Goal: Task Accomplishment & Management: Use online tool/utility

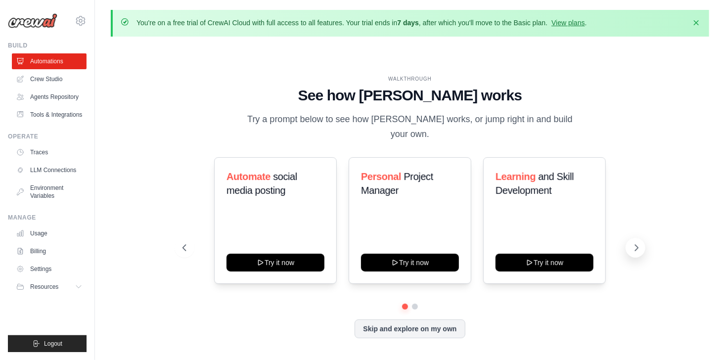
click at [631, 243] on button at bounding box center [635, 248] width 20 height 20
click at [180, 245] on button at bounding box center [185, 248] width 20 height 20
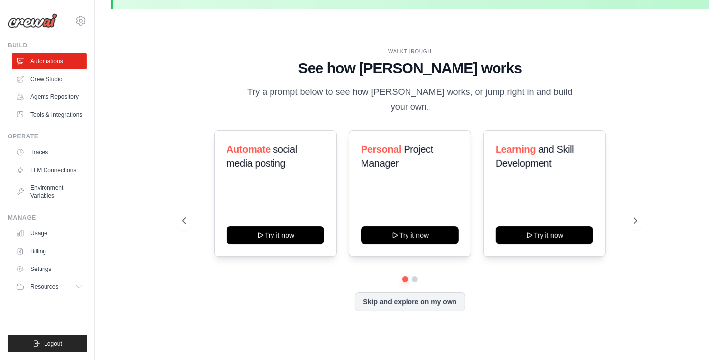
scroll to position [22, 0]
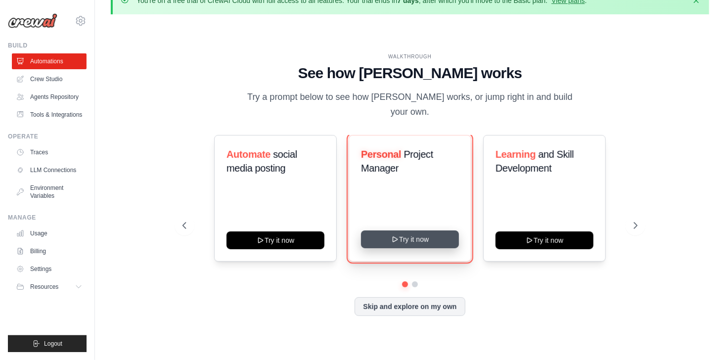
click at [403, 234] on button "Try it now" at bounding box center [410, 239] width 98 height 18
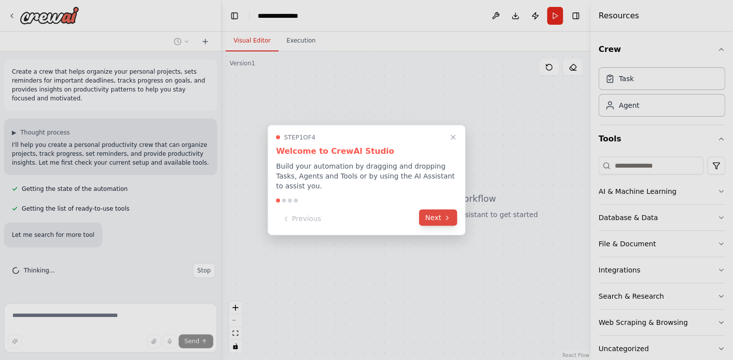
click at [424, 218] on button "Next" at bounding box center [438, 218] width 38 height 16
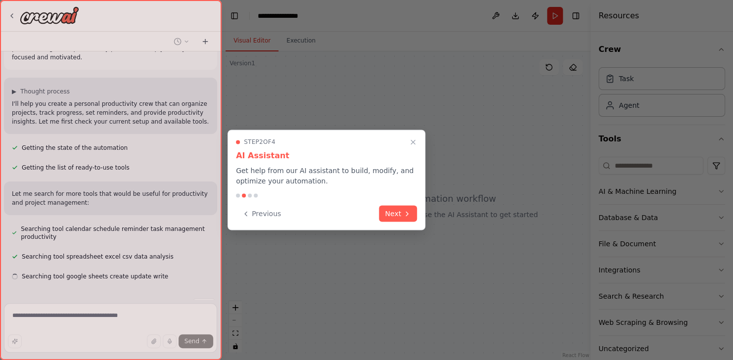
scroll to position [61, 0]
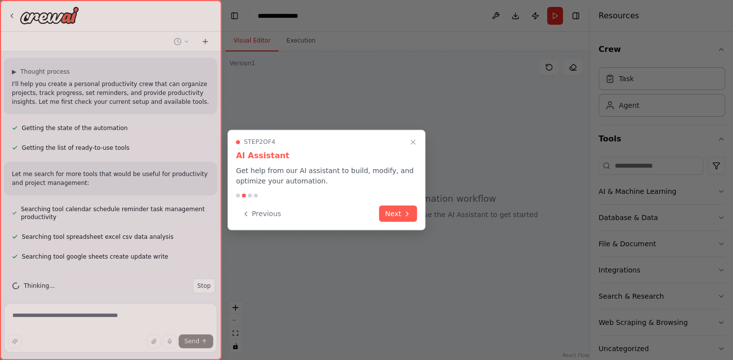
drag, startPoint x: 217, startPoint y: 224, endPoint x: 220, endPoint y: 132, distance: 92.0
click at [220, 132] on div at bounding box center [110, 180] width 221 height 360
drag, startPoint x: 220, startPoint y: 132, endPoint x: 225, endPoint y: 64, distance: 68.0
click at [225, 64] on div "**********" at bounding box center [366, 180] width 733 height 360
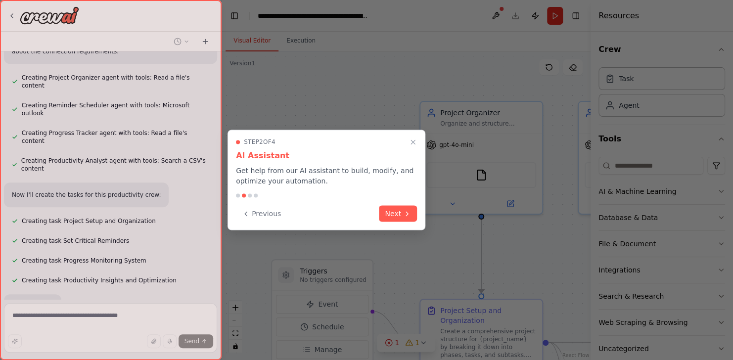
scroll to position [437, 0]
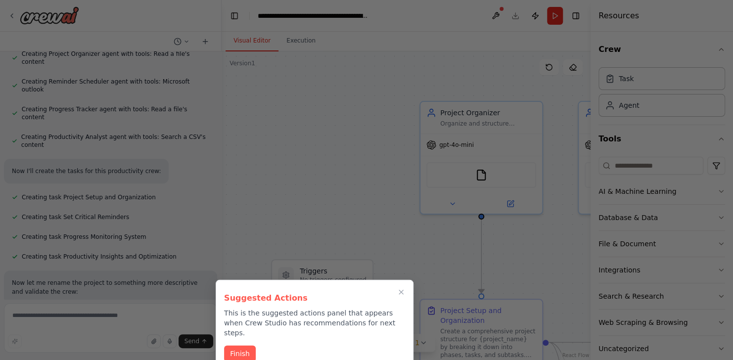
drag, startPoint x: 216, startPoint y: 178, endPoint x: 215, endPoint y: 238, distance: 60.3
click at [215, 238] on div at bounding box center [366, 180] width 733 height 360
click at [237, 345] on button "Finish" at bounding box center [240, 353] width 32 height 16
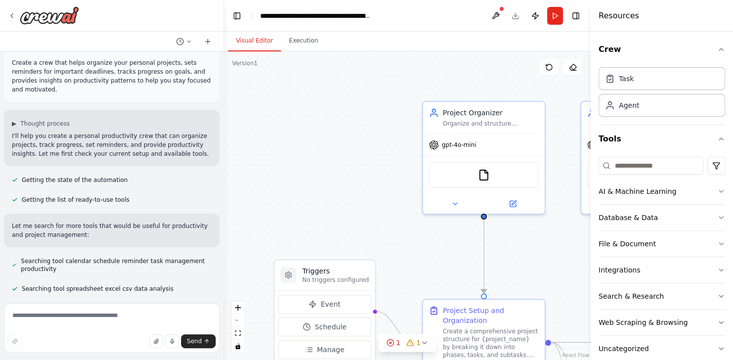
scroll to position [0, 0]
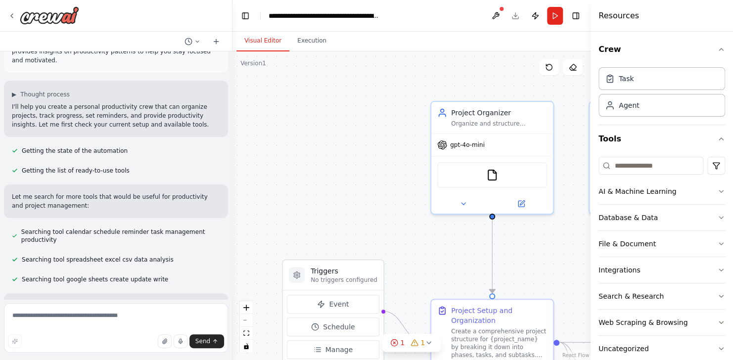
drag, startPoint x: 217, startPoint y: 217, endPoint x: 232, endPoint y: 73, distance: 144.7
click at [232, 73] on div "Create a crew that helps organize your personal projects, sets reminders for im…" at bounding box center [366, 180] width 733 height 360
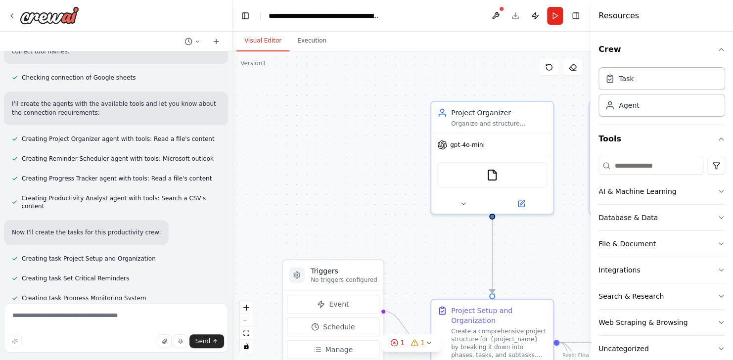
scroll to position [16, 0]
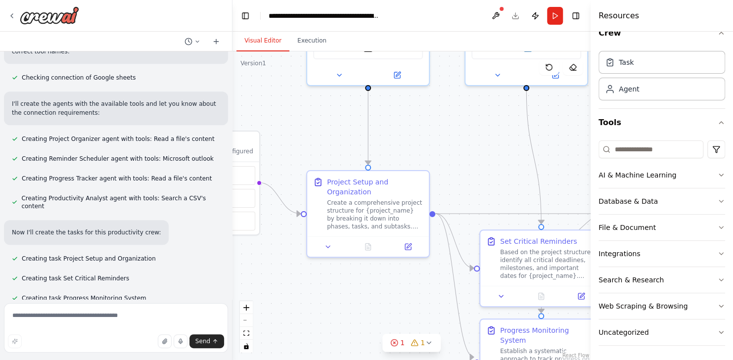
drag, startPoint x: 571, startPoint y: 177, endPoint x: 446, endPoint y: 49, distance: 178.0
click at [446, 49] on div "Visual Editor Execution Version 1 Show Tools Hide Agents .deletable-edge-delete…" at bounding box center [411, 196] width 358 height 328
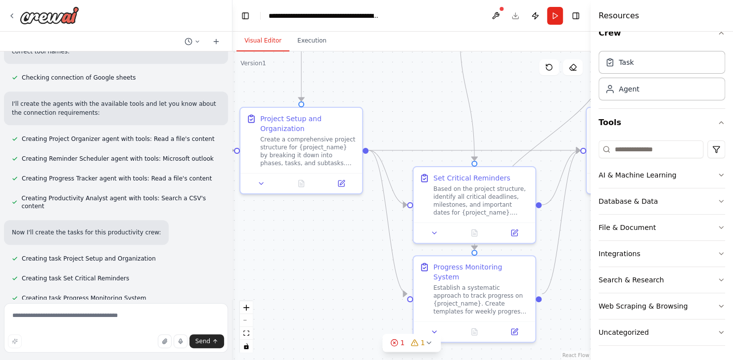
drag, startPoint x: 457, startPoint y: 175, endPoint x: 391, endPoint y: 111, distance: 92.7
click at [391, 111] on div ".deletable-edge-delete-btn { width: 20px; height: 20px; border: 0px solid #ffff…" at bounding box center [411, 205] width 358 height 308
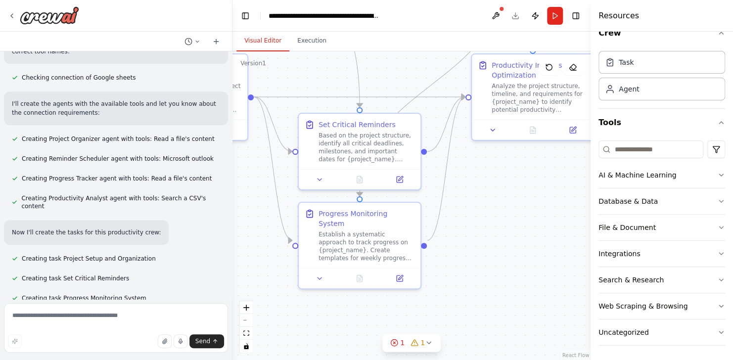
drag, startPoint x: 430, startPoint y: 130, endPoint x: 315, endPoint y: 76, distance: 126.5
click at [315, 76] on div ".deletable-edge-delete-btn { width: 20px; height: 20px; border: 0px solid #ffff…" at bounding box center [411, 205] width 358 height 308
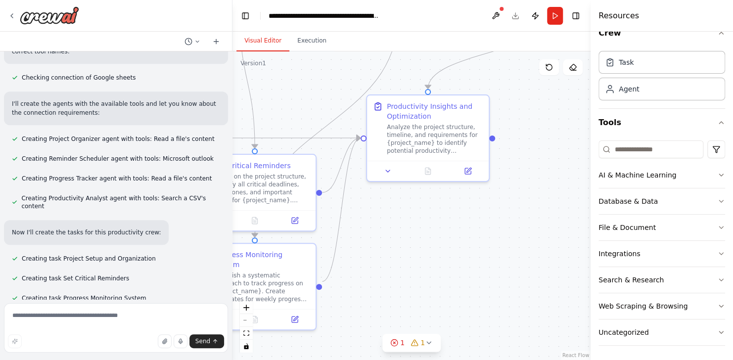
drag, startPoint x: 432, startPoint y: 211, endPoint x: 325, endPoint y: 254, distance: 114.9
click at [325, 254] on div ".deletable-edge-delete-btn { width: 20px; height: 20px; border: 0px solid #ffff…" at bounding box center [411, 205] width 358 height 308
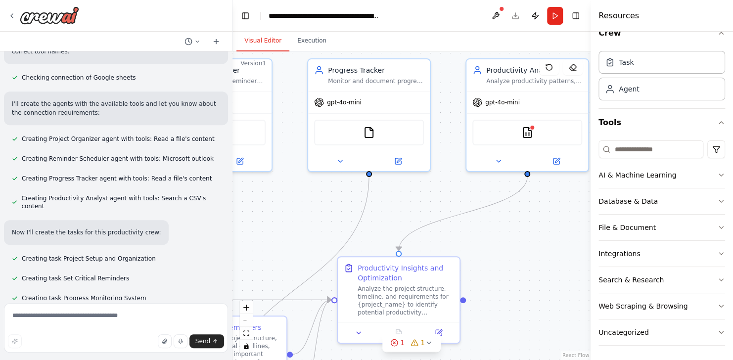
drag, startPoint x: 443, startPoint y: 216, endPoint x: 415, endPoint y: 376, distance: 162.6
click at [415, 359] on html "Create a crew that helps organize your personal projects, sets reminders for im…" at bounding box center [366, 180] width 733 height 360
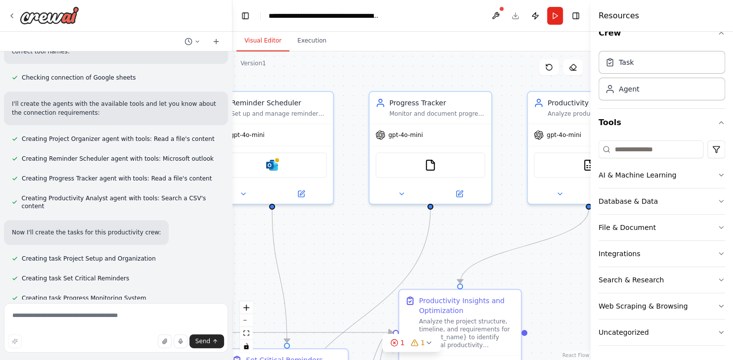
drag, startPoint x: 528, startPoint y: 220, endPoint x: 591, endPoint y: 253, distance: 70.3
click at [591, 253] on div "Create a crew that helps organize your personal projects, sets reminders for im…" at bounding box center [366, 180] width 733 height 360
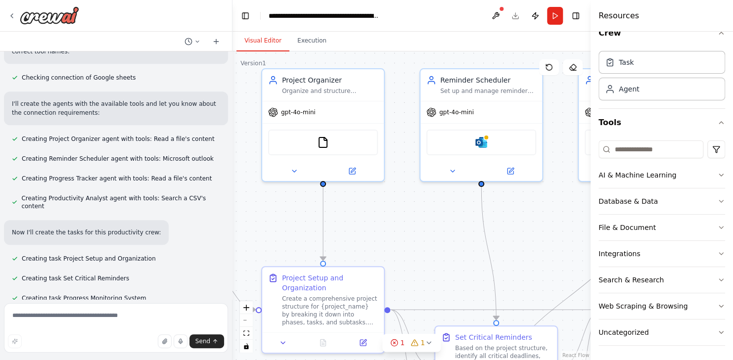
drag, startPoint x: 359, startPoint y: 243, endPoint x: 577, endPoint y: 223, distance: 218.5
click at [577, 223] on div ".deletable-edge-delete-btn { width: 20px; height: 20px; border: 0px solid #ffff…" at bounding box center [411, 205] width 358 height 308
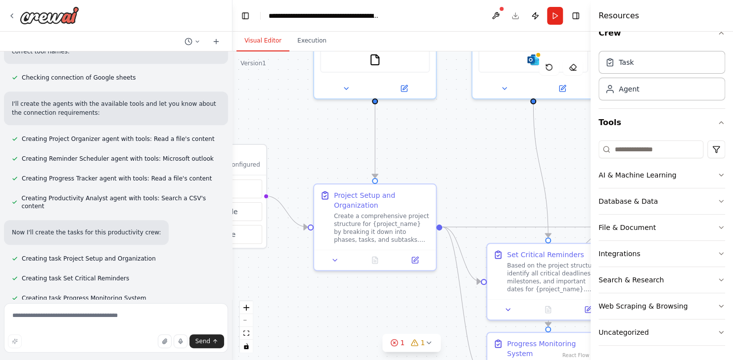
drag, startPoint x: 430, startPoint y: 248, endPoint x: 502, endPoint y: 191, distance: 92.6
click at [502, 191] on div ".deletable-edge-delete-btn { width: 20px; height: 20px; border: 0px solid #ffff…" at bounding box center [411, 205] width 358 height 308
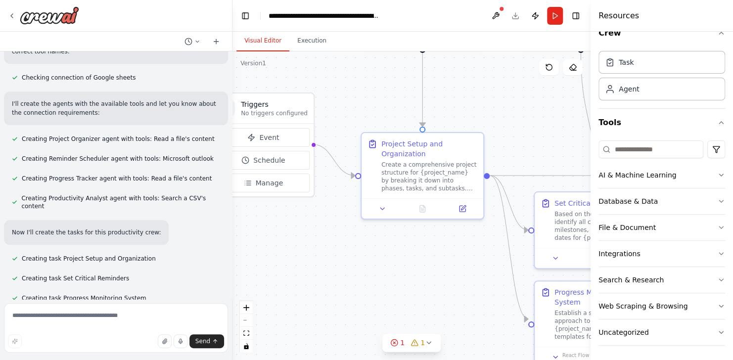
drag, startPoint x: 330, startPoint y: 197, endPoint x: 349, endPoint y: 118, distance: 81.2
click at [349, 118] on div ".deletable-edge-delete-btn { width: 20px; height: 20px; border: 0px solid #ffff…" at bounding box center [411, 205] width 358 height 308
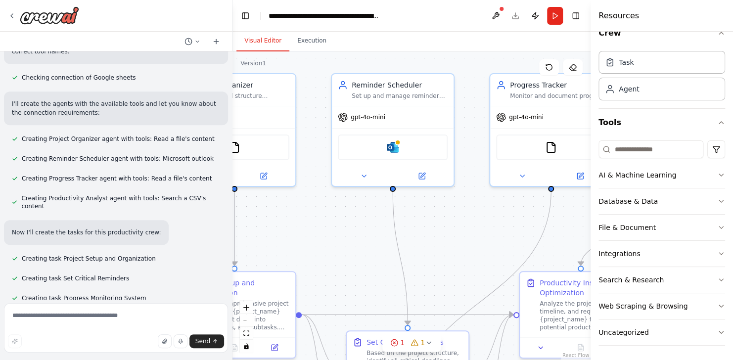
drag, startPoint x: 392, startPoint y: 119, endPoint x: 204, endPoint y: 258, distance: 234.0
click at [204, 258] on div "Create a crew that helps organize your personal projects, sets reminders for im…" at bounding box center [366, 180] width 733 height 360
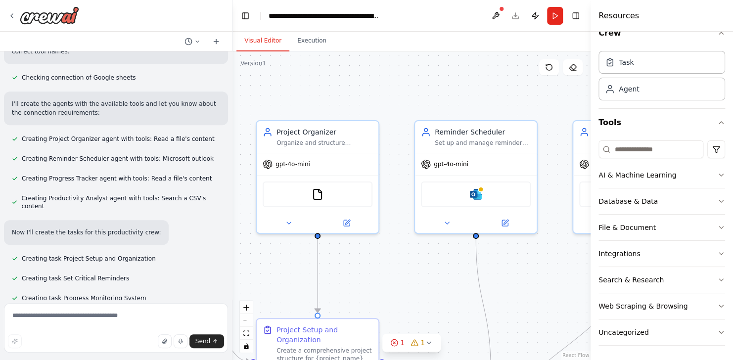
drag, startPoint x: 383, startPoint y: 204, endPoint x: 467, endPoint y: 251, distance: 96.7
click at [467, 251] on div ".deletable-edge-delete-btn { width: 20px; height: 20px; border: 0px solid #ffff…" at bounding box center [411, 205] width 358 height 308
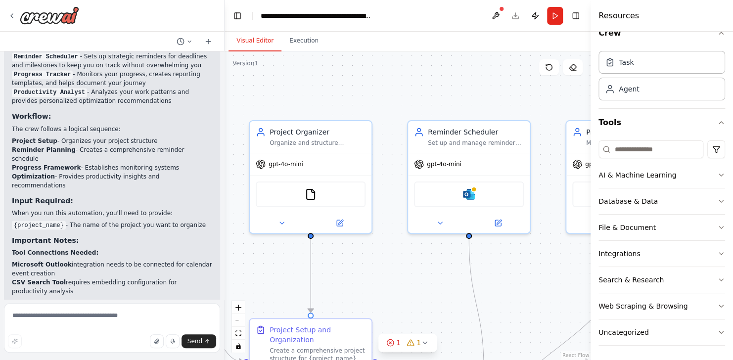
scroll to position [841, 0]
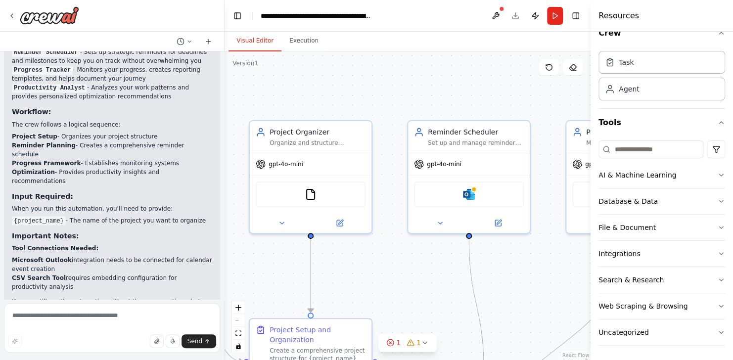
drag, startPoint x: 228, startPoint y: 204, endPoint x: 225, endPoint y: 245, distance: 41.1
click at [225, 245] on div "Create a crew that helps organize your personal projects, sets reminders for im…" at bounding box center [366, 180] width 733 height 360
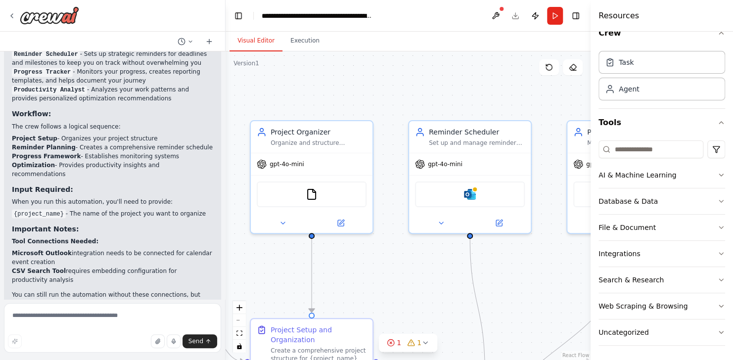
scroll to position [847, 0]
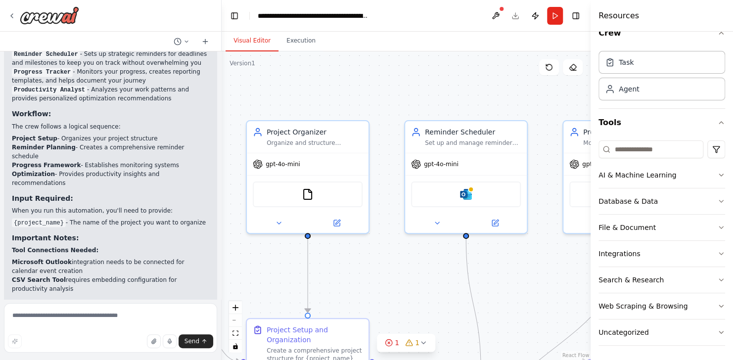
drag, startPoint x: 222, startPoint y: 246, endPoint x: 221, endPoint y: 256, distance: 9.4
click at [221, 256] on div "Create a crew that helps organize your personal projects, sets reminders for im…" at bounding box center [366, 180] width 733 height 360
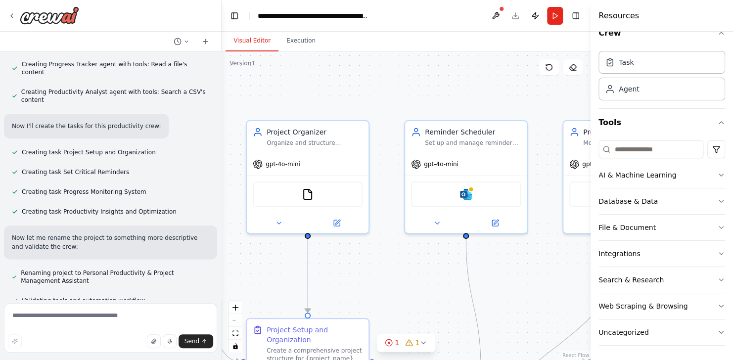
scroll to position [1004, 0]
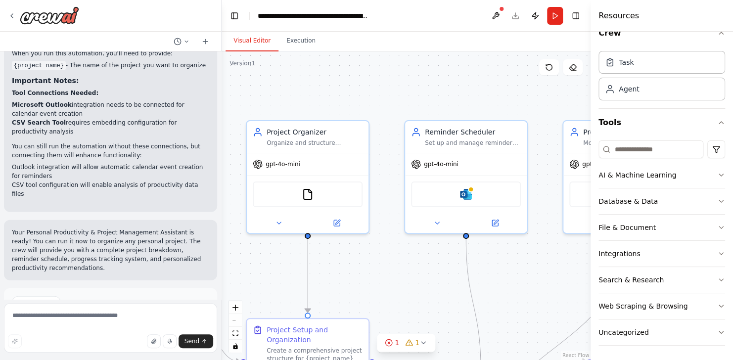
click at [129, 341] on span "Run Automation" at bounding box center [115, 345] width 48 height 8
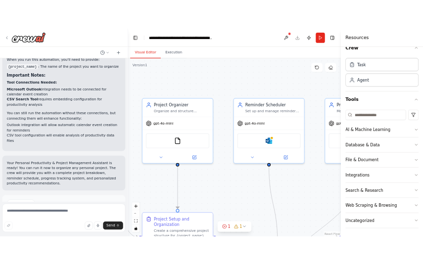
scroll to position [924, 0]
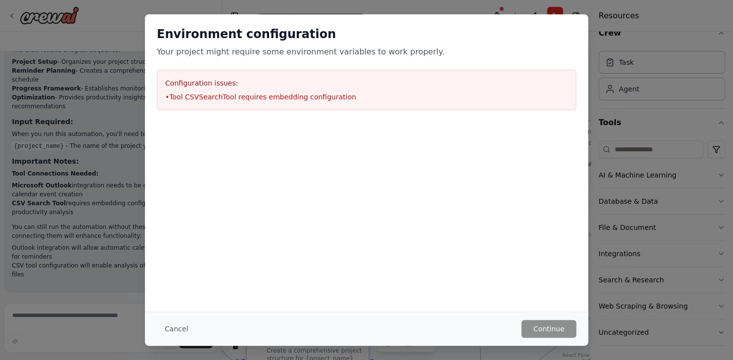
click at [287, 98] on li "• Tool CSVSearchTool requires embedding configuration" at bounding box center [366, 97] width 402 height 10
click at [288, 94] on li "• Tool CSVSearchTool requires embedding configuration" at bounding box center [366, 97] width 402 height 10
click at [187, 91] on div "Configuration issues: • Tool CSVSearchTool requires embedding configuration" at bounding box center [366, 90] width 419 height 41
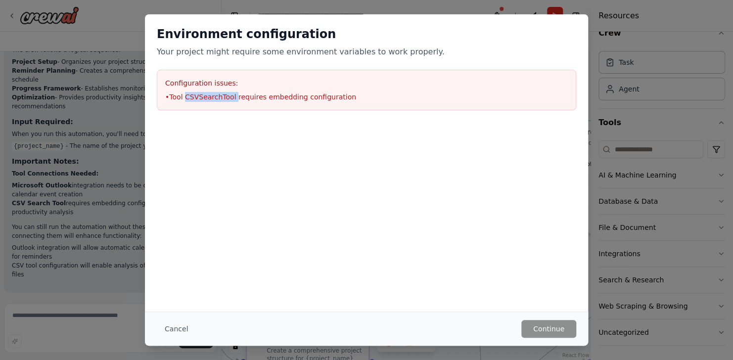
click at [512, 224] on div "Environment configuration Your project might require some environment variables…" at bounding box center [366, 162] width 443 height 297
click at [511, 226] on div "Environment configuration Your project might require some environment variables…" at bounding box center [366, 162] width 443 height 297
click at [166, 329] on button "Cancel" at bounding box center [176, 329] width 39 height 18
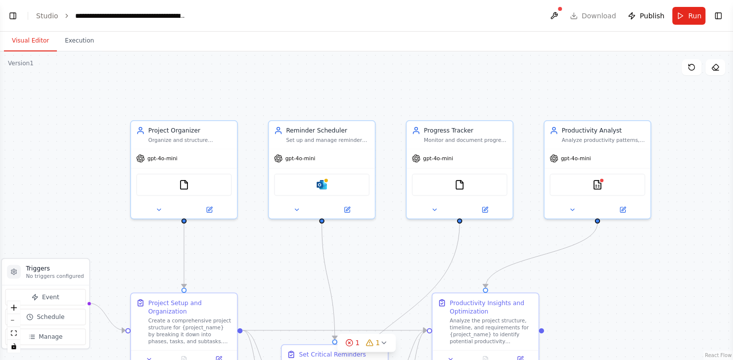
drag, startPoint x: 311, startPoint y: 273, endPoint x: 400, endPoint y: 268, distance: 89.2
click at [400, 268] on div ".deletable-edge-delete-btn { width: 20px; height: 20px; border: 0px solid #ffff…" at bounding box center [366, 205] width 733 height 308
click at [77, 42] on button "Execution" at bounding box center [79, 41] width 45 height 21
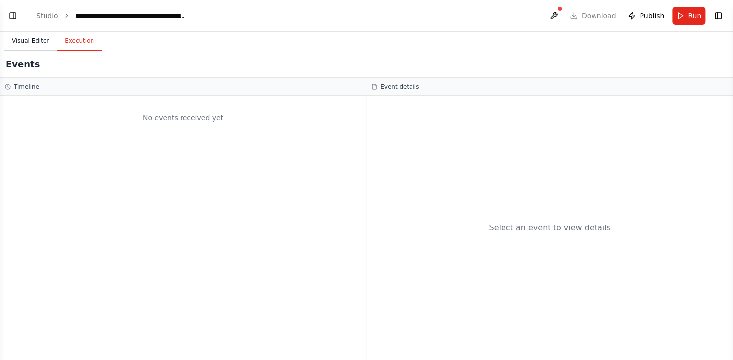
click at [31, 43] on button "Visual Editor" at bounding box center [30, 41] width 53 height 21
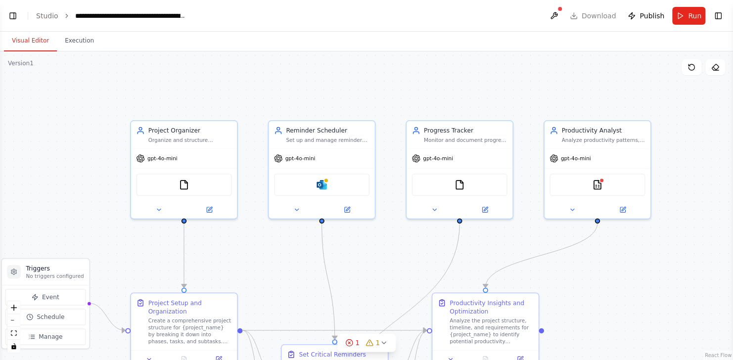
click at [31, 43] on button "Visual Editor" at bounding box center [30, 41] width 53 height 21
click at [84, 211] on div ".deletable-edge-delete-btn { width: 20px; height: 20px; border: 0px solid #ffff…" at bounding box center [366, 205] width 733 height 308
click at [86, 181] on div ".deletable-edge-delete-btn { width: 20px; height: 20px; border: 0px solid #ffff…" at bounding box center [366, 205] width 733 height 308
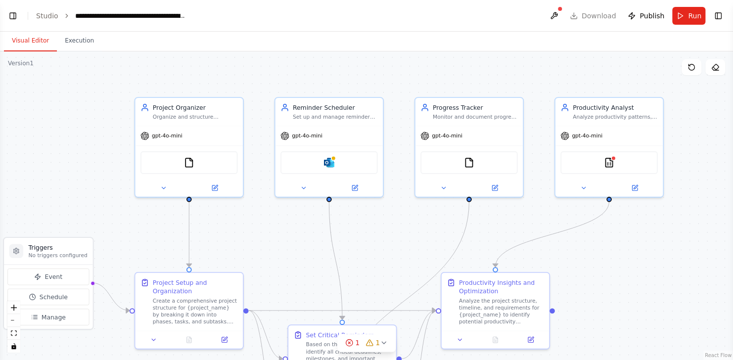
drag, startPoint x: 86, startPoint y: 179, endPoint x: 83, endPoint y: 183, distance: 5.6
click at [84, 183] on div ".deletable-edge-delete-btn { width: 20px; height: 20px; border: 0px solid #ffff…" at bounding box center [366, 205] width 733 height 308
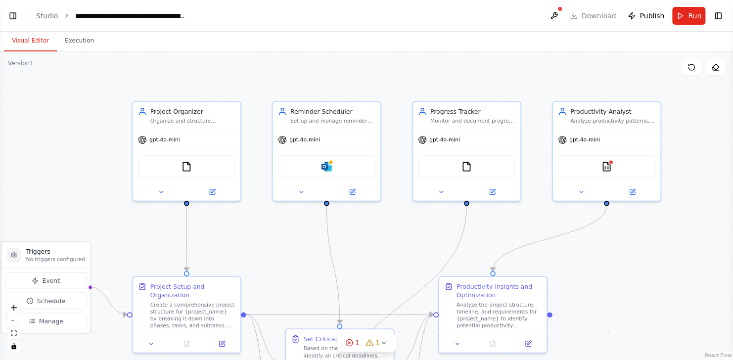
drag, startPoint x: 83, startPoint y: 183, endPoint x: 84, endPoint y: 161, distance: 22.3
click at [84, 164] on div ".deletable-edge-delete-btn { width: 20px; height: 20px; border: 0px solid #ffff…" at bounding box center [366, 205] width 733 height 308
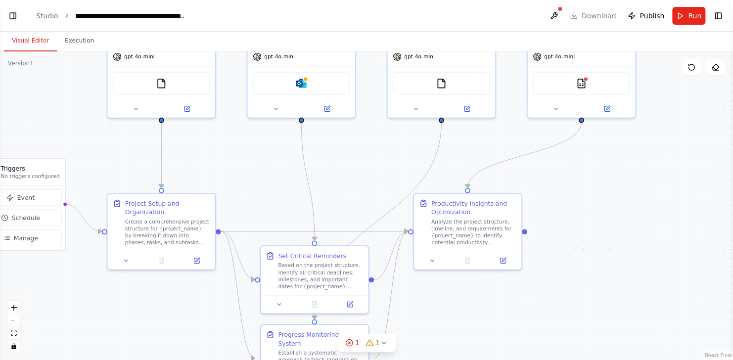
drag, startPoint x: 84, startPoint y: 161, endPoint x: 75, endPoint y: 109, distance: 52.7
click at [65, 102] on div ".deletable-edge-delete-btn { width: 20px; height: 20px; border: 0px solid #ffff…" at bounding box center [366, 205] width 733 height 308
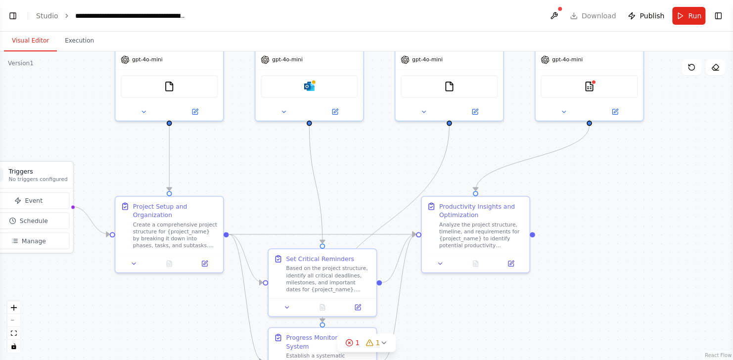
drag, startPoint x: 80, startPoint y: 110, endPoint x: 119, endPoint y: 118, distance: 40.3
click at [99, 114] on div ".deletable-edge-delete-btn { width: 20px; height: 20px; border: 0px solid #ffff…" at bounding box center [366, 205] width 733 height 308
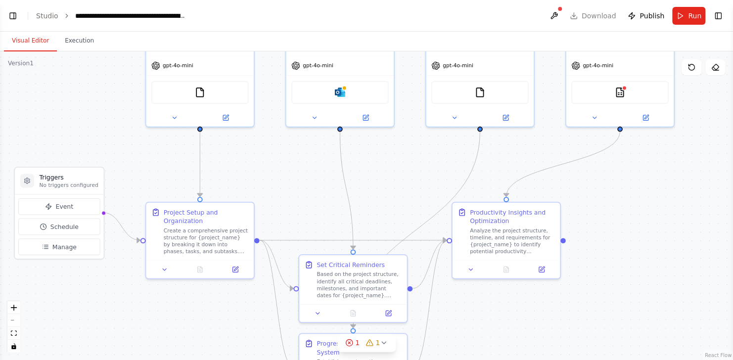
click at [120, 119] on div ".deletable-edge-delete-btn { width: 20px; height: 20px; border: 0px solid #ffff…" at bounding box center [366, 205] width 733 height 308
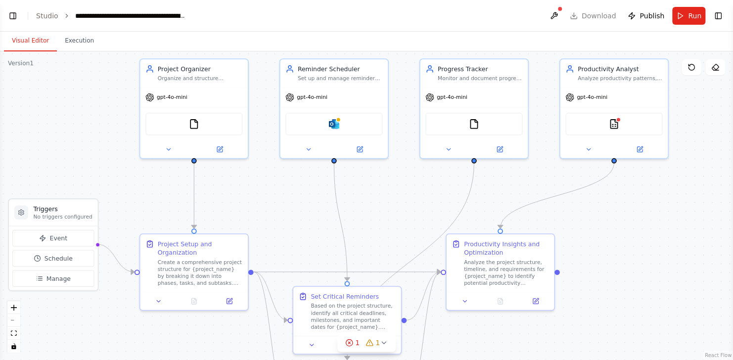
drag, startPoint x: 181, startPoint y: 177, endPoint x: 176, endPoint y: 205, distance: 28.6
click at [176, 205] on div ".deletable-edge-delete-btn { width: 20px; height: 20px; border: 0px solid #ffff…" at bounding box center [366, 205] width 733 height 308
drag, startPoint x: 391, startPoint y: 185, endPoint x: 392, endPoint y: 178, distance: 7.6
click at [392, 179] on div ".deletable-edge-delete-btn { width: 20px; height: 20px; border: 0px solid #ffff…" at bounding box center [366, 205] width 733 height 308
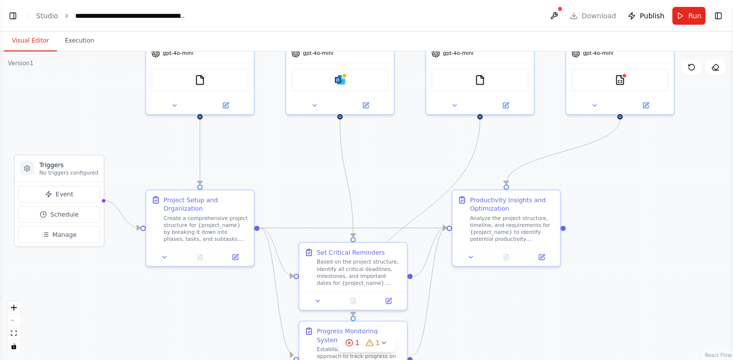
click at [392, 178] on div ".deletable-edge-delete-btn { width: 20px; height: 20px; border: 0px solid #ffff…" at bounding box center [366, 205] width 733 height 308
click at [391, 177] on div ".deletable-edge-delete-btn { width: 20px; height: 20px; border: 0px solid #ffff…" at bounding box center [366, 205] width 733 height 308
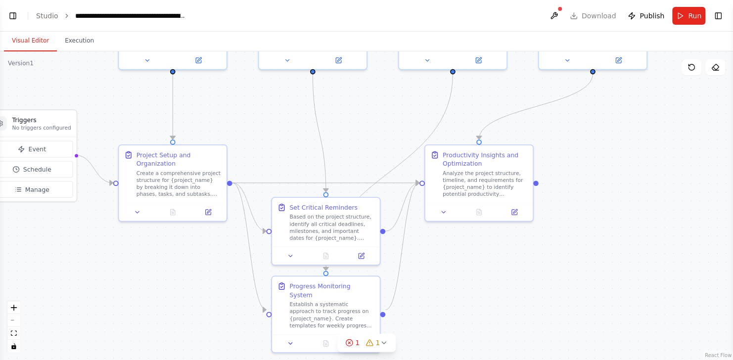
drag, startPoint x: 385, startPoint y: 146, endPoint x: 358, endPoint y: 120, distance: 36.7
click at [360, 116] on div ".deletable-edge-delete-btn { width: 20px; height: 20px; border: 0px solid #ffff…" at bounding box center [366, 205] width 733 height 308
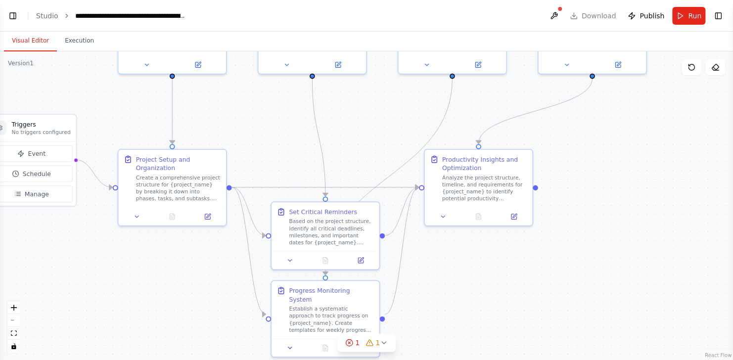
click at [359, 123] on div ".deletable-edge-delete-btn { width: 20px; height: 20px; border: 0px solid #ffff…" at bounding box center [366, 205] width 733 height 308
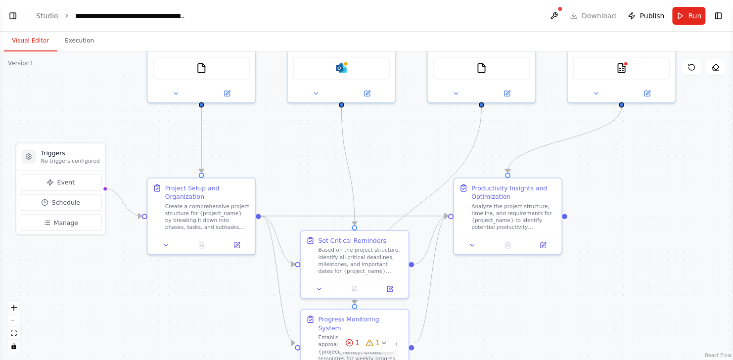
drag, startPoint x: 375, startPoint y: 143, endPoint x: 391, endPoint y: 156, distance: 20.4
click at [391, 156] on div ".deletable-edge-delete-btn { width: 20px; height: 20px; border: 0px solid #ffff…" at bounding box center [366, 205] width 733 height 308
click at [282, 154] on div ".deletable-edge-delete-btn { width: 20px; height: 20px; border: 0px solid #ffff…" at bounding box center [366, 205] width 733 height 308
click at [287, 163] on div ".deletable-edge-delete-btn { width: 20px; height: 20px; border: 0px solid #ffff…" at bounding box center [366, 205] width 733 height 308
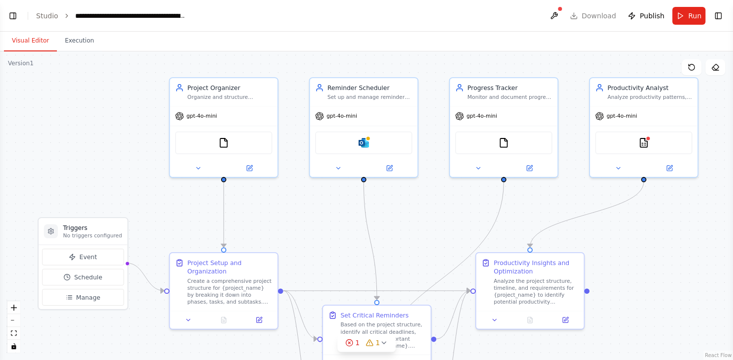
drag, startPoint x: 312, startPoint y: 219, endPoint x: 326, endPoint y: 266, distance: 49.3
click at [326, 266] on div ".deletable-edge-delete-btn { width: 20px; height: 20px; border: 0px solid #ffff…" at bounding box center [366, 205] width 733 height 308
click at [247, 167] on icon at bounding box center [249, 166] width 5 height 5
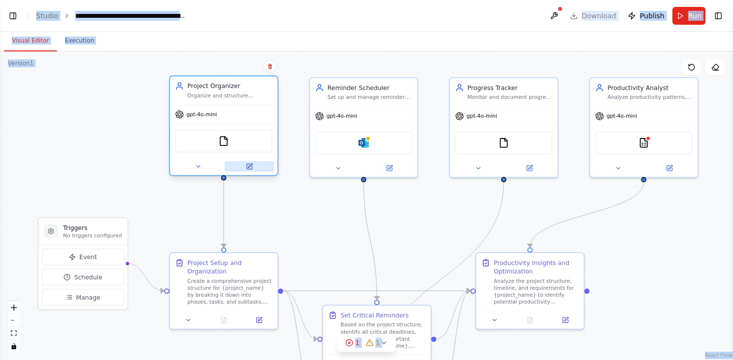
click at [247, 167] on icon at bounding box center [249, 166] width 5 height 5
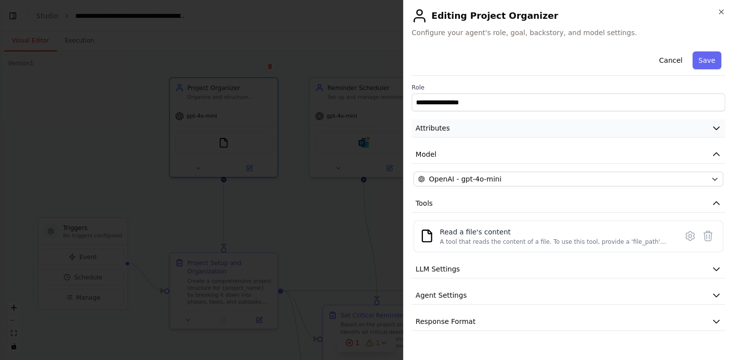
click at [710, 132] on button "Attributes" at bounding box center [567, 128] width 313 height 18
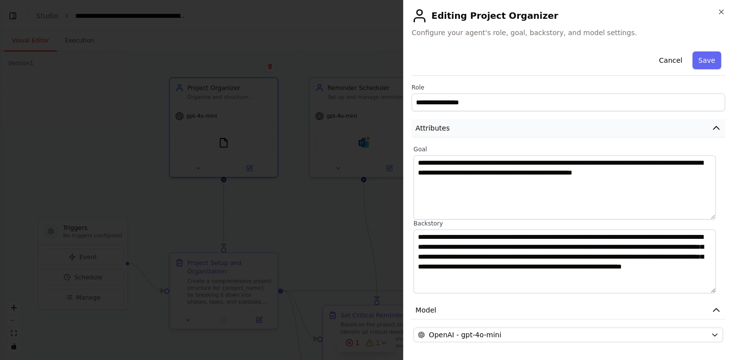
click at [711, 132] on icon "button" at bounding box center [716, 128] width 10 height 10
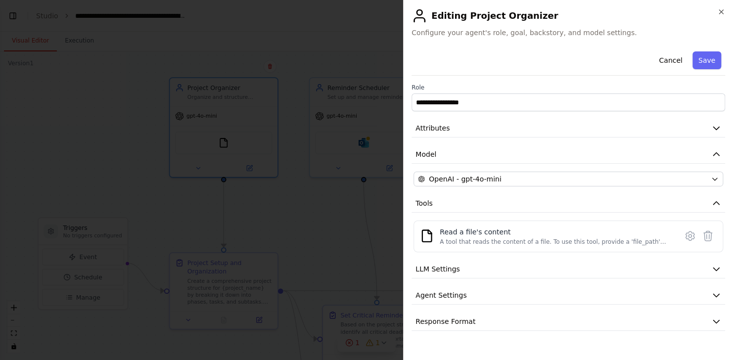
click at [706, 139] on div "**********" at bounding box center [567, 188] width 313 height 283
click at [718, 127] on icon "button" at bounding box center [716, 128] width 6 height 3
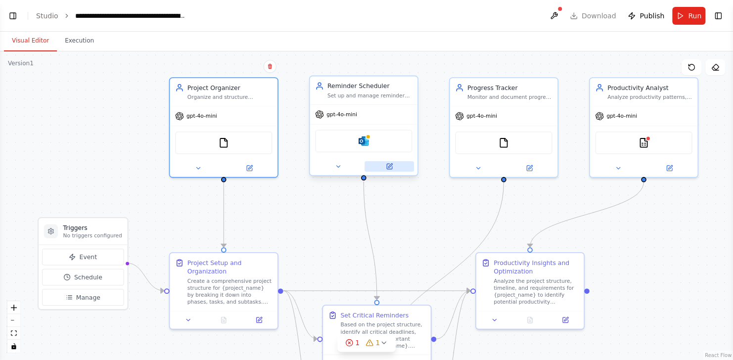
click at [388, 168] on icon at bounding box center [389, 166] width 5 height 5
click at [388, 163] on icon at bounding box center [389, 166] width 7 height 7
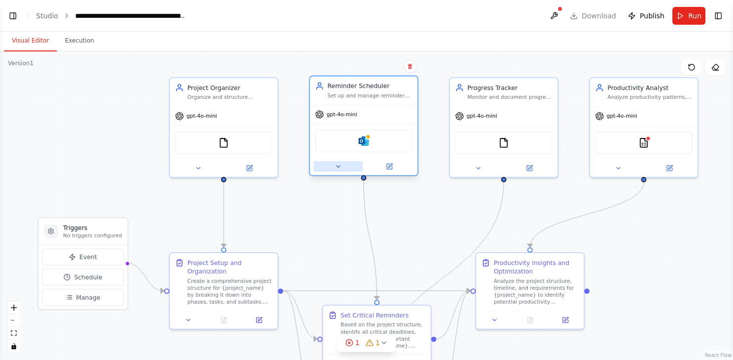
click at [341, 169] on icon at bounding box center [337, 166] width 7 height 7
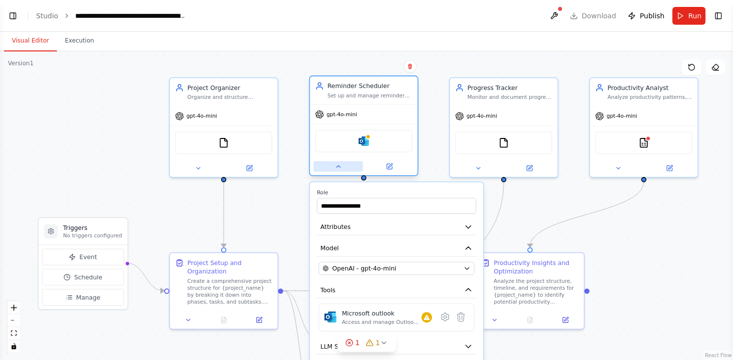
click at [341, 169] on icon at bounding box center [337, 166] width 7 height 7
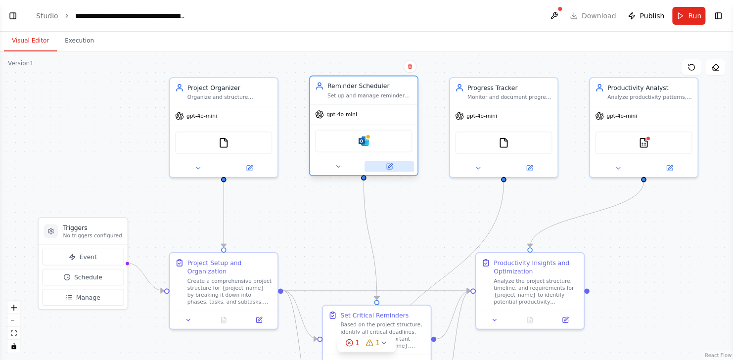
click at [388, 163] on icon at bounding box center [389, 166] width 7 height 7
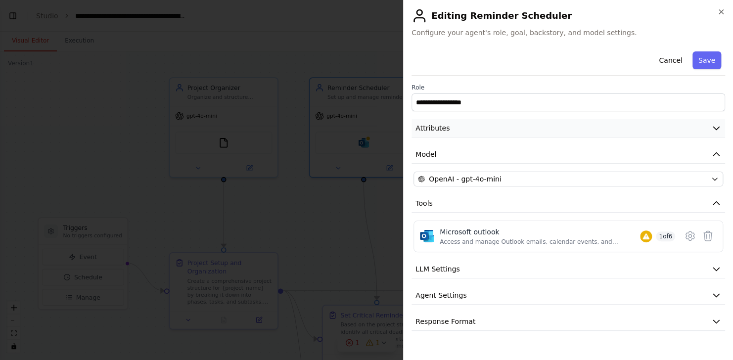
click at [718, 126] on icon "button" at bounding box center [716, 128] width 10 height 10
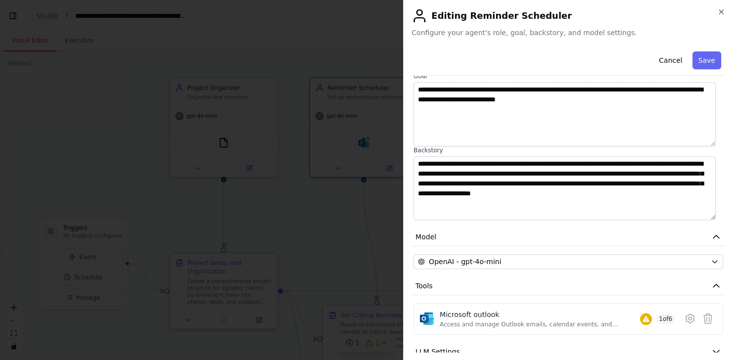
scroll to position [141, 0]
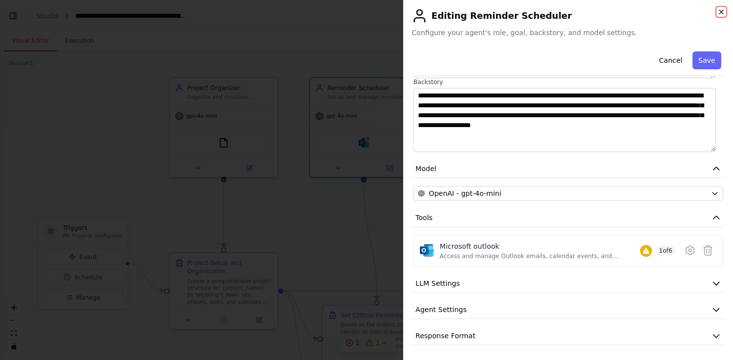
click at [722, 15] on icon "button" at bounding box center [721, 12] width 8 height 8
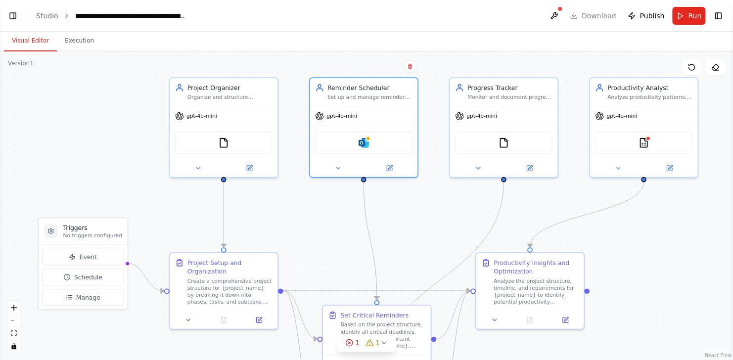
click at [681, 224] on div ".deletable-edge-delete-btn { width: 20px; height: 20px; border: 0px solid #ffff…" at bounding box center [366, 205] width 733 height 308
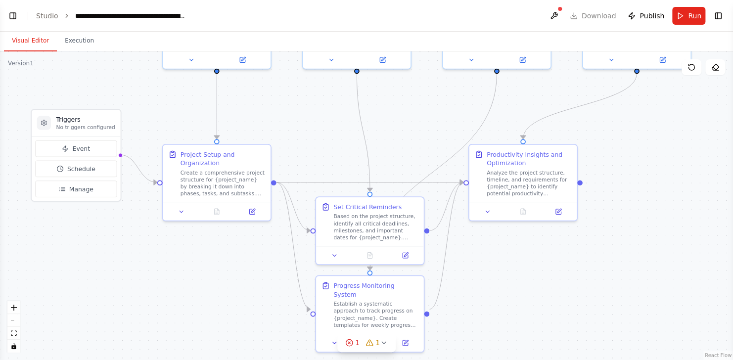
drag, startPoint x: 339, startPoint y: 199, endPoint x: 324, endPoint y: 142, distance: 58.8
click at [324, 142] on div ".deletable-edge-delete-btn { width: 20px; height: 20px; border: 0px solid #ffff…" at bounding box center [366, 205] width 733 height 308
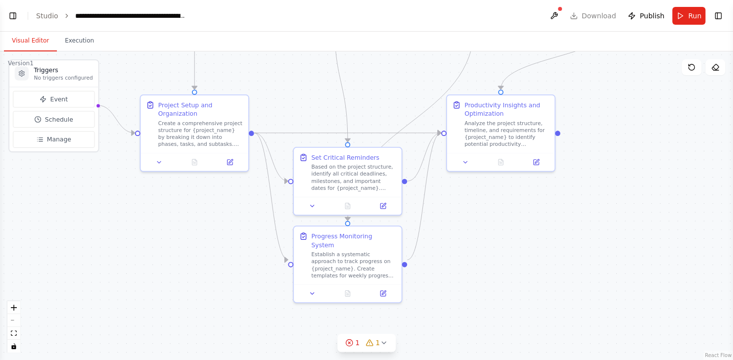
drag, startPoint x: 447, startPoint y: 304, endPoint x: 438, endPoint y: 238, distance: 67.0
click at [438, 238] on div ".deletable-edge-delete-btn { width: 20px; height: 20px; border: 0px solid #ffff…" at bounding box center [366, 205] width 733 height 308
click at [355, 344] on div "1" at bounding box center [352, 343] width 14 height 10
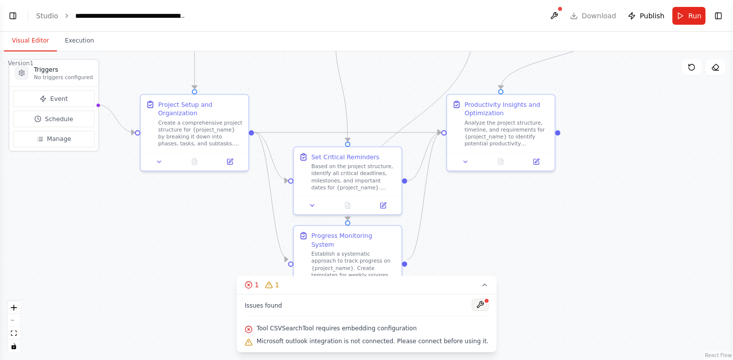
click at [471, 307] on button at bounding box center [479, 305] width 17 height 12
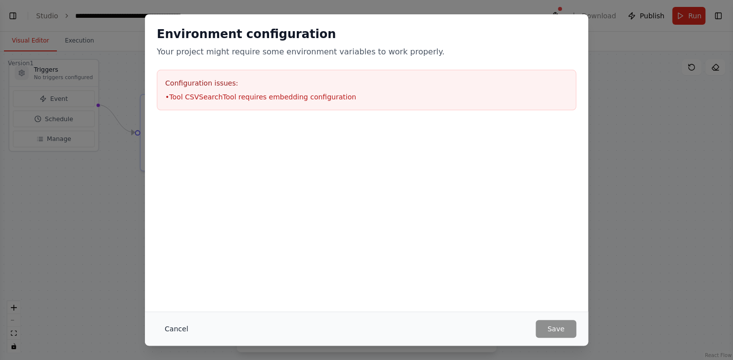
click at [176, 331] on button "Cancel" at bounding box center [176, 329] width 39 height 18
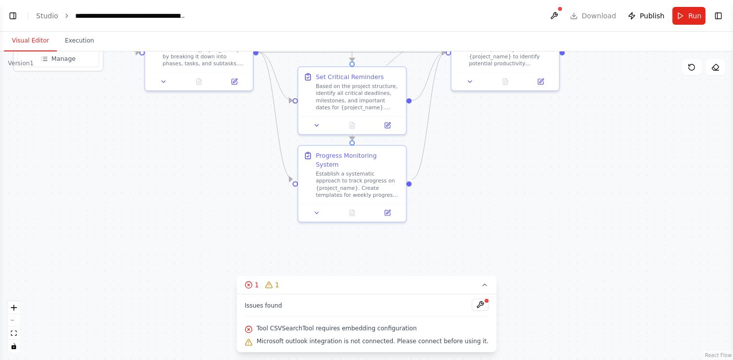
drag, startPoint x: 210, startPoint y: 251, endPoint x: 214, endPoint y: 171, distance: 80.2
click at [214, 171] on div ".deletable-edge-delete-btn { width: 20px; height: 20px; border: 0px solid #ffff…" at bounding box center [366, 205] width 733 height 308
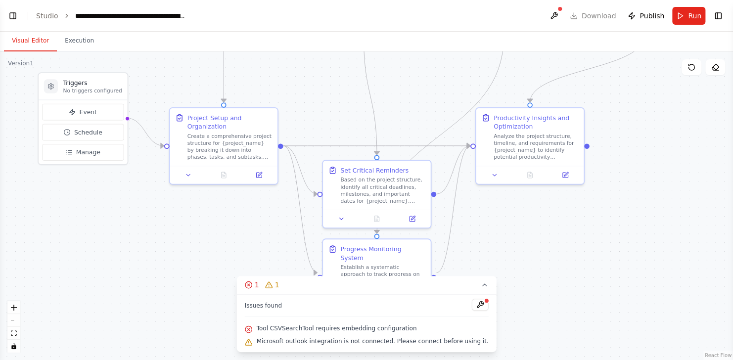
drag, startPoint x: 213, startPoint y: 182, endPoint x: 237, endPoint y: 276, distance: 96.7
click at [237, 276] on div ".deletable-edge-delete-btn { width: 20px; height: 20px; border: 0px solid #ffff…" at bounding box center [366, 205] width 733 height 308
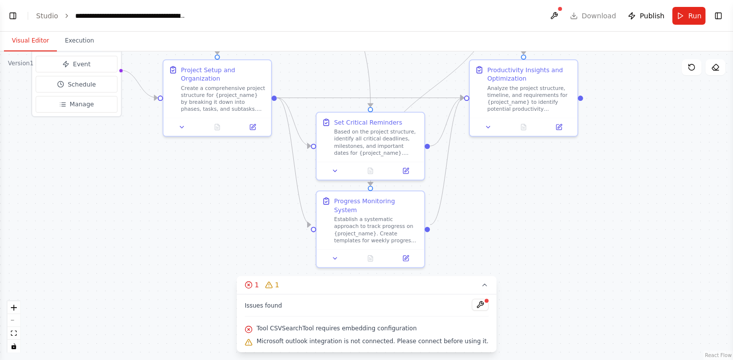
drag, startPoint x: 239, startPoint y: 260, endPoint x: 233, endPoint y: 212, distance: 47.9
click at [233, 212] on div ".deletable-edge-delete-btn { width: 20px; height: 20px; border: 0px solid #ffff…" at bounding box center [366, 205] width 733 height 308
click at [345, 343] on span "Microsoft outlook integration is not connected. Please connect before using it." at bounding box center [373, 341] width 232 height 8
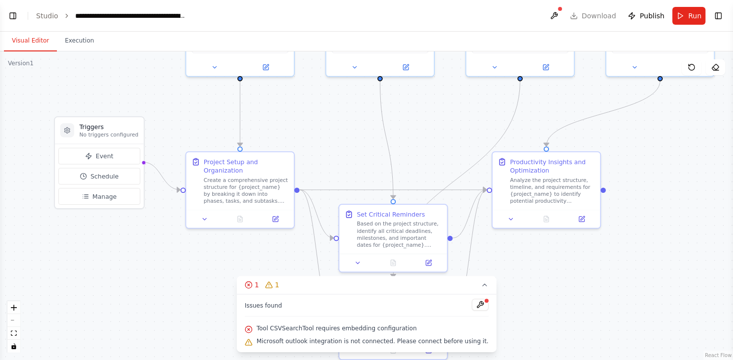
drag, startPoint x: 159, startPoint y: 224, endPoint x: 182, endPoint y: 317, distance: 95.2
click at [182, 317] on div ".deletable-edge-delete-btn { width: 20px; height: 20px; border: 0px solid #ffff…" at bounding box center [366, 205] width 733 height 308
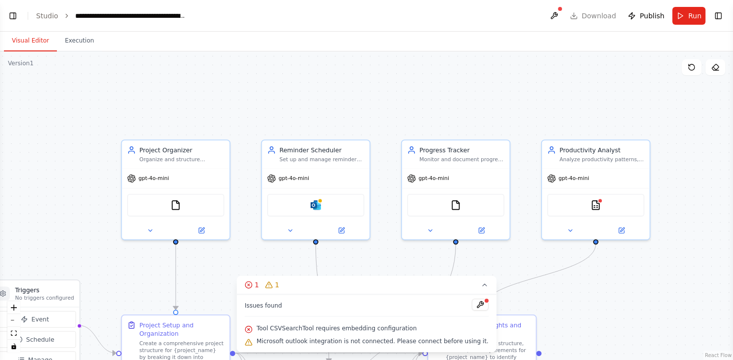
drag, startPoint x: 123, startPoint y: 90, endPoint x: 59, endPoint y: 252, distance: 174.4
click at [59, 252] on div ".deletable-edge-delete-btn { width: 20px; height: 20px; border: 0px solid #ffff…" at bounding box center [366, 205] width 733 height 308
click at [717, 69] on icon at bounding box center [715, 67] width 8 height 8
click at [713, 70] on icon at bounding box center [715, 70] width 5 height 0
click at [692, 66] on icon at bounding box center [691, 67] width 8 height 8
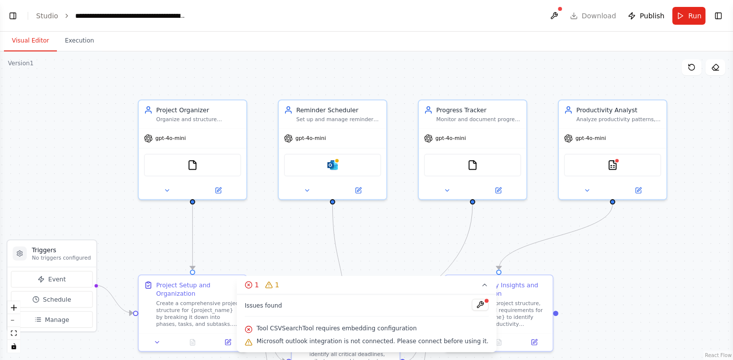
drag, startPoint x: 610, startPoint y: 80, endPoint x: 626, endPoint y: 40, distance: 43.4
click at [626, 40] on div "Visual Editor Execution Version 1 Show Tools Hide Agents .deletable-edge-delete…" at bounding box center [366, 196] width 733 height 328
click at [556, 16] on button at bounding box center [554, 16] width 16 height 18
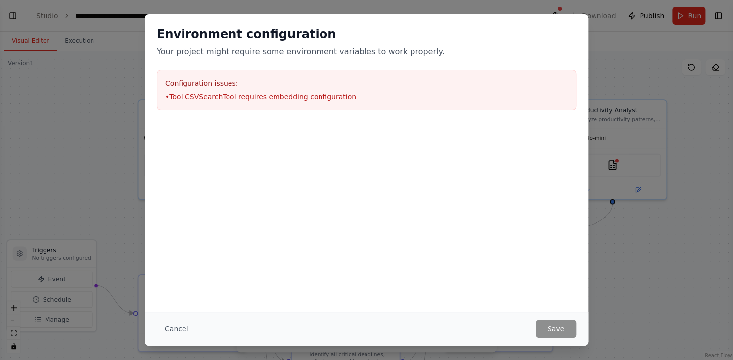
click at [559, 13] on body "Create a crew that helps organize your personal projects, sets reminders for im…" at bounding box center [366, 180] width 733 height 360
click at [174, 332] on button "Cancel" at bounding box center [176, 329] width 39 height 18
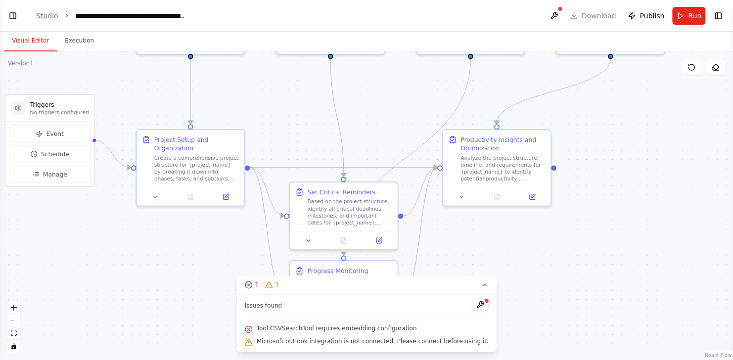
drag, startPoint x: 134, startPoint y: 268, endPoint x: 132, endPoint y: 123, distance: 145.4
click at [132, 123] on div ".deletable-edge-delete-btn { width: 20px; height: 20px; border: 0px solid #ffff…" at bounding box center [366, 205] width 733 height 308
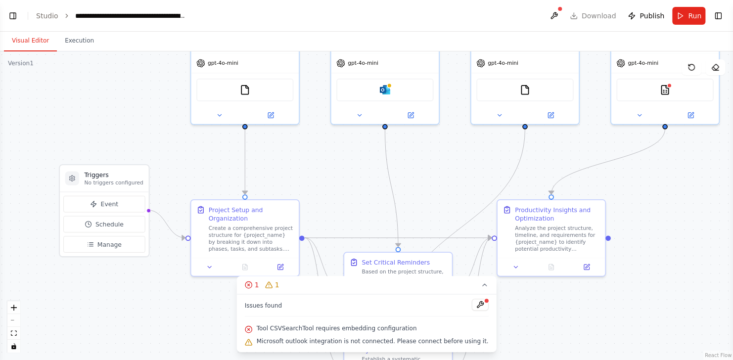
drag, startPoint x: 179, startPoint y: 306, endPoint x: 235, endPoint y: 376, distance: 90.0
click at [235, 359] on html "Create a crew that helps organize your personal projects, sets reminders for im…" at bounding box center [366, 180] width 733 height 360
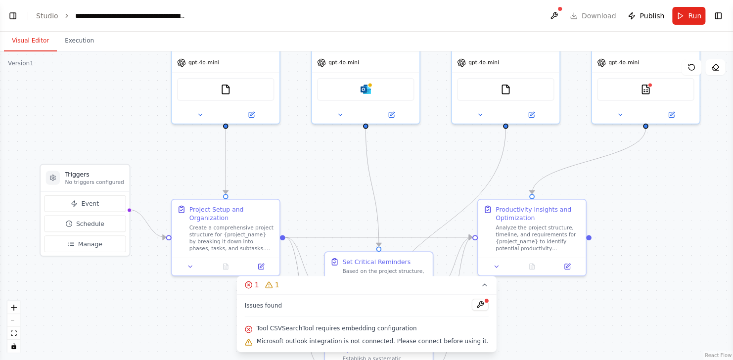
drag, startPoint x: 190, startPoint y: 145, endPoint x: 169, endPoint y: 145, distance: 21.3
click at [169, 145] on div ".deletable-edge-delete-btn { width: 20px; height: 20px; border: 0px solid #ffff…" at bounding box center [366, 205] width 733 height 308
click at [82, 86] on div ".deletable-edge-delete-btn { width: 20px; height: 20px; border: 0px solid #ffff…" at bounding box center [366, 205] width 733 height 308
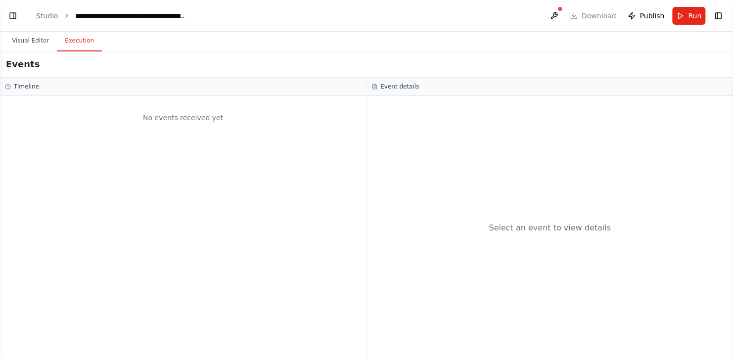
click at [78, 47] on button "Execution" at bounding box center [79, 41] width 45 height 21
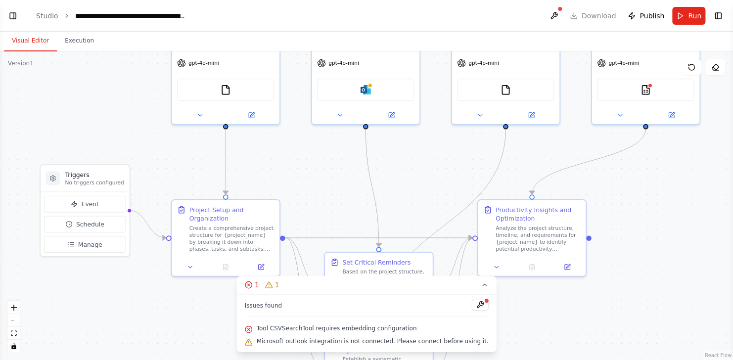
click at [34, 43] on button "Visual Editor" at bounding box center [30, 41] width 53 height 21
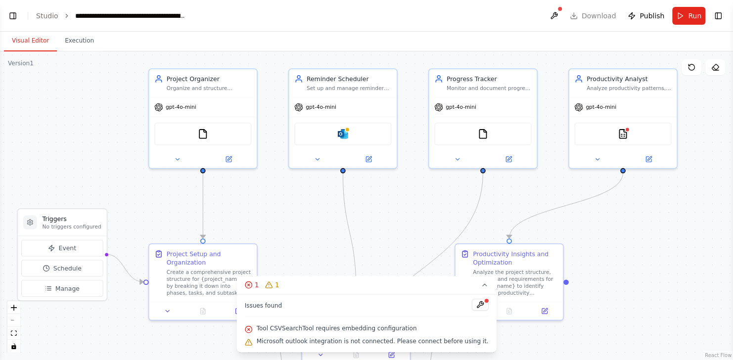
drag, startPoint x: 318, startPoint y: 178, endPoint x: 295, endPoint y: 222, distance: 50.0
click at [295, 222] on div ".deletable-edge-delete-btn { width: 20px; height: 20px; border: 0px solid #ffff…" at bounding box center [366, 205] width 733 height 308
click at [340, 137] on div "Microsoft outlook" at bounding box center [342, 132] width 97 height 23
click at [319, 161] on button at bounding box center [316, 158] width 49 height 10
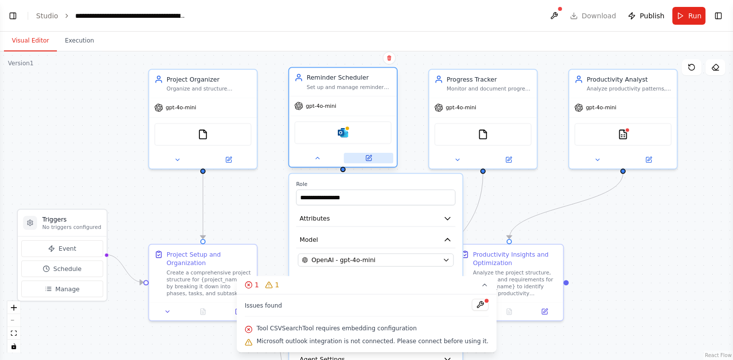
click at [374, 159] on button at bounding box center [368, 158] width 49 height 10
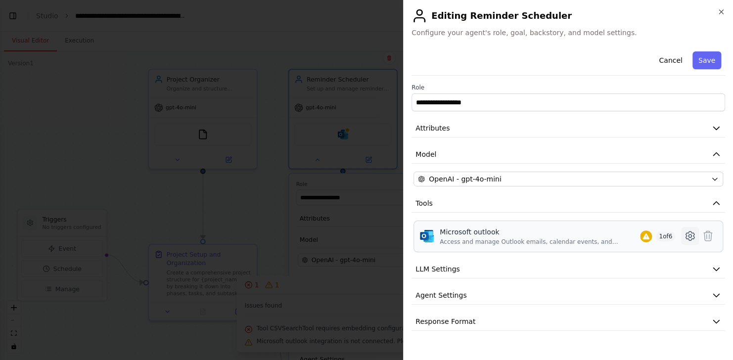
click at [691, 235] on icon at bounding box center [690, 236] width 12 height 12
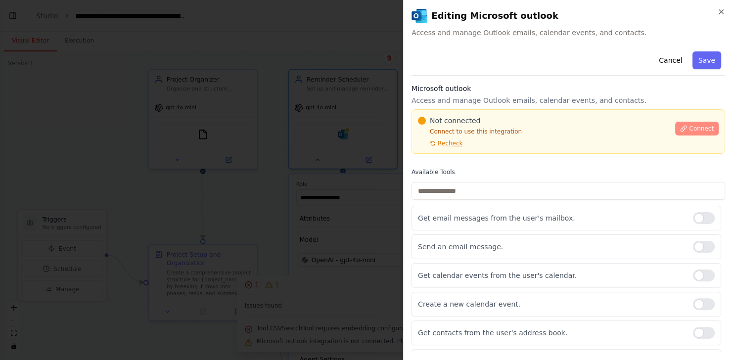
click at [681, 128] on icon at bounding box center [683, 128] width 7 height 7
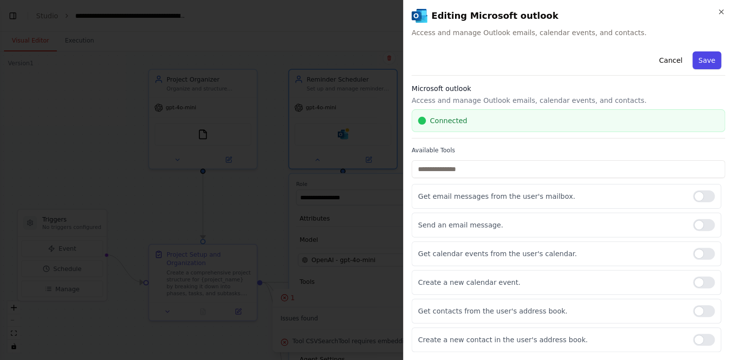
click at [701, 60] on button "Save" at bounding box center [706, 60] width 29 height 18
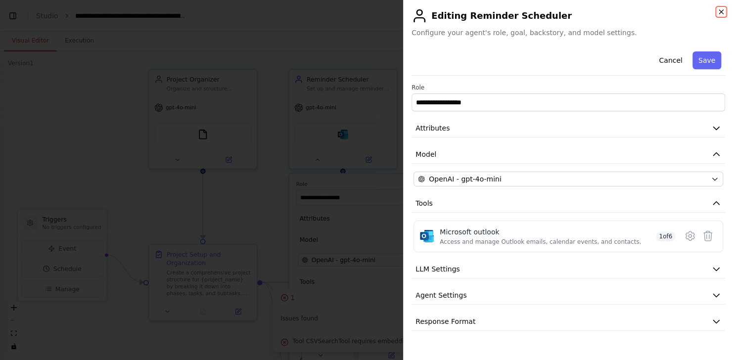
click at [719, 11] on icon "button" at bounding box center [721, 12] width 8 height 8
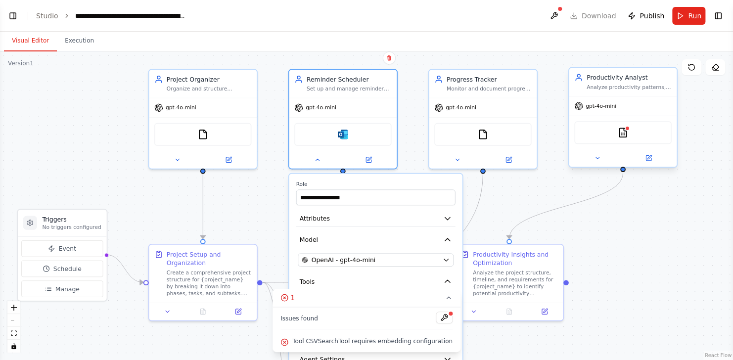
click at [625, 137] on div "CSVSearchTool" at bounding box center [622, 132] width 97 height 23
click at [603, 158] on button at bounding box center [596, 158] width 49 height 10
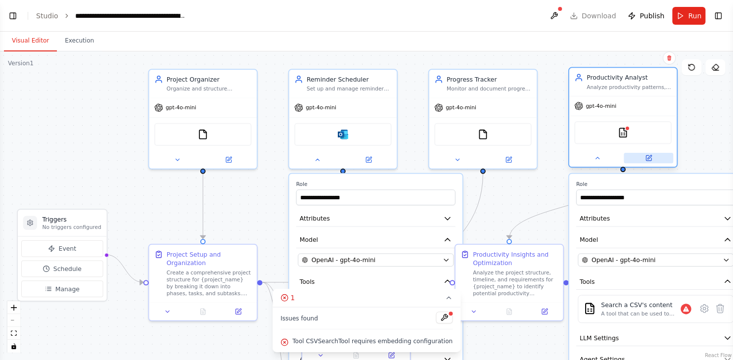
click at [648, 159] on icon at bounding box center [648, 157] width 5 height 5
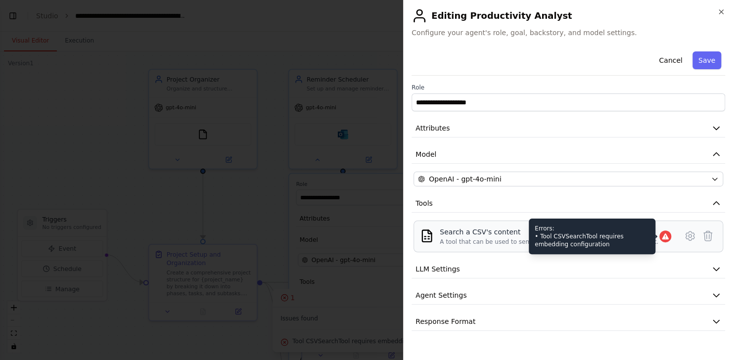
click at [665, 237] on icon at bounding box center [664, 236] width 6 height 6
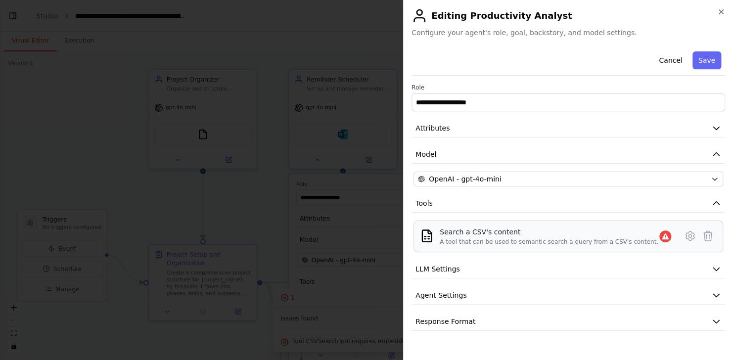
click at [505, 238] on div "A tool that can be used to semantic search a query from a CSV's content." at bounding box center [549, 242] width 219 height 8
click at [691, 235] on icon at bounding box center [689, 235] width 3 height 3
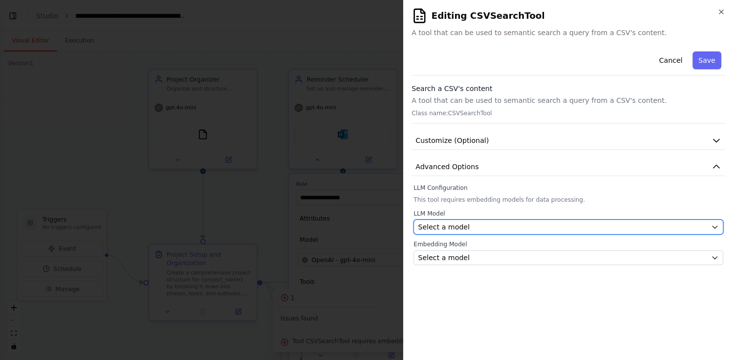
click at [712, 230] on icon "button" at bounding box center [714, 227] width 8 height 8
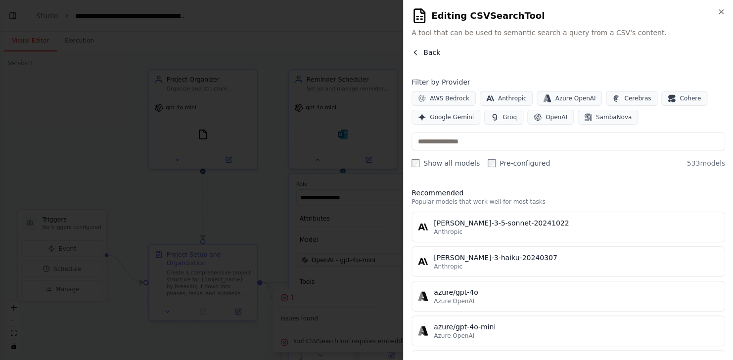
click at [422, 54] on button "Back" at bounding box center [425, 52] width 29 height 10
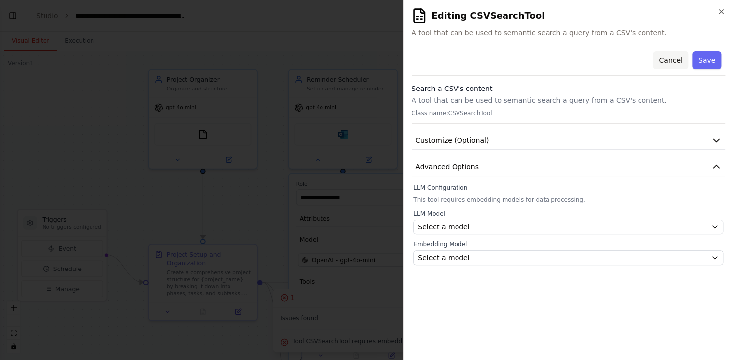
click at [675, 63] on button "Cancel" at bounding box center [670, 60] width 35 height 18
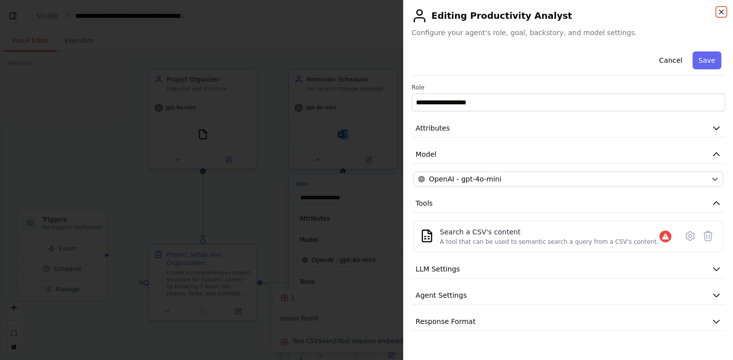
click at [721, 13] on icon "button" at bounding box center [721, 12] width 4 height 4
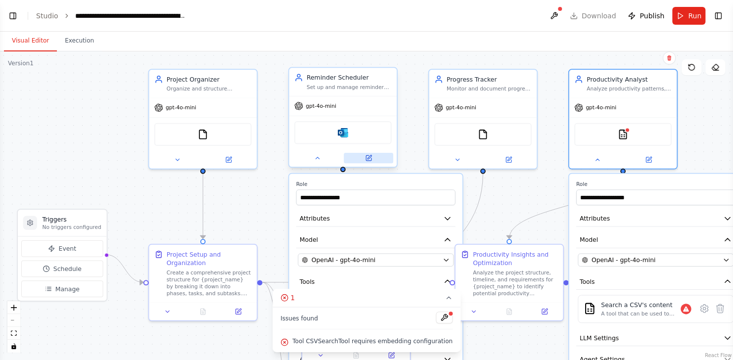
click at [369, 159] on icon at bounding box center [368, 157] width 5 height 5
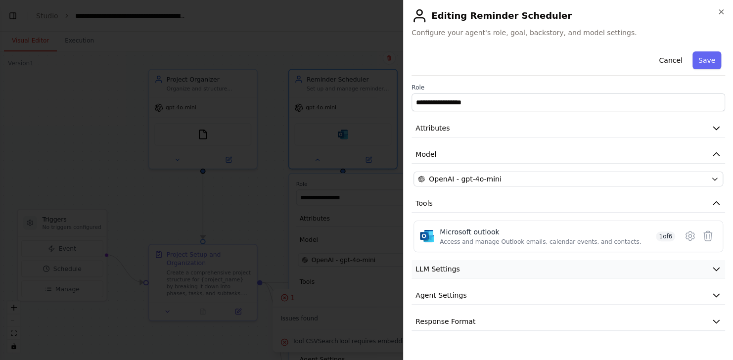
click at [711, 270] on icon "button" at bounding box center [716, 269] width 10 height 10
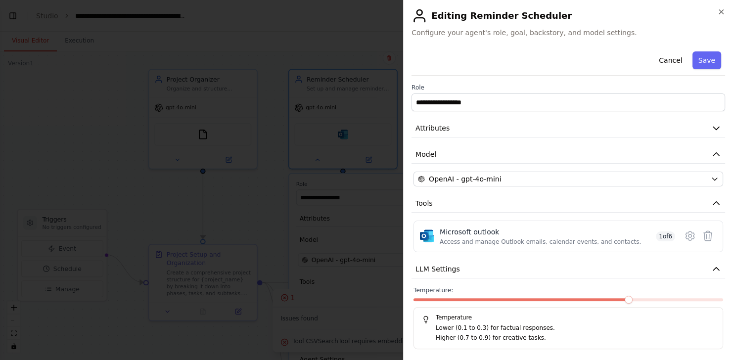
scroll to position [56, 0]
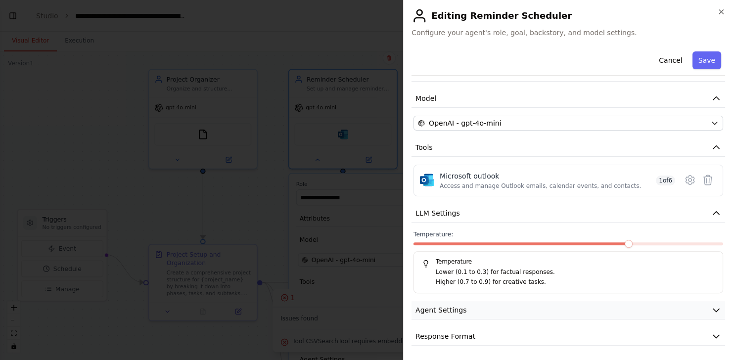
click at [711, 309] on icon "button" at bounding box center [716, 310] width 10 height 10
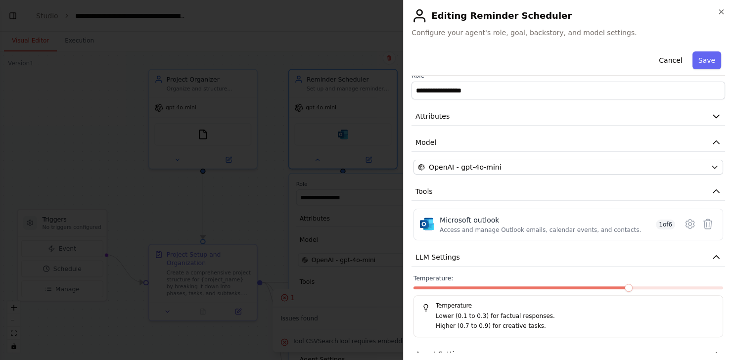
scroll to position [0, 0]
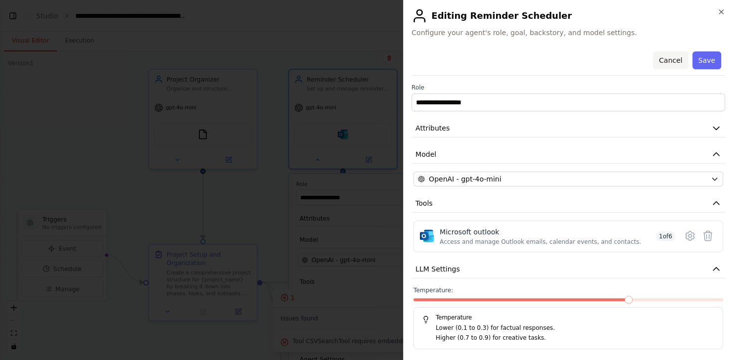
click at [667, 57] on button "Cancel" at bounding box center [670, 60] width 35 height 18
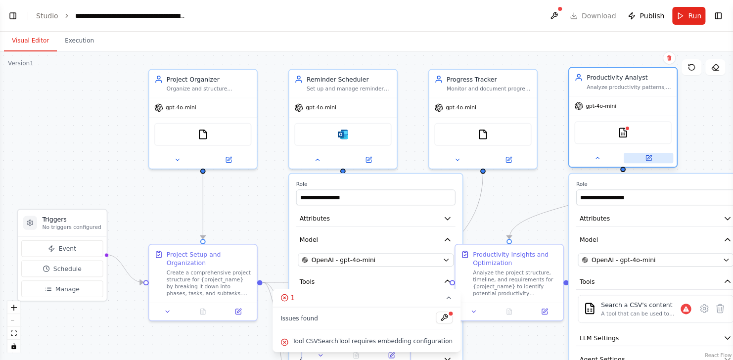
click at [653, 158] on button at bounding box center [647, 158] width 49 height 10
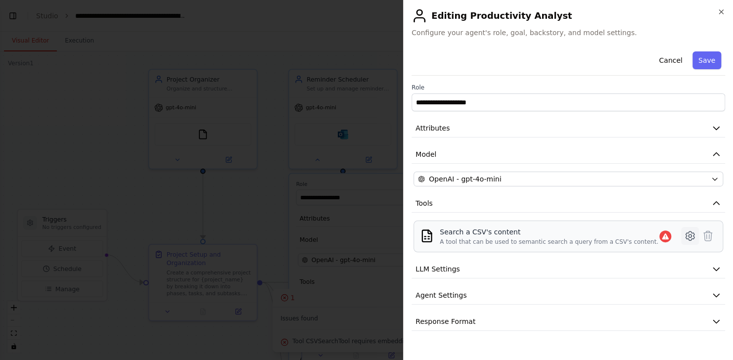
click at [692, 232] on icon at bounding box center [690, 236] width 12 height 12
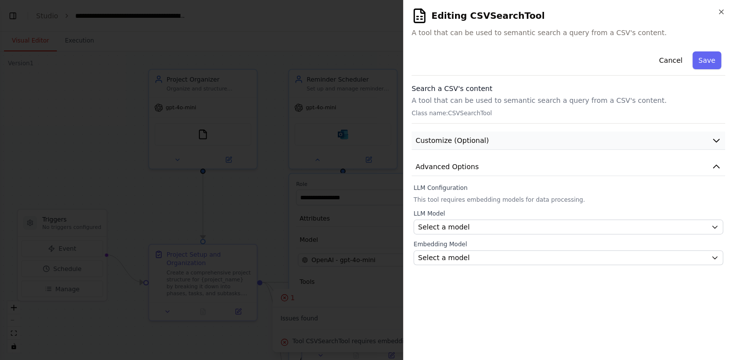
click at [619, 139] on button "Customize (Optional)" at bounding box center [567, 141] width 313 height 18
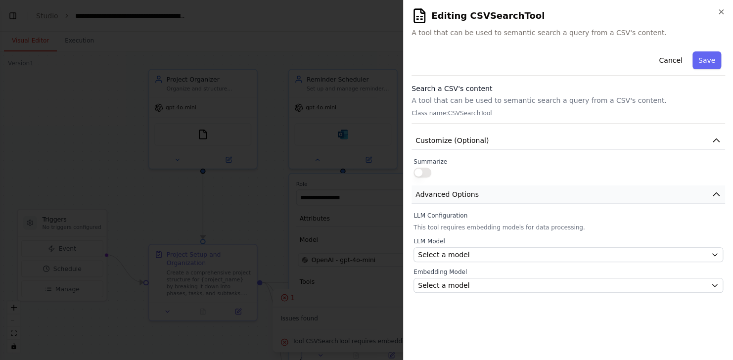
click at [449, 196] on span "Advanced Options" at bounding box center [446, 194] width 63 height 10
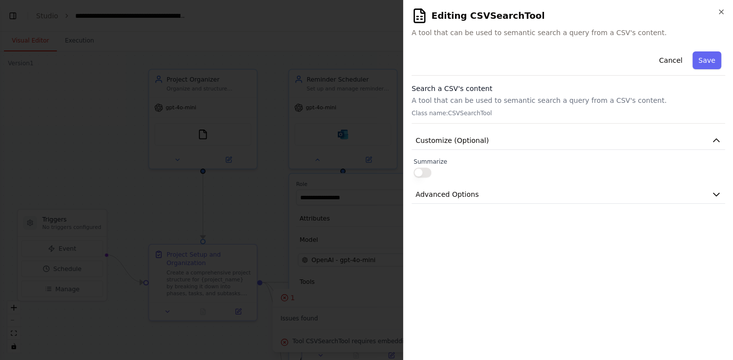
click at [428, 176] on button "button" at bounding box center [422, 173] width 18 height 10
click at [710, 55] on button "Save" at bounding box center [706, 60] width 29 height 18
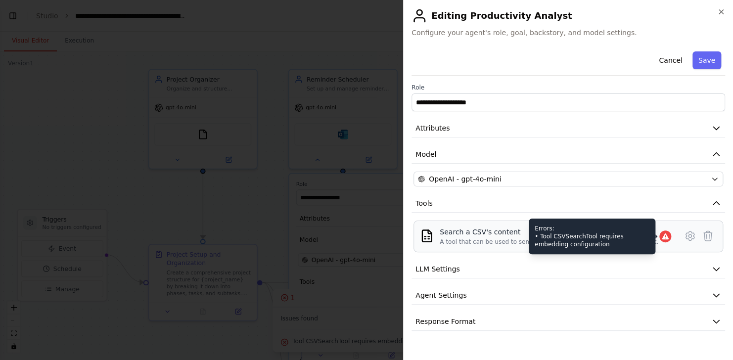
click at [666, 236] on icon at bounding box center [664, 236] width 6 height 6
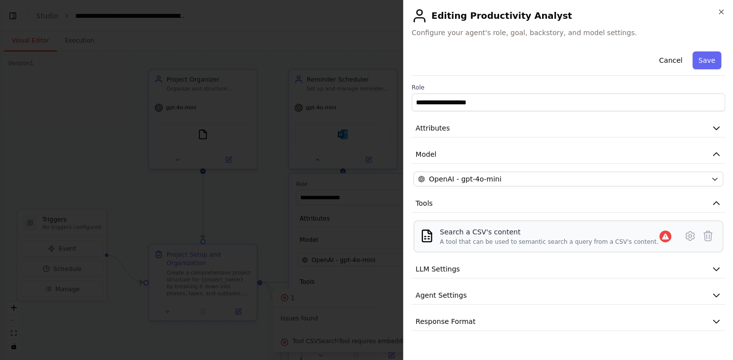
click at [477, 238] on div "A tool that can be used to semantic search a query from a CSV's content." at bounding box center [549, 242] width 219 height 8
click at [711, 298] on icon "button" at bounding box center [716, 295] width 10 height 10
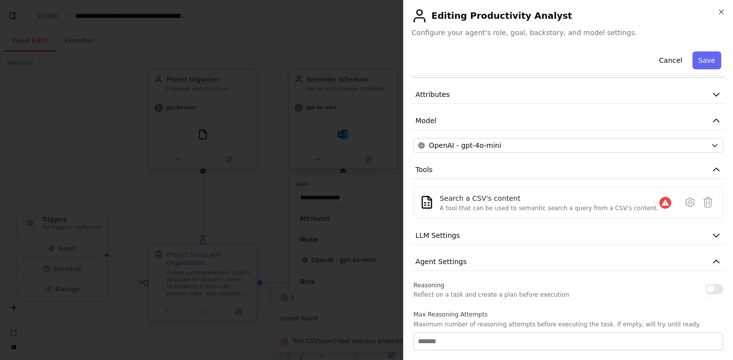
scroll to position [32, 0]
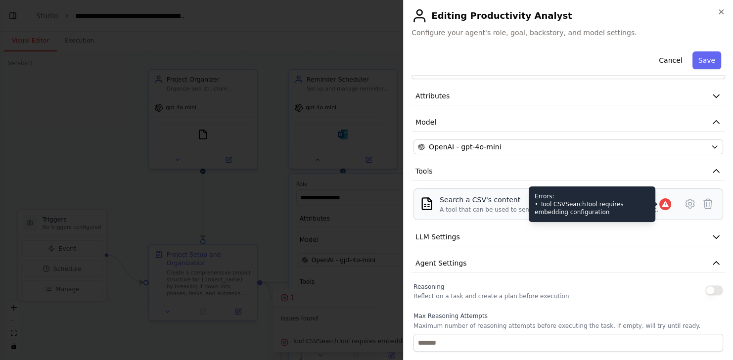
click at [661, 205] on icon at bounding box center [664, 204] width 6 height 6
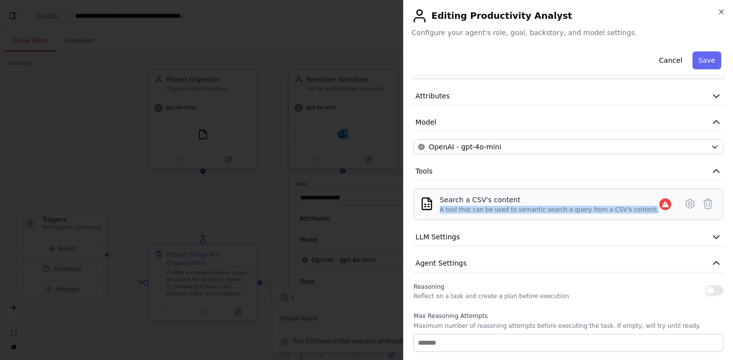
drag, startPoint x: 569, startPoint y: 209, endPoint x: 519, endPoint y: 189, distance: 53.7
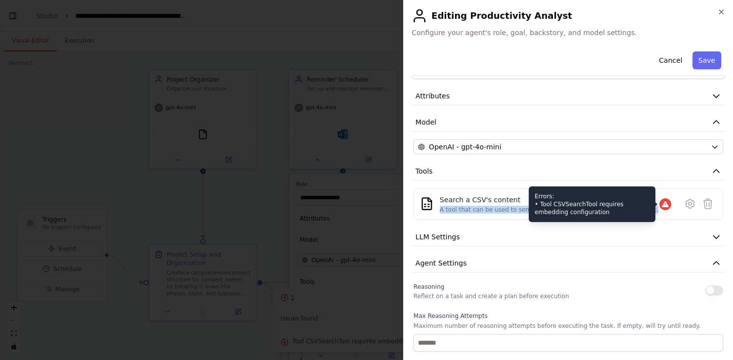
click at [661, 202] on icon at bounding box center [664, 204] width 6 height 6
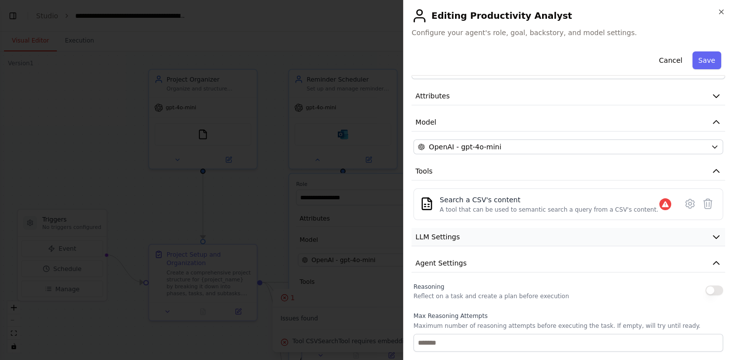
click at [679, 237] on button "LLM Settings" at bounding box center [567, 237] width 313 height 18
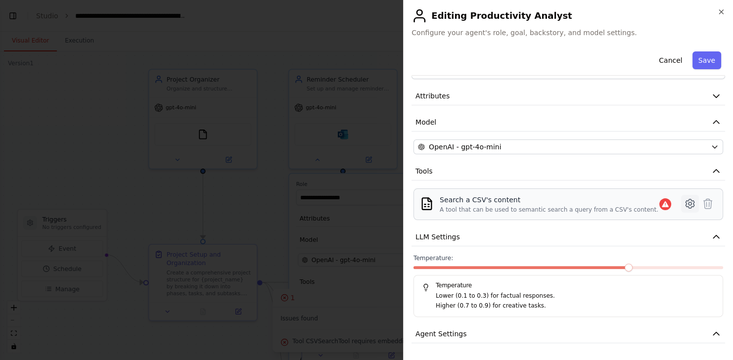
click at [685, 203] on icon at bounding box center [689, 203] width 8 height 9
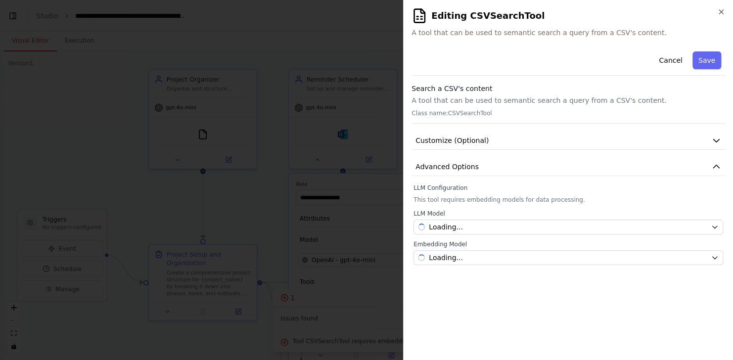
scroll to position [0, 0]
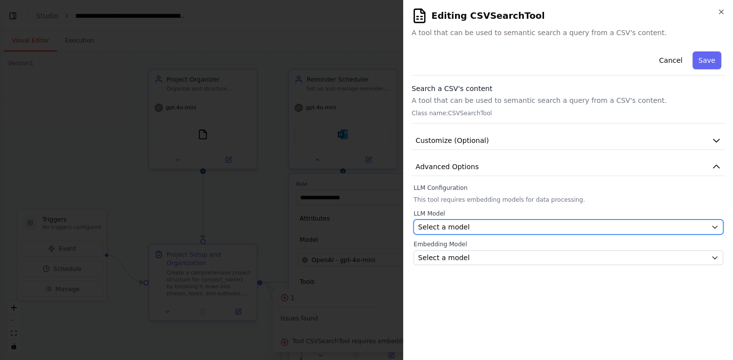
click at [657, 229] on div "Select a model" at bounding box center [562, 227] width 289 height 10
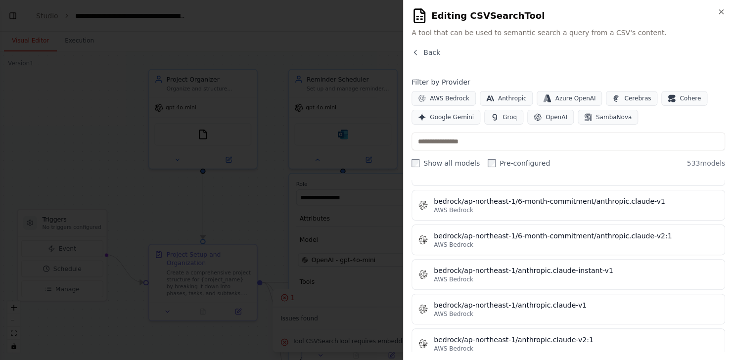
scroll to position [229, 0]
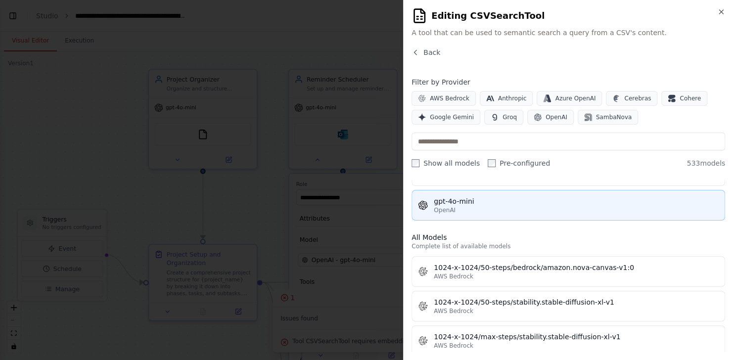
click at [651, 202] on div "gpt-4o-mini" at bounding box center [576, 201] width 285 height 10
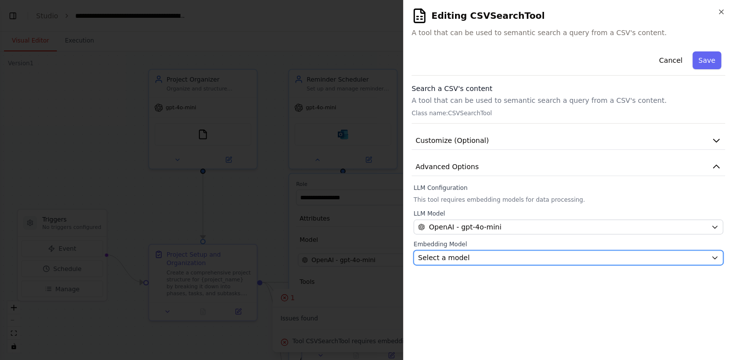
click at [612, 259] on div "Select a model" at bounding box center [562, 258] width 289 height 10
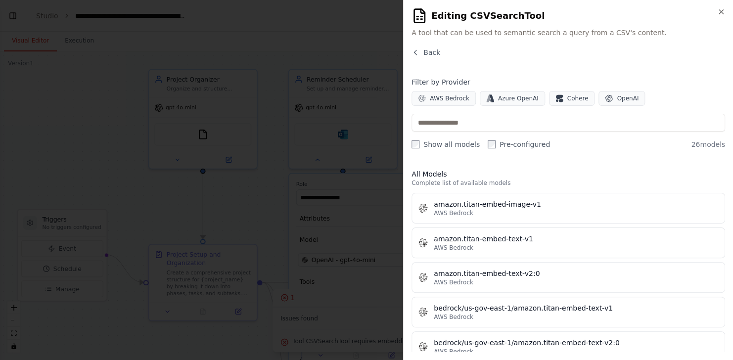
click at [592, 167] on div "All Models Complete list of available models amazon.titan-embed-image-v1 AWS Be…" at bounding box center [567, 256] width 313 height 191
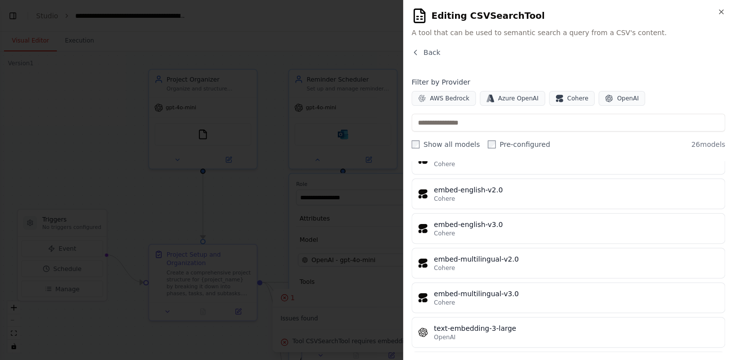
scroll to position [739, 0]
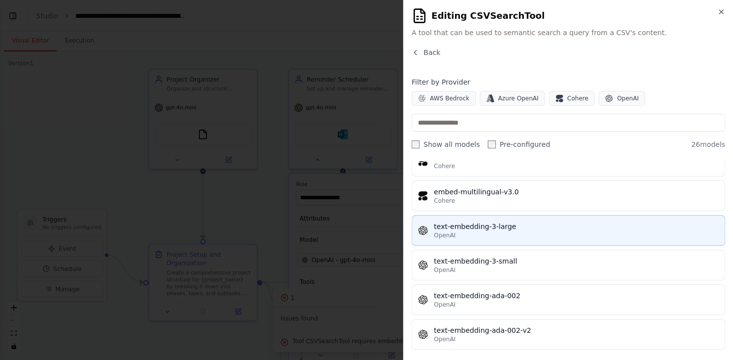
click at [501, 221] on div "text-embedding-3-large" at bounding box center [576, 226] width 285 height 10
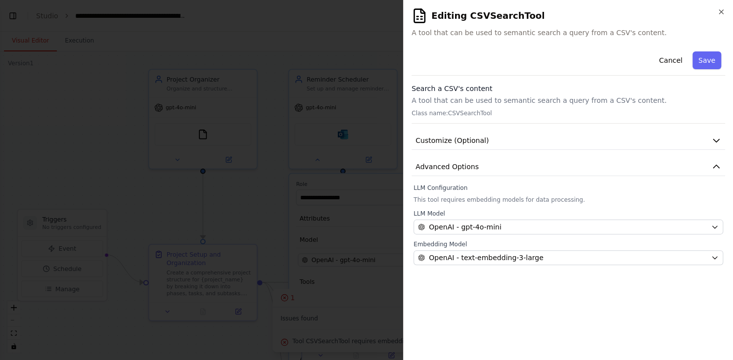
click at [544, 317] on div "**********" at bounding box center [567, 199] width 313 height 305
click at [709, 59] on button "Save" at bounding box center [706, 60] width 29 height 18
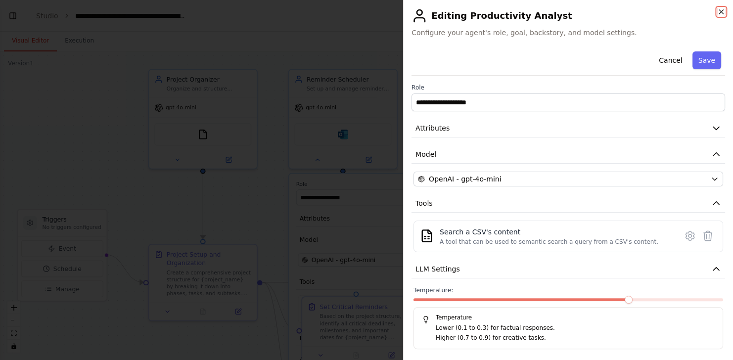
click at [723, 12] on icon "button" at bounding box center [721, 12] width 8 height 8
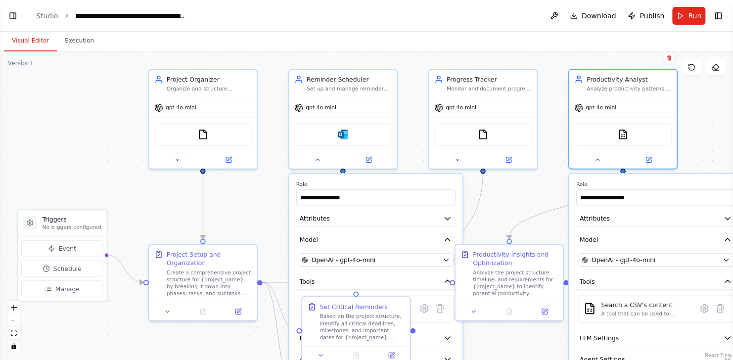
click at [523, 205] on div ".deletable-edge-delete-btn { width: 20px; height: 20px; border: 0px solid #ffff…" at bounding box center [366, 205] width 733 height 308
click at [533, 354] on div ".deletable-edge-delete-btn { width: 20px; height: 20px; border: 0px solid #ffff…" at bounding box center [366, 205] width 733 height 308
click at [666, 181] on label "Role" at bounding box center [655, 184] width 159 height 7
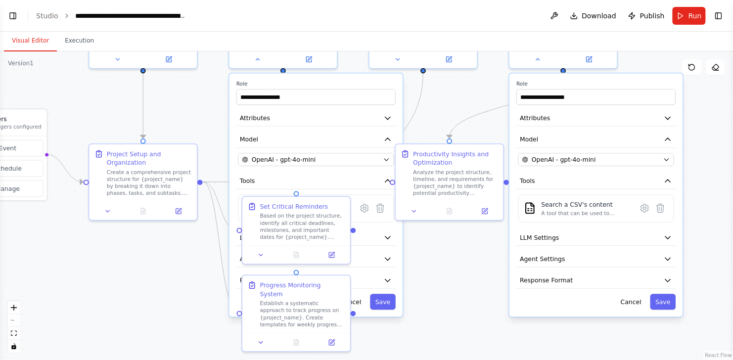
drag, startPoint x: 500, startPoint y: 207, endPoint x: 422, endPoint y: 98, distance: 133.5
click at [422, 98] on div ".deletable-edge-delete-btn { width: 20px; height: 20px; border: 0px solid #ffff…" at bounding box center [366, 205] width 733 height 308
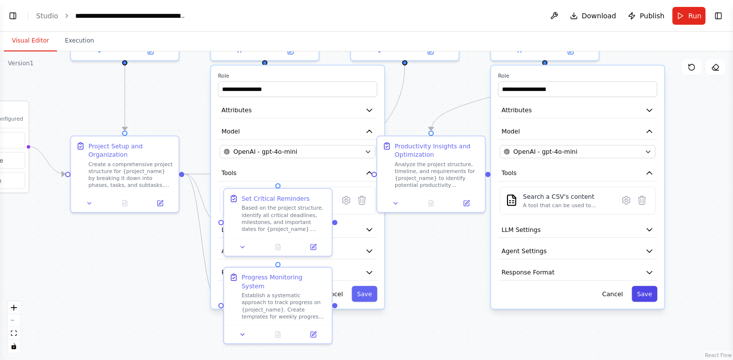
click at [647, 291] on button "Save" at bounding box center [644, 294] width 26 height 16
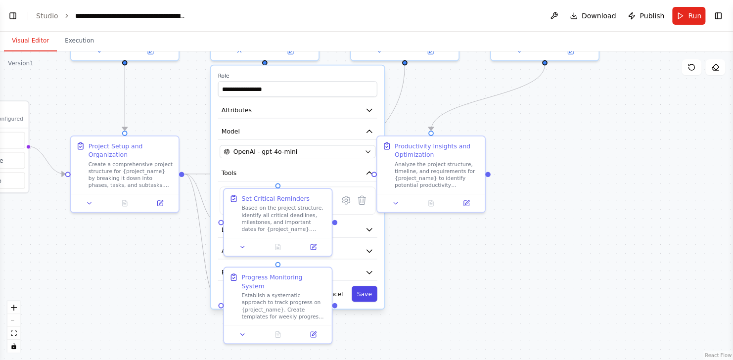
click at [371, 299] on button "Save" at bounding box center [365, 294] width 26 height 16
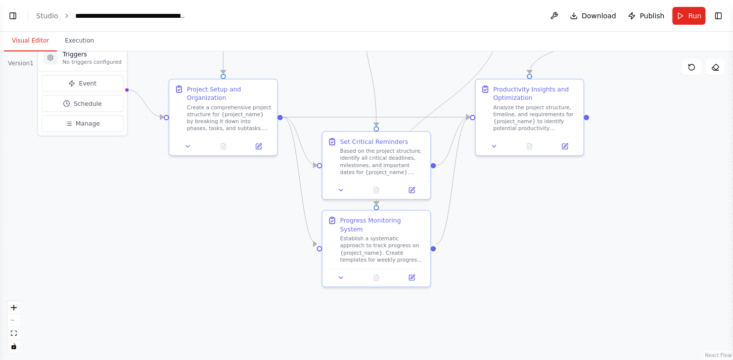
drag, startPoint x: 425, startPoint y: 253, endPoint x: 530, endPoint y: 196, distance: 119.2
click at [530, 196] on div ".deletable-edge-delete-btn { width: 20px; height: 20px; border: 0px solid #ffff…" at bounding box center [366, 205] width 733 height 308
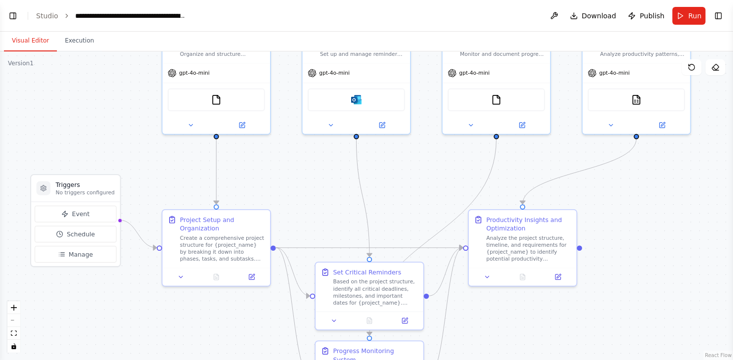
drag, startPoint x: 530, startPoint y: 196, endPoint x: 515, endPoint y: 318, distance: 123.0
click at [515, 318] on div ".deletable-edge-delete-btn { width: 20px; height: 20px; border: 0px solid #ffff…" at bounding box center [366, 205] width 733 height 308
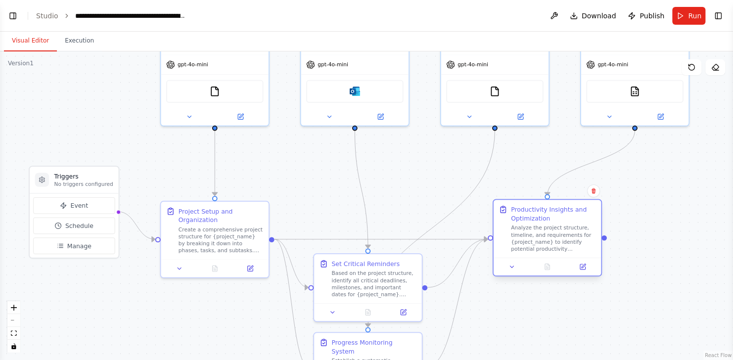
drag, startPoint x: 490, startPoint y: 207, endPoint x: 528, endPoint y: 209, distance: 38.6
click at [528, 209] on div "Productivity Insights and Optimization" at bounding box center [553, 213] width 85 height 17
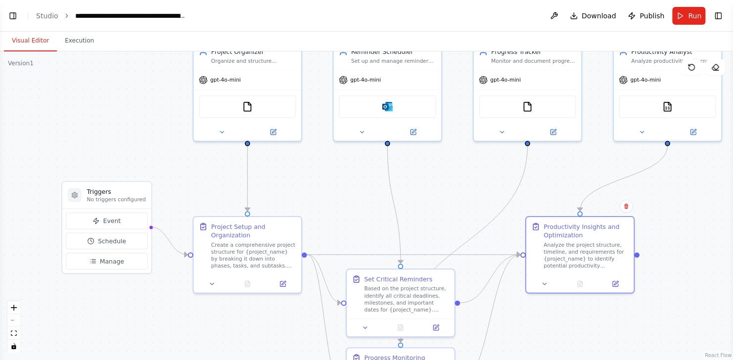
drag, startPoint x: 699, startPoint y: 186, endPoint x: 731, endPoint y: 201, distance: 35.8
click at [731, 201] on div "Create a crew that helps organize your personal projects, sets reminders for im…" at bounding box center [366, 180] width 733 height 360
click at [277, 128] on button at bounding box center [272, 130] width 49 height 10
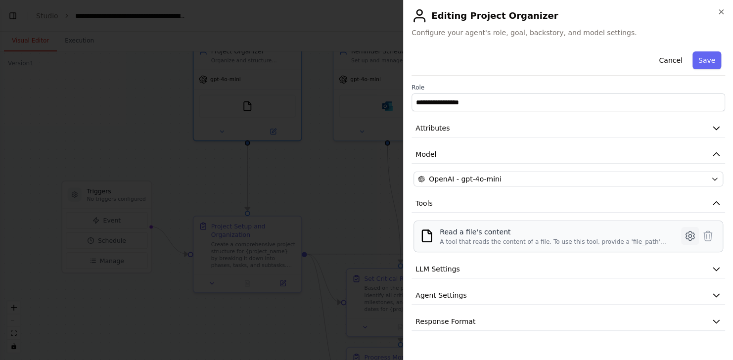
click at [690, 235] on icon at bounding box center [690, 236] width 12 height 12
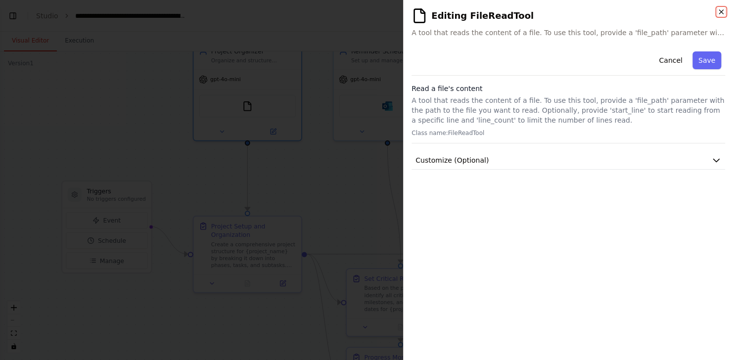
click at [717, 9] on icon "button" at bounding box center [721, 12] width 8 height 8
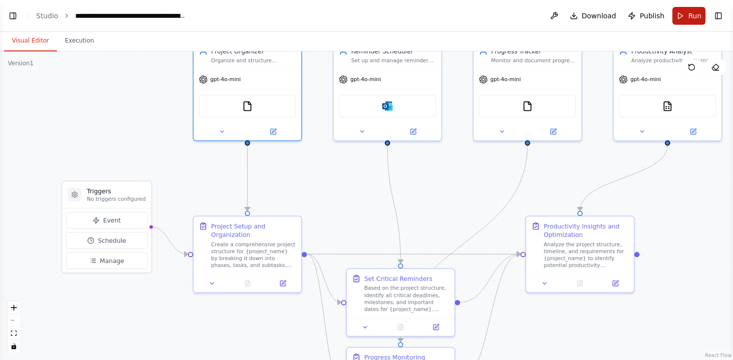
click at [687, 19] on button "Run" at bounding box center [688, 16] width 33 height 18
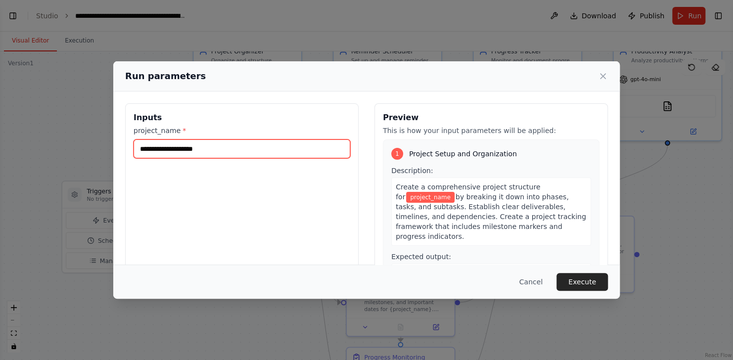
click at [235, 147] on input "project_name *" at bounding box center [241, 148] width 217 height 19
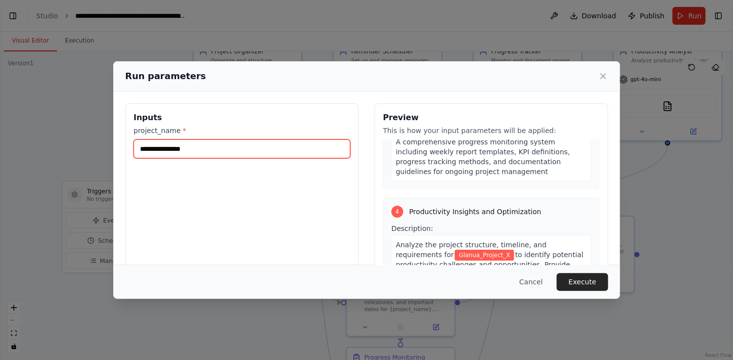
scroll to position [555, 0]
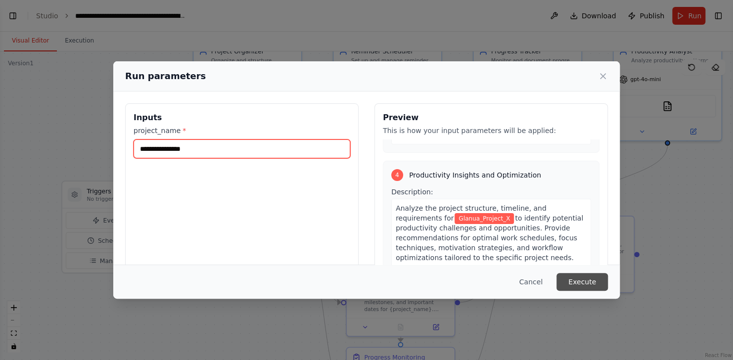
type input "**********"
click at [587, 286] on button "Execute" at bounding box center [581, 282] width 51 height 18
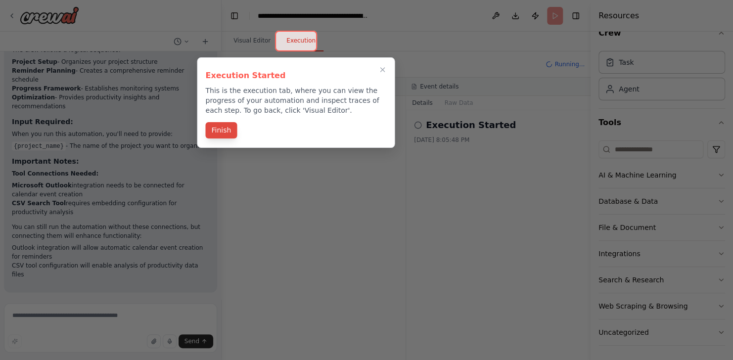
click at [220, 128] on button "Finish" at bounding box center [221, 130] width 32 height 16
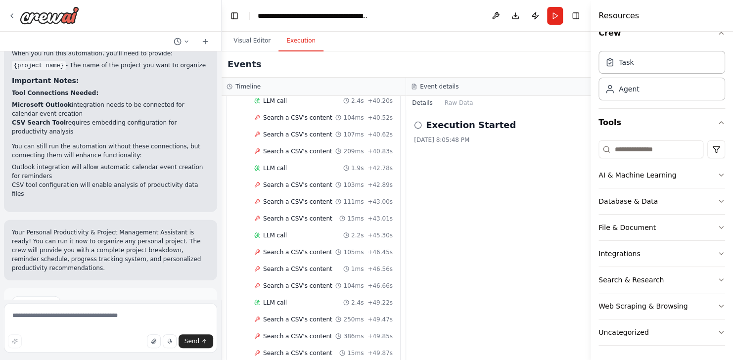
scroll to position [2217, 0]
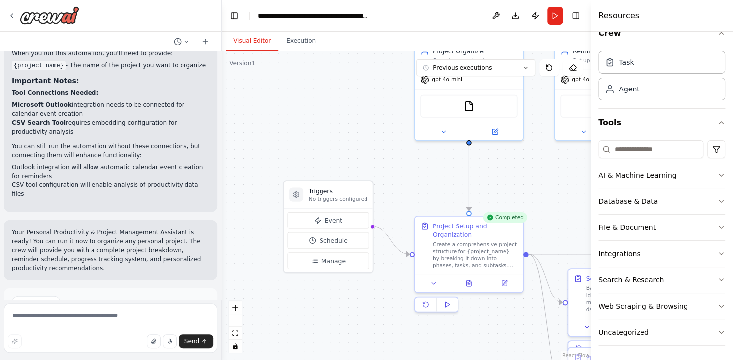
click at [252, 38] on button "Visual Editor" at bounding box center [251, 41] width 53 height 21
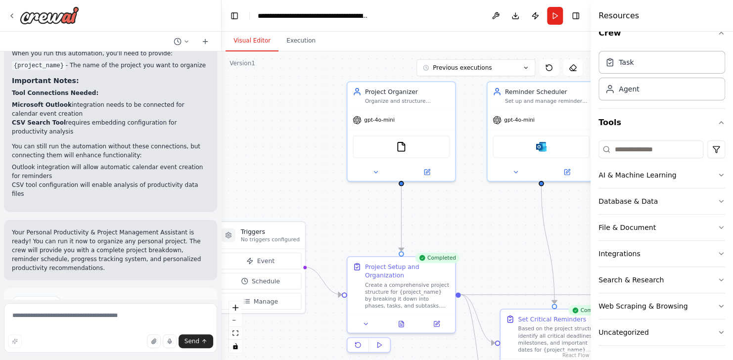
drag, startPoint x: 349, startPoint y: 150, endPoint x: 281, endPoint y: 191, distance: 78.9
click at [281, 191] on div ".deletable-edge-delete-btn { width: 20px; height: 20px; border: 0px solid #ffff…" at bounding box center [405, 205] width 369 height 308
click at [401, 153] on div "FileReadTool" at bounding box center [400, 144] width 97 height 23
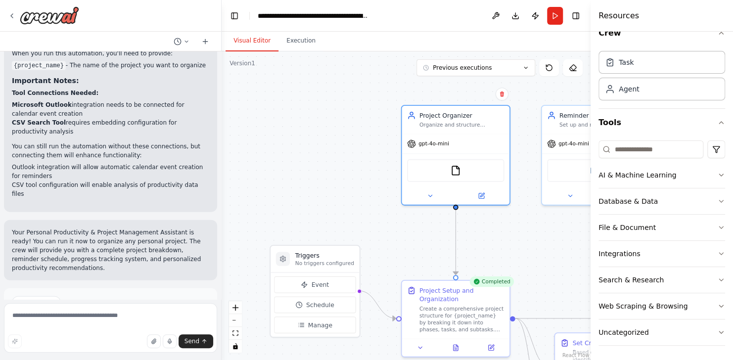
drag, startPoint x: 314, startPoint y: 157, endPoint x: 368, endPoint y: 181, distance: 59.3
click at [368, 181] on div ".deletable-edge-delete-btn { width: 20px; height: 20px; border: 0px solid #ffff…" at bounding box center [405, 205] width 369 height 308
click at [358, 141] on div ".deletable-edge-delete-btn { width: 20px; height: 20px; border: 0px solid #ffff…" at bounding box center [405, 205] width 369 height 308
click at [287, 131] on div ".deletable-edge-delete-btn { width: 20px; height: 20px; border: 0px solid #ffff…" at bounding box center [405, 205] width 369 height 308
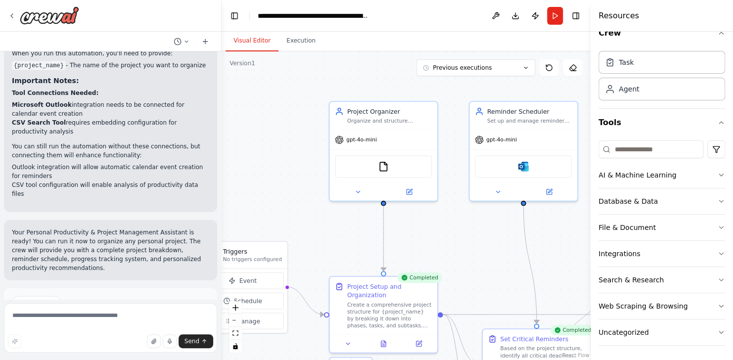
drag, startPoint x: 287, startPoint y: 131, endPoint x: 211, endPoint y: 128, distance: 75.7
click at [211, 128] on div "Create a crew that helps organize your personal projects, sets reminders for im…" at bounding box center [366, 180] width 733 height 360
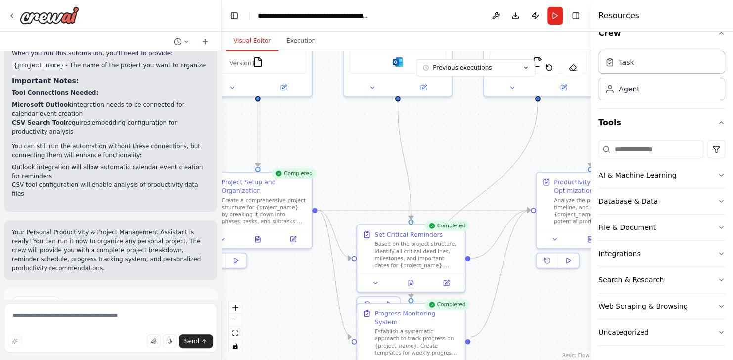
drag, startPoint x: 351, startPoint y: 241, endPoint x: 228, endPoint y: 135, distance: 161.6
click at [228, 135] on div ".deletable-edge-delete-btn { width: 20px; height: 20px; border: 0px solid #ffff…" at bounding box center [405, 205] width 369 height 308
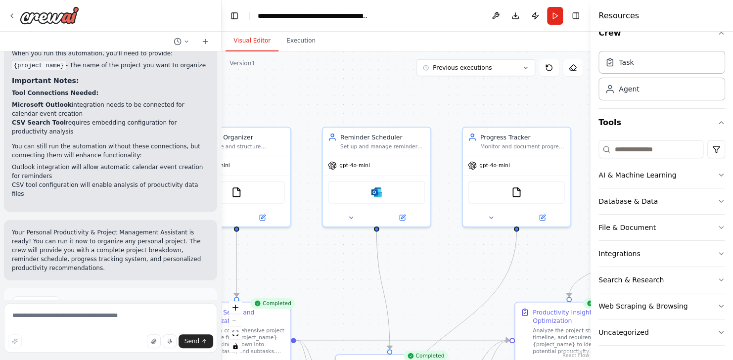
drag, startPoint x: 350, startPoint y: 171, endPoint x: 328, endPoint y: 304, distance: 134.3
click at [328, 304] on div ".deletable-edge-delete-btn { width: 20px; height: 20px; border: 0px solid #ffff…" at bounding box center [405, 205] width 369 height 308
click at [534, 16] on button "Publish" at bounding box center [535, 16] width 16 height 18
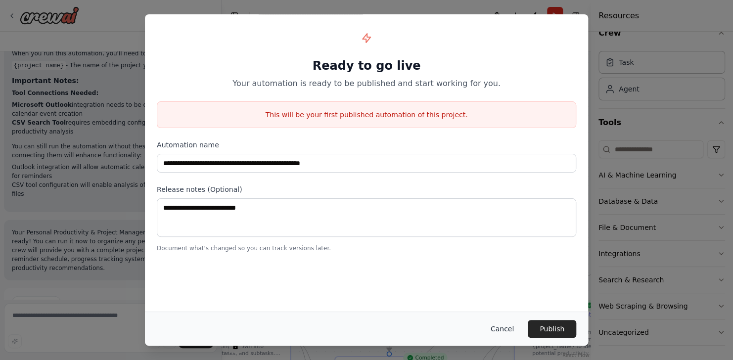
click at [503, 327] on button "Cancel" at bounding box center [502, 329] width 39 height 18
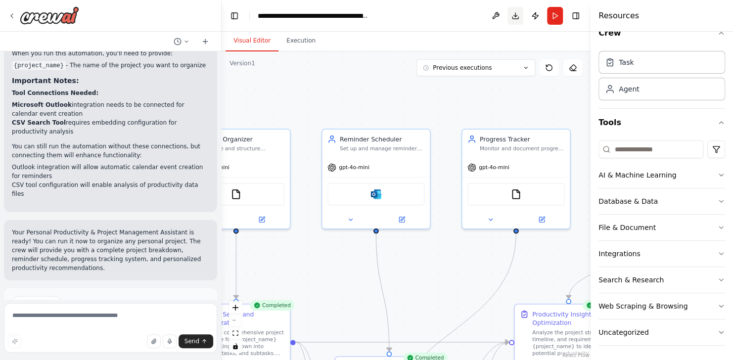
click at [513, 16] on button "Download" at bounding box center [515, 16] width 16 height 18
click at [429, 89] on div ".deletable-edge-delete-btn { width: 20px; height: 20px; border: 0px solid #ffff…" at bounding box center [405, 205] width 369 height 308
click at [574, 15] on button "Toggle Right Sidebar" at bounding box center [576, 16] width 14 height 14
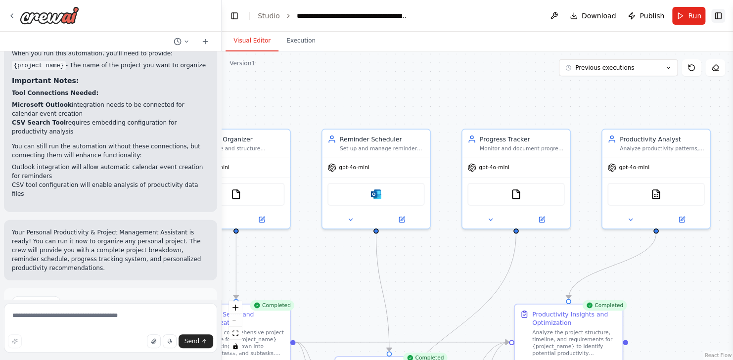
click at [718, 12] on button "Toggle Right Sidebar" at bounding box center [718, 16] width 14 height 14
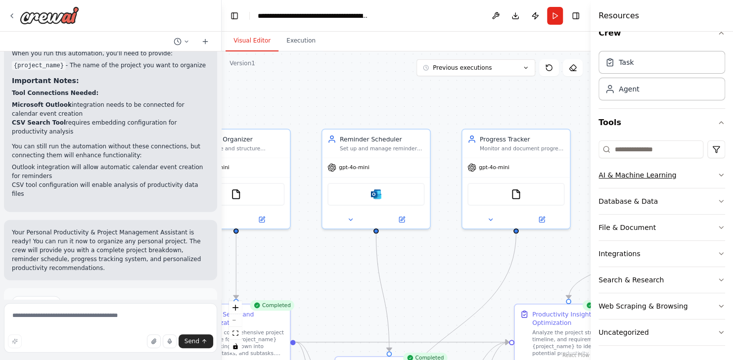
click at [717, 175] on icon "button" at bounding box center [721, 175] width 8 height 8
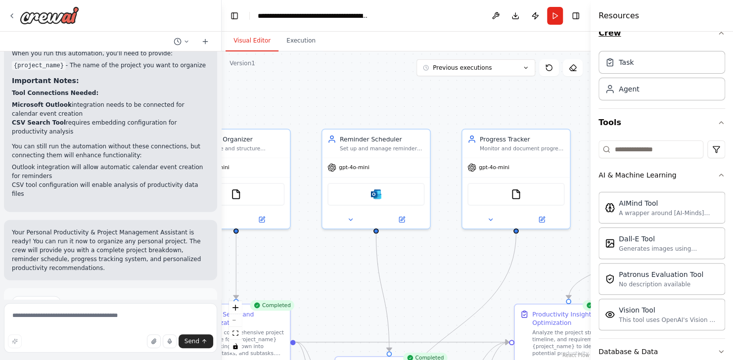
click at [717, 32] on icon "button" at bounding box center [721, 33] width 8 height 8
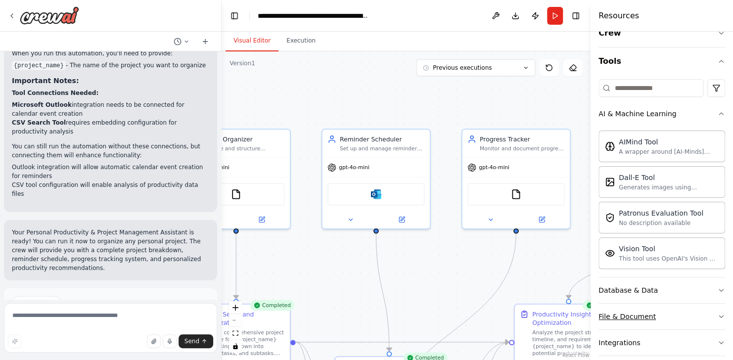
click at [699, 321] on button "File & Document" at bounding box center [661, 317] width 127 height 26
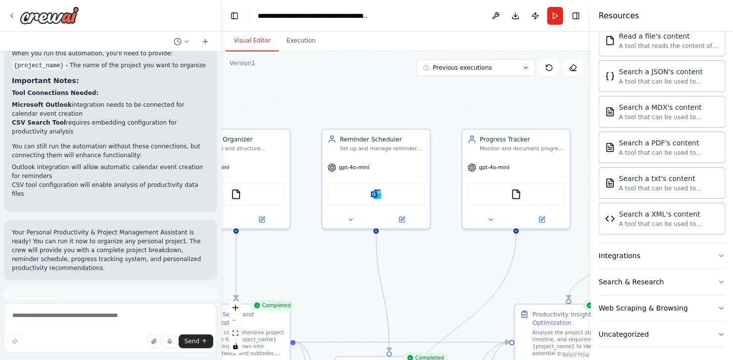
scroll to position [0, 0]
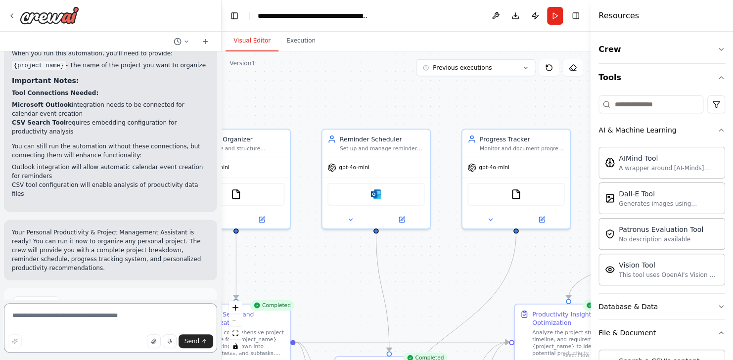
click at [105, 316] on textarea at bounding box center [110, 327] width 213 height 49
type textarea "*"
type textarea "**********"
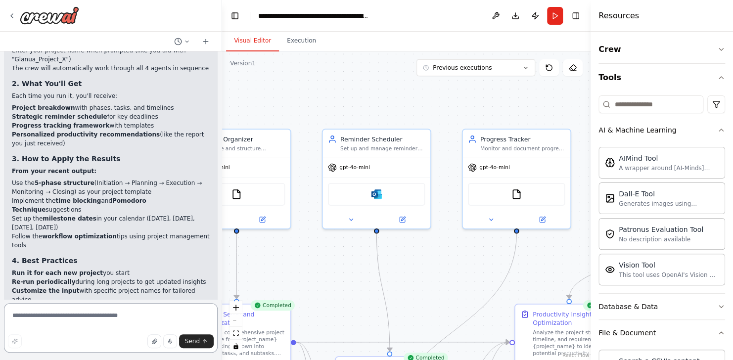
scroll to position [1353, 0]
drag, startPoint x: 218, startPoint y: 273, endPoint x: 222, endPoint y: 238, distance: 35.4
click at [222, 238] on div "Create a crew that helps organize your personal projects, sets reminders for im…" at bounding box center [366, 180] width 733 height 360
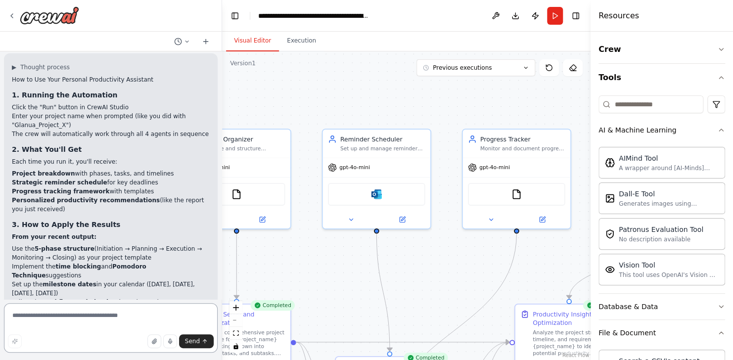
scroll to position [1284, 0]
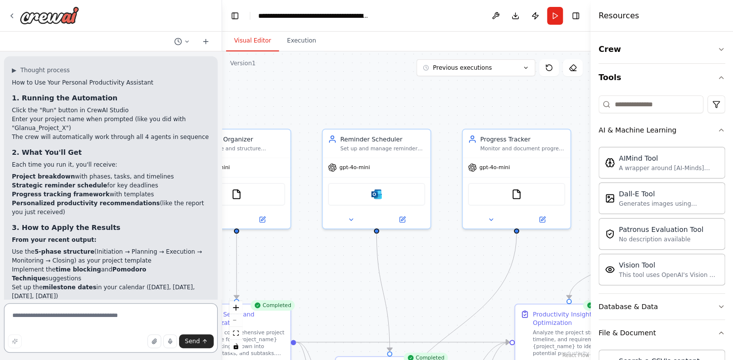
click at [87, 315] on textarea at bounding box center [111, 327] width 214 height 49
type textarea "*"
drag, startPoint x: 39, startPoint y: 135, endPoint x: 8, endPoint y: 102, distance: 45.1
click at [8, 102] on div "▶ Thought process How to Use Your Personal Productivity Assistant 1. Running th…" at bounding box center [111, 264] width 214 height 417
copy ul "Project breakdown with phases, tasks, and timelines Strategic reminder schedule…"
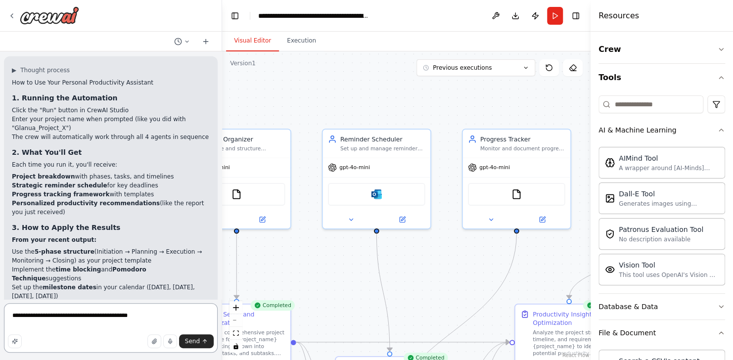
click at [38, 326] on textarea "**********" at bounding box center [111, 327] width 214 height 49
paste textarea "**********"
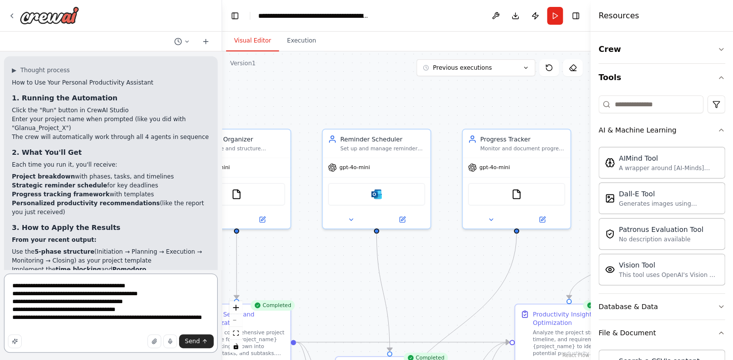
drag, startPoint x: 127, startPoint y: 319, endPoint x: 139, endPoint y: 324, distance: 12.9
click at [139, 324] on textarea "**********" at bounding box center [111, 312] width 214 height 79
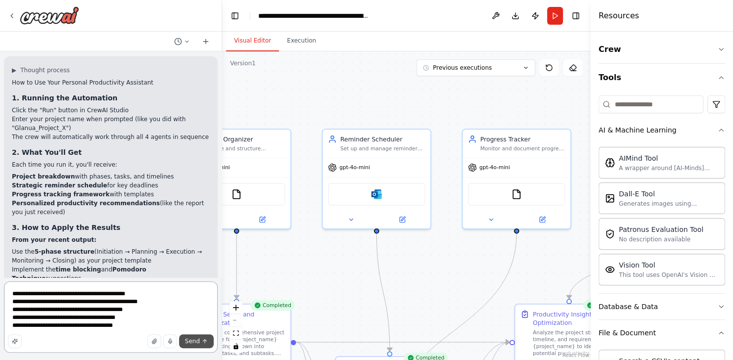
type textarea "**********"
click at [195, 344] on span "Send" at bounding box center [192, 341] width 15 height 8
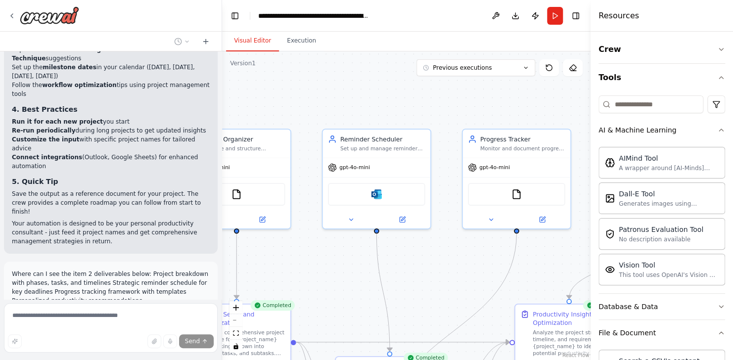
scroll to position [1501, 0]
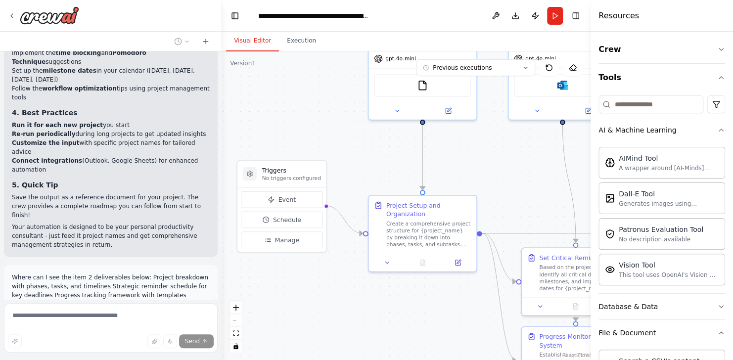
drag, startPoint x: 287, startPoint y: 275, endPoint x: 479, endPoint y: 164, distance: 221.5
click at [479, 164] on div ".deletable-edge-delete-btn { width: 20px; height: 20px; border: 0px solid #ffff…" at bounding box center [406, 205] width 368 height 308
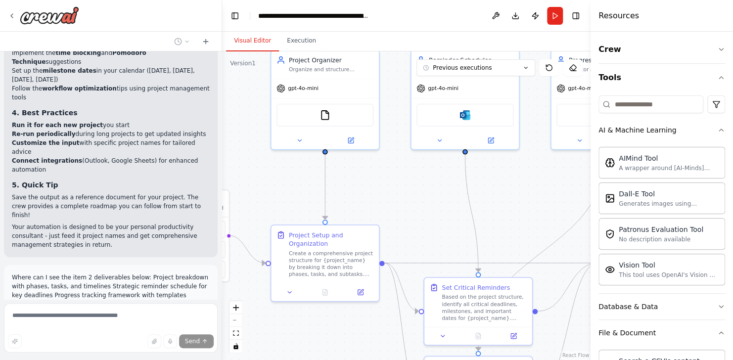
drag, startPoint x: 395, startPoint y: 176, endPoint x: 292, endPoint y: 208, distance: 107.6
click at [292, 208] on div ".deletable-edge-delete-btn { width: 20px; height: 20px; border: 0px solid #ffff…" at bounding box center [406, 205] width 368 height 308
click at [525, 69] on icon at bounding box center [526, 68] width 6 height 6
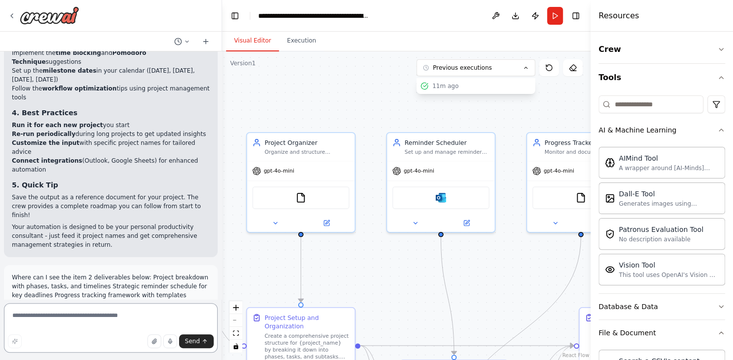
drag, startPoint x: 425, startPoint y: 191, endPoint x: 400, endPoint y: 274, distance: 87.3
click at [400, 274] on div ".deletable-edge-delete-btn { width: 20px; height: 20px; border: 0px solid #ffff…" at bounding box center [406, 205] width 368 height 308
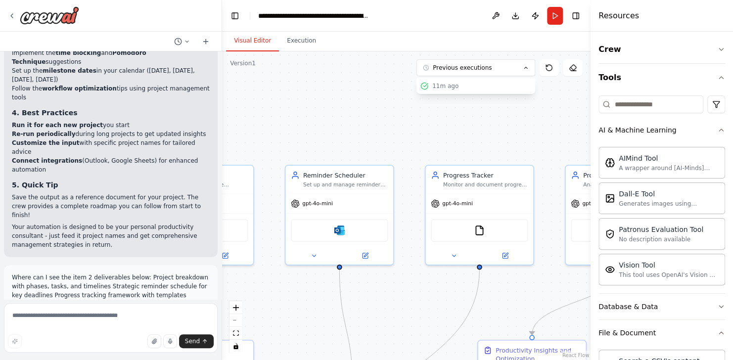
drag, startPoint x: 392, startPoint y: 268, endPoint x: 291, endPoint y: 300, distance: 105.7
click at [291, 300] on div ".deletable-edge-delete-btn { width: 20px; height: 20px; border: 0px solid #ffff…" at bounding box center [406, 205] width 368 height 308
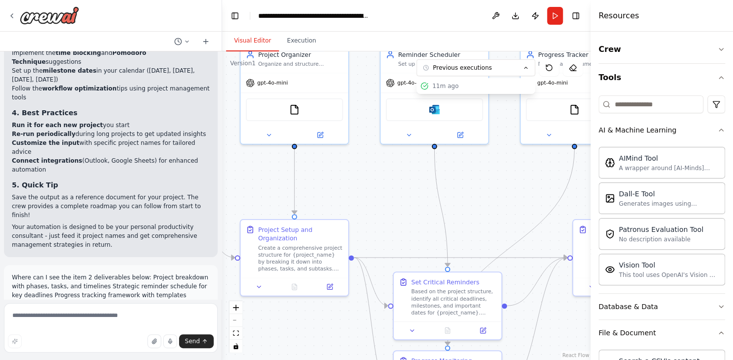
drag, startPoint x: 424, startPoint y: 125, endPoint x: 519, endPoint y: 4, distance: 153.5
click at [519, 4] on main "**********" at bounding box center [406, 180] width 368 height 360
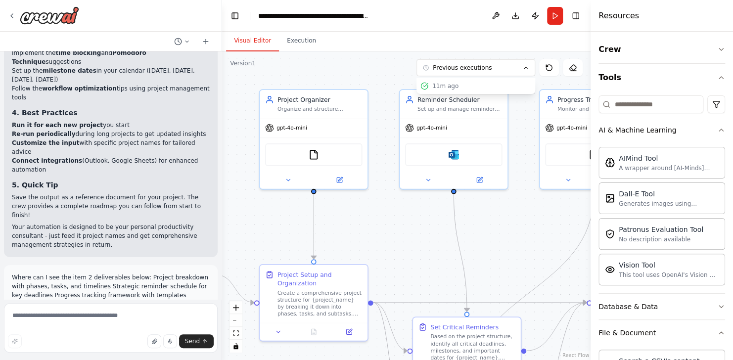
drag, startPoint x: 434, startPoint y: 238, endPoint x: 454, endPoint y: 284, distance: 50.2
click at [454, 284] on div ".deletable-edge-delete-btn { width: 20px; height: 20px; border: 0px solid #ffff…" at bounding box center [406, 205] width 368 height 308
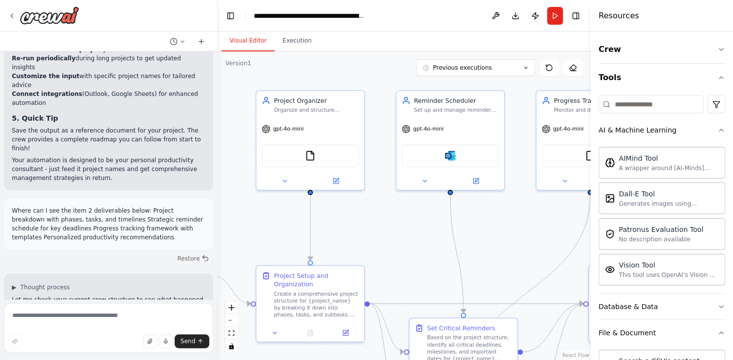
scroll to position [1648, 0]
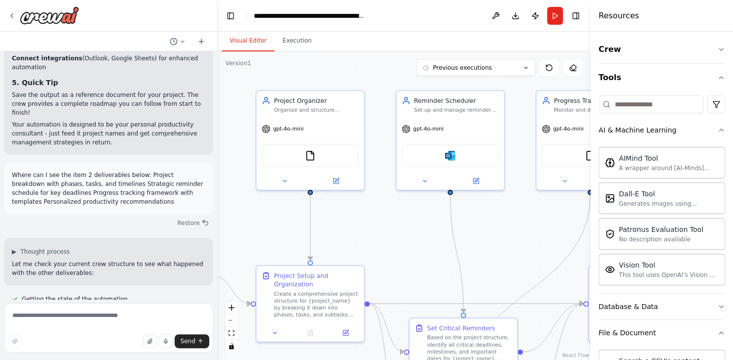
drag, startPoint x: 218, startPoint y: 250, endPoint x: 218, endPoint y: 258, distance: 8.4
click at [218, 258] on div "Create a crew that helps organize your personal projects, sets reminders for im…" at bounding box center [366, 180] width 733 height 360
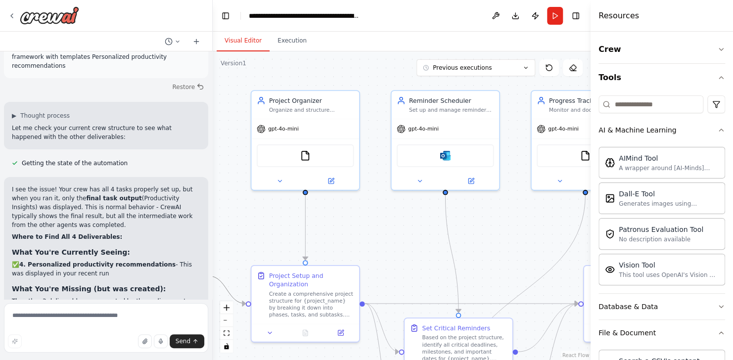
scroll to position [1800, 0]
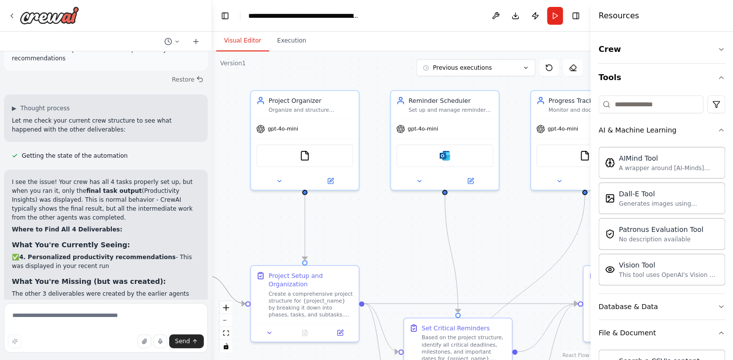
drag, startPoint x: 213, startPoint y: 256, endPoint x: 212, endPoint y: 273, distance: 16.8
click at [212, 273] on div "Create a crew that helps organize your personal projects, sets reminders for im…" at bounding box center [366, 180] width 733 height 360
click at [303, 154] on img at bounding box center [305, 154] width 10 height 10
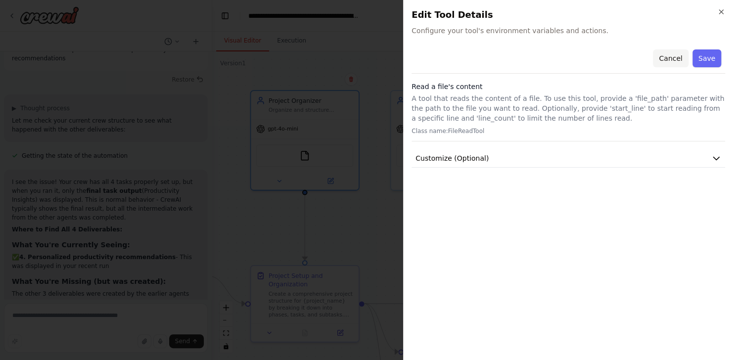
click at [669, 58] on button "Cancel" at bounding box center [670, 58] width 35 height 18
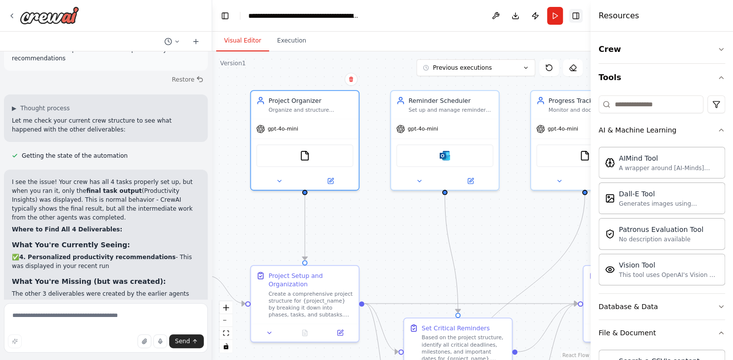
click at [574, 16] on button "Toggle Right Sidebar" at bounding box center [576, 16] width 14 height 14
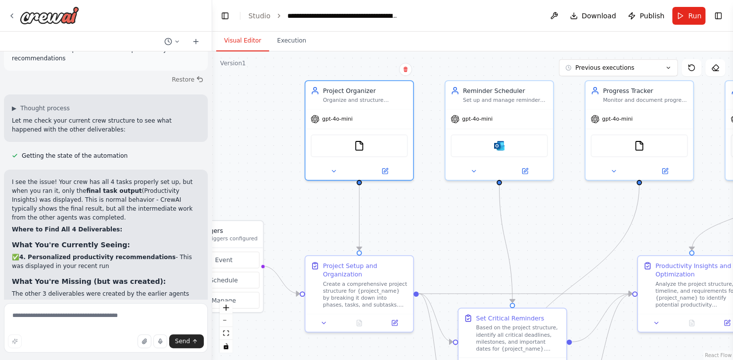
drag, startPoint x: 548, startPoint y: 225, endPoint x: 603, endPoint y: 215, distance: 56.4
click at [603, 215] on div ".deletable-edge-delete-btn { width: 20px; height: 20px; border: 0px solid #ffff…" at bounding box center [472, 205] width 521 height 308
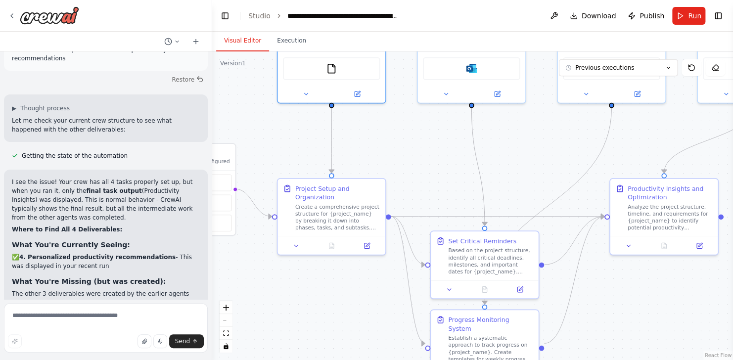
drag, startPoint x: 428, startPoint y: 196, endPoint x: 399, endPoint y: 120, distance: 81.4
click at [399, 120] on div ".deletable-edge-delete-btn { width: 20px; height: 20px; border: 0px solid #ffff…" at bounding box center [472, 205] width 521 height 308
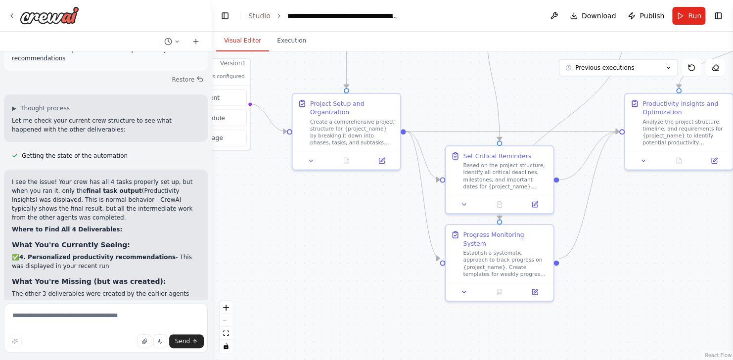
drag, startPoint x: 443, startPoint y: 189, endPoint x: 458, endPoint y: 104, distance: 86.3
click at [458, 104] on div ".deletable-edge-delete-btn { width: 20px; height: 20px; border: 0px solid #ffff…" at bounding box center [472, 205] width 521 height 308
click at [356, 138] on div "Create a comprehensive project structure for {project_name} by breaking it down…" at bounding box center [352, 131] width 85 height 28
click at [314, 161] on icon at bounding box center [311, 158] width 7 height 7
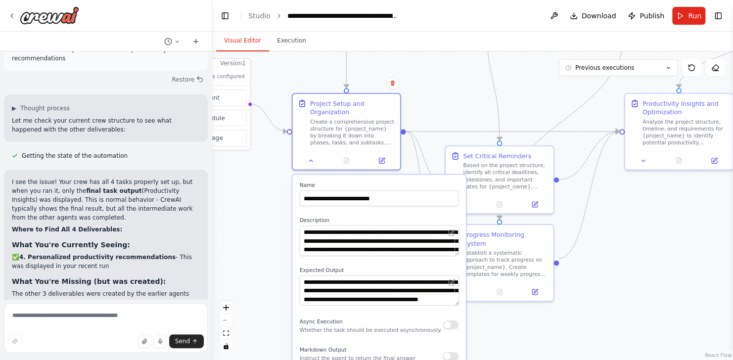
click at [261, 203] on div ".deletable-edge-delete-btn { width: 20px; height: 20px; border: 0px solid #ffff…" at bounding box center [472, 205] width 521 height 308
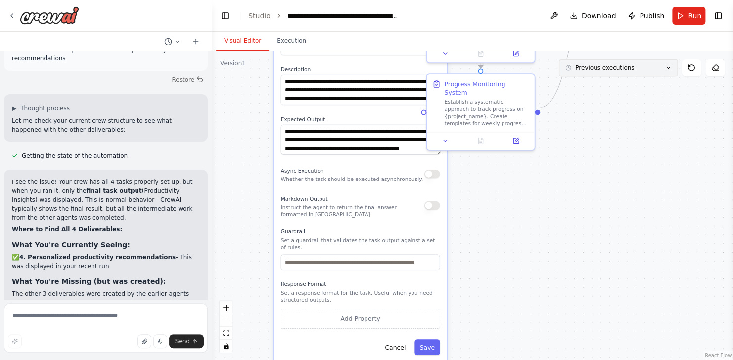
drag, startPoint x: 639, startPoint y: 215, endPoint x: 620, endPoint y: 64, distance: 152.0
click at [620, 64] on div "Version 1 Previous executions Show Tools Hide Agents .deletable-edge-delete-btn…" at bounding box center [472, 205] width 521 height 308
click at [393, 342] on button "Cancel" at bounding box center [395, 347] width 31 height 16
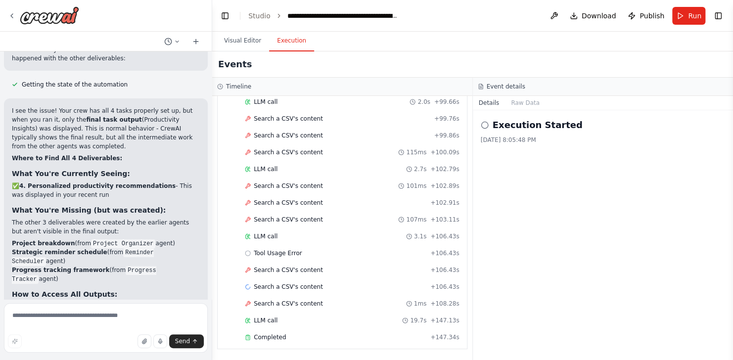
scroll to position [2179, 0]
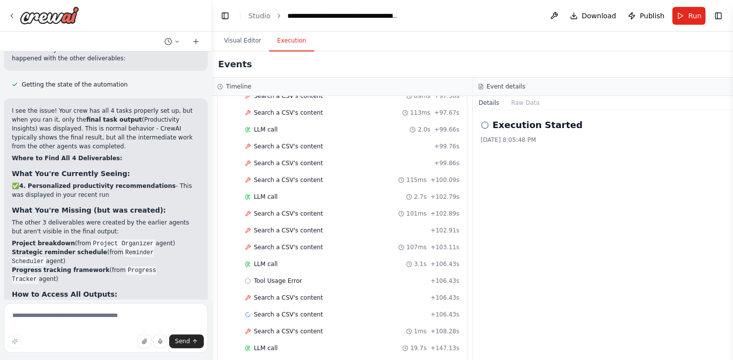
click at [284, 44] on button "Execution" at bounding box center [291, 41] width 45 height 21
click at [525, 103] on button "Raw Data" at bounding box center [525, 103] width 41 height 14
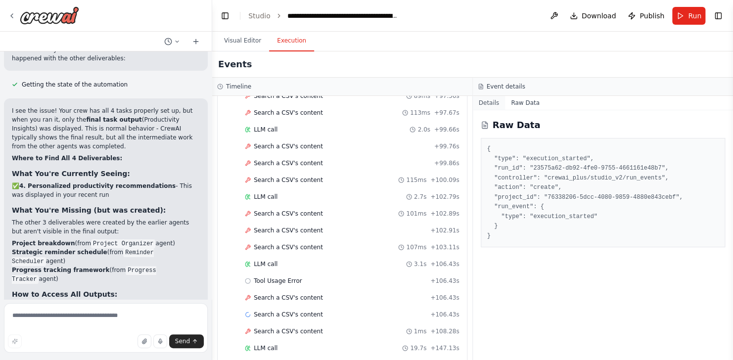
click at [493, 103] on button "Details" at bounding box center [489, 103] width 33 height 14
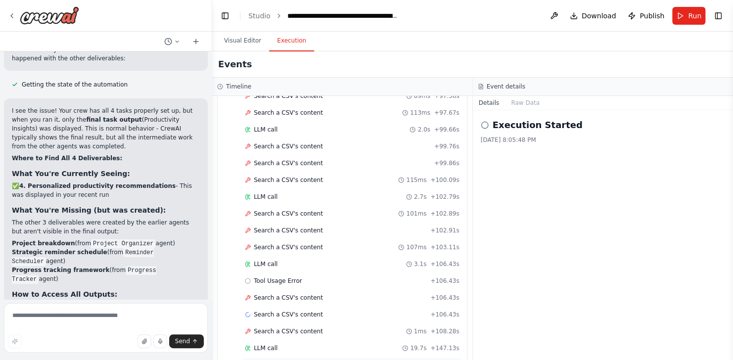
click at [273, 359] on span "Completed" at bounding box center [270, 365] width 32 height 8
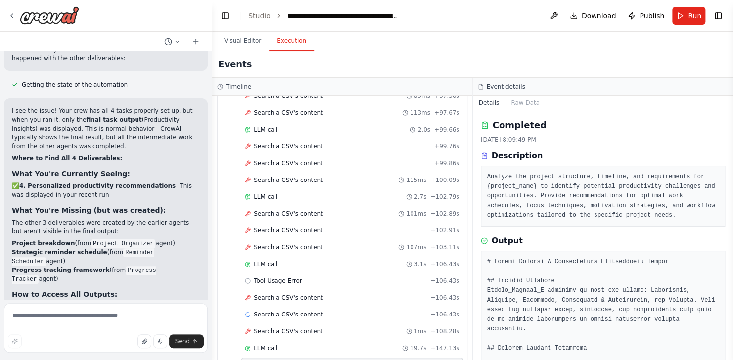
drag, startPoint x: 728, startPoint y: 155, endPoint x: 729, endPoint y: 165, distance: 10.4
click at [729, 165] on button "Toggle Sidebar" at bounding box center [733, 180] width 8 height 360
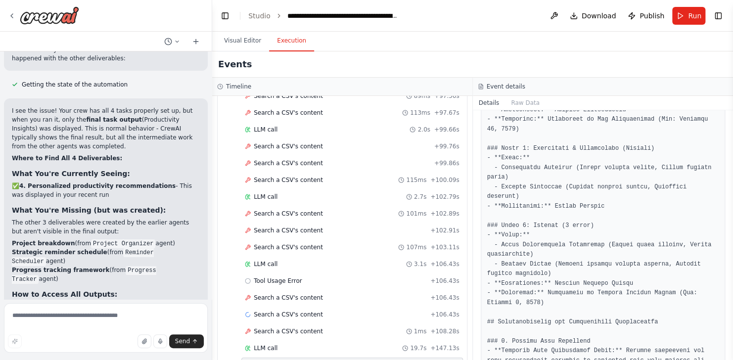
scroll to position [0, 0]
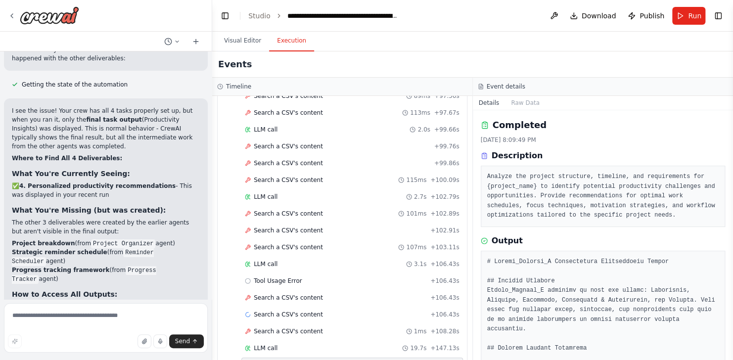
click at [490, 101] on button "Details" at bounding box center [489, 103] width 33 height 14
click at [527, 101] on button "Raw Data" at bounding box center [525, 103] width 41 height 14
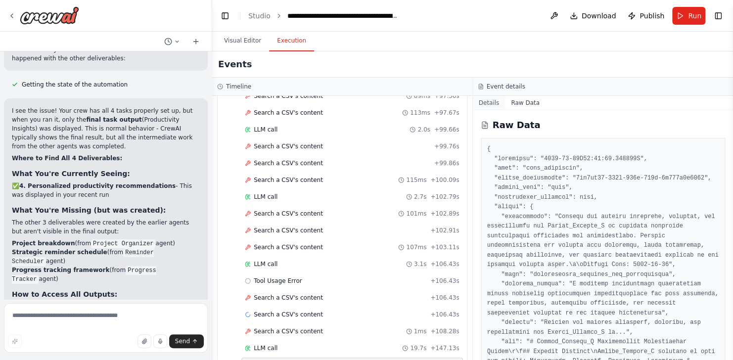
click at [490, 104] on button "Details" at bounding box center [489, 103] width 33 height 14
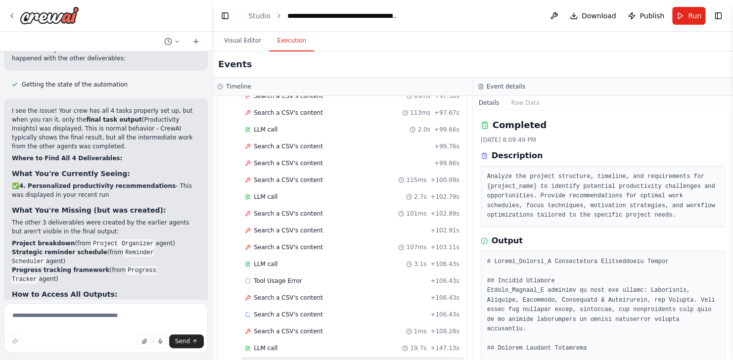
drag, startPoint x: 728, startPoint y: 156, endPoint x: 732, endPoint y: 234, distance: 77.7
click at [732, 234] on html "Create a crew that helps organize your personal projects, sets reminders for im…" at bounding box center [366, 180] width 733 height 360
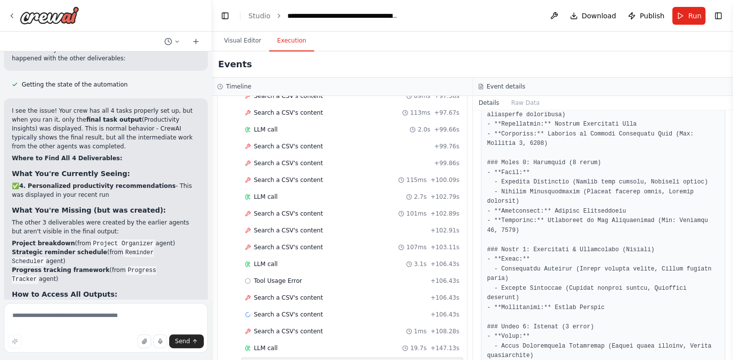
scroll to position [399, 0]
drag, startPoint x: 730, startPoint y: 234, endPoint x: 730, endPoint y: 250, distance: 16.3
click at [730, 250] on button "Toggle Sidebar" at bounding box center [733, 180] width 8 height 360
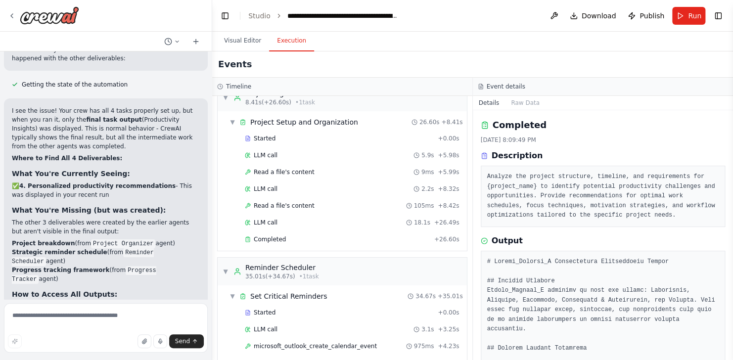
scroll to position [0, 0]
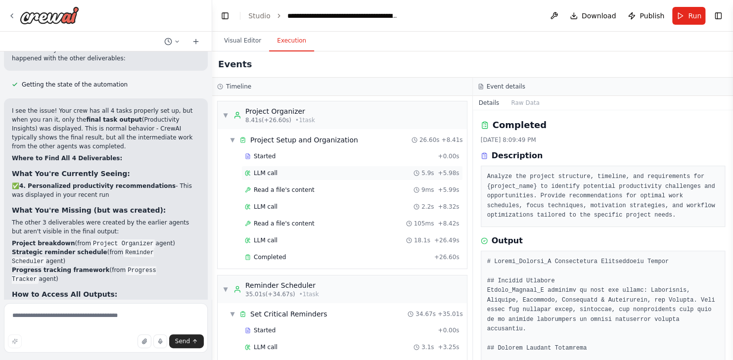
click at [275, 175] on div "LLM call 5.9s + 5.98s" at bounding box center [352, 173] width 215 height 8
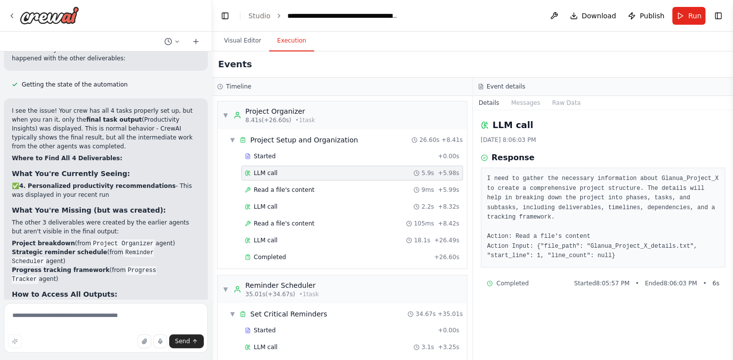
click at [275, 175] on div "LLM call 5.9s + 5.98s" at bounding box center [352, 173] width 215 height 8
click at [300, 190] on span "Read a file's content" at bounding box center [284, 190] width 61 height 8
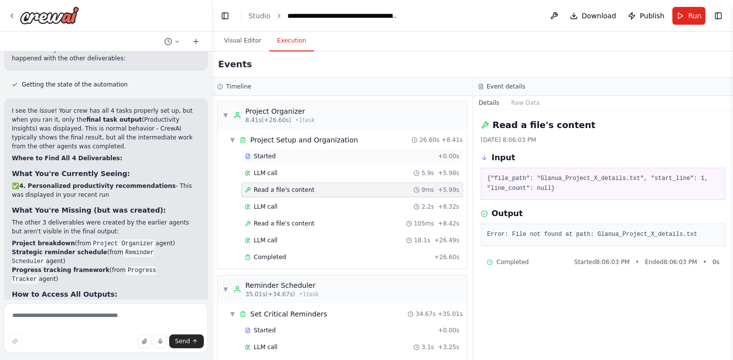
click at [280, 159] on div "Started" at bounding box center [339, 156] width 189 height 8
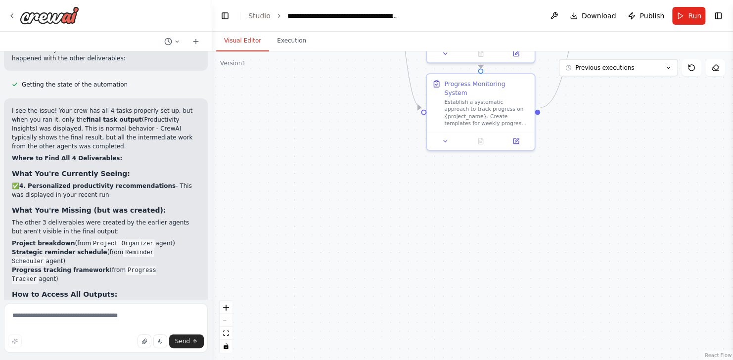
click at [232, 42] on button "Visual Editor" at bounding box center [242, 41] width 53 height 21
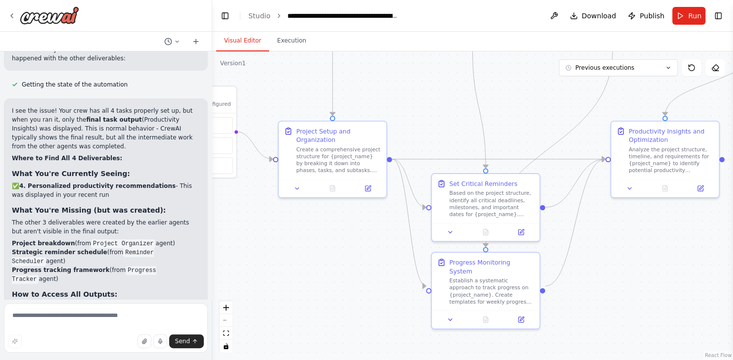
drag, startPoint x: 621, startPoint y: 198, endPoint x: 626, endPoint y: 375, distance: 177.1
click at [626, 359] on html "Create a crew that helps organize your personal projects, sets reminders for im…" at bounding box center [366, 180] width 733 height 360
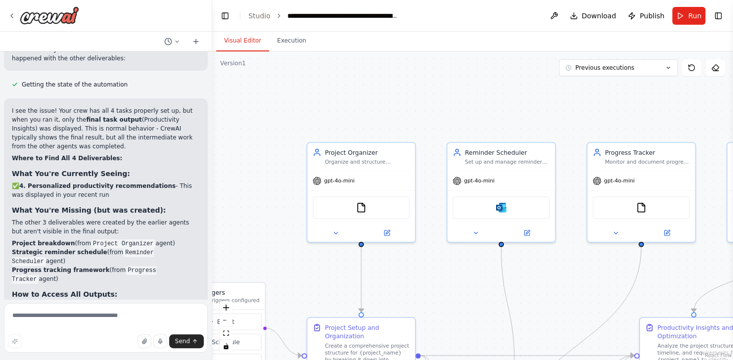
drag, startPoint x: 443, startPoint y: 133, endPoint x: 472, endPoint y: 331, distance: 199.8
click at [472, 331] on div ".deletable-edge-delete-btn { width: 20px; height: 20px; border: 0px solid #ffff…" at bounding box center [472, 205] width 521 height 308
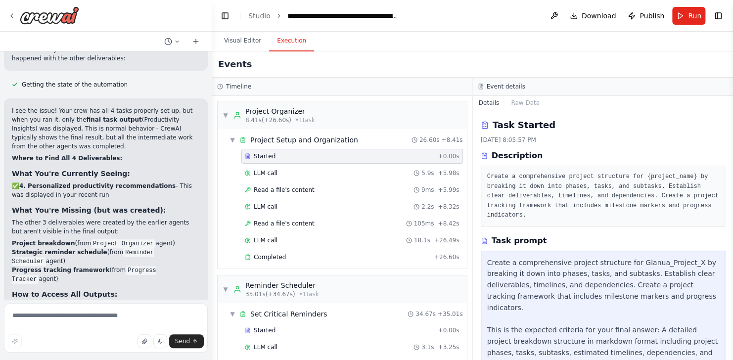
click at [290, 43] on button "Execution" at bounding box center [291, 41] width 45 height 21
click at [250, 42] on button "Visual Editor" at bounding box center [242, 41] width 53 height 21
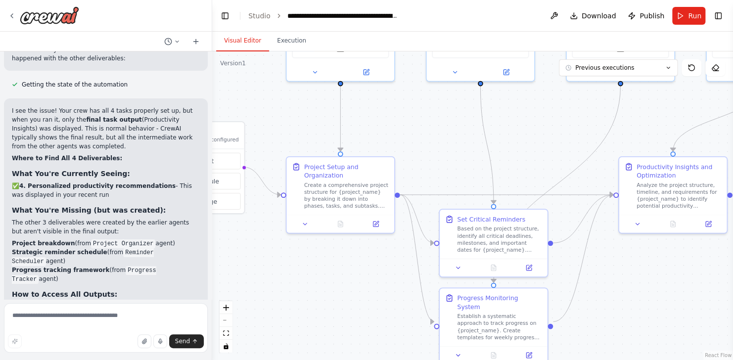
drag, startPoint x: 441, startPoint y: 296, endPoint x: 421, endPoint y: 135, distance: 162.0
click at [421, 135] on div ".deletable-edge-delete-btn { width: 20px; height: 20px; border: 0px solid #ffff…" at bounding box center [472, 205] width 521 height 308
click at [348, 213] on div at bounding box center [340, 222] width 108 height 18
click at [376, 222] on icon at bounding box center [376, 222] width 4 height 4
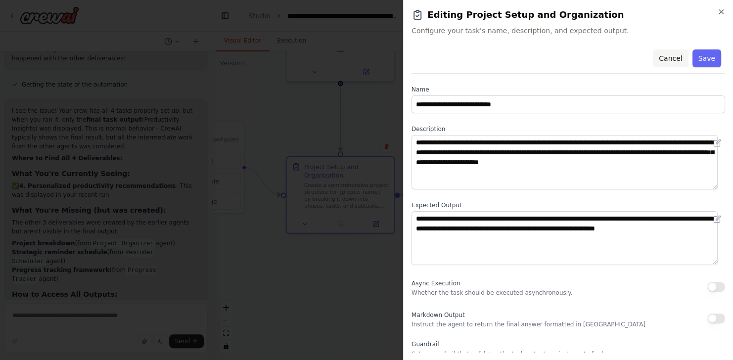
click at [656, 59] on button "Cancel" at bounding box center [670, 58] width 35 height 18
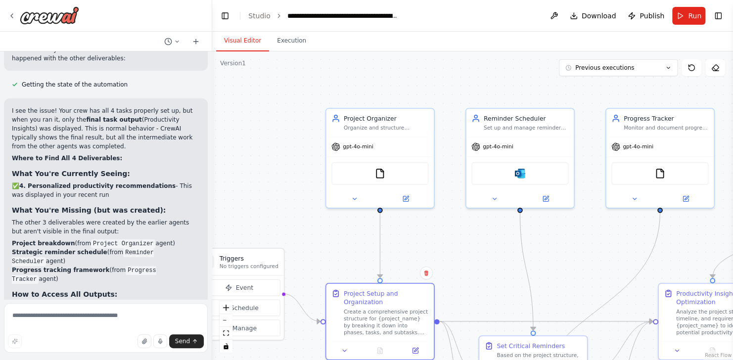
drag, startPoint x: 461, startPoint y: 141, endPoint x: 501, endPoint y: 268, distance: 132.6
click at [501, 268] on div ".deletable-edge-delete-btn { width: 20px; height: 20px; border: 0px solid #ffff…" at bounding box center [472, 205] width 521 height 308
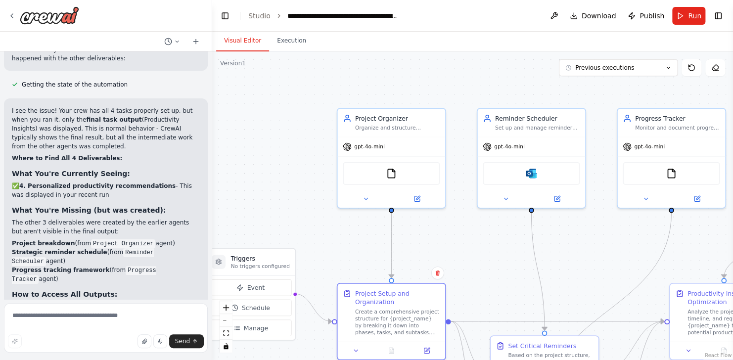
drag, startPoint x: 473, startPoint y: 238, endPoint x: 484, endPoint y: 238, distance: 11.4
click at [484, 238] on div ".deletable-edge-delete-btn { width: 20px; height: 20px; border: 0px solid #ffff…" at bounding box center [472, 205] width 521 height 308
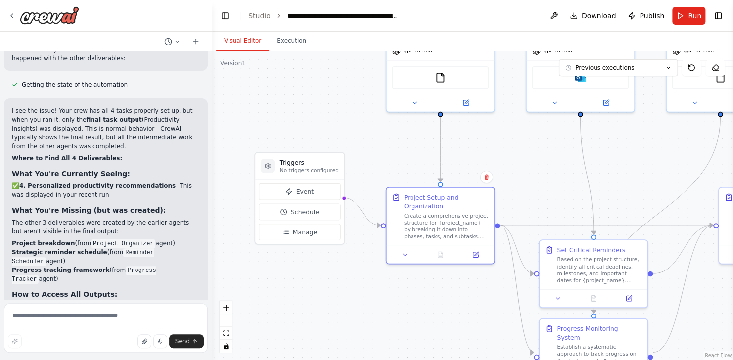
drag, startPoint x: 412, startPoint y: 259, endPoint x: 439, endPoint y: 145, distance: 116.9
click at [439, 145] on div ".deletable-edge-delete-btn { width: 20px; height: 20px; border: 0px solid #ffff…" at bounding box center [472, 205] width 521 height 308
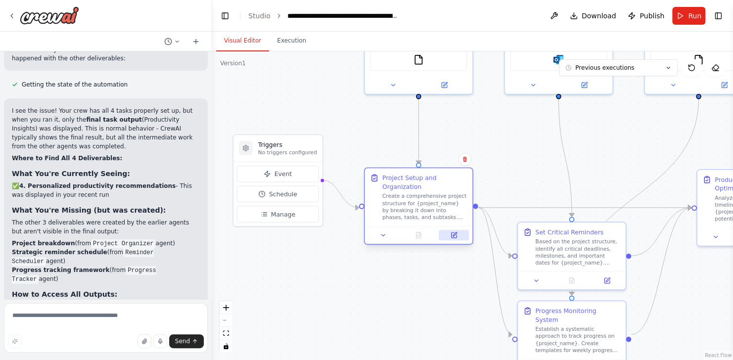
click at [451, 237] on icon at bounding box center [453, 234] width 5 height 5
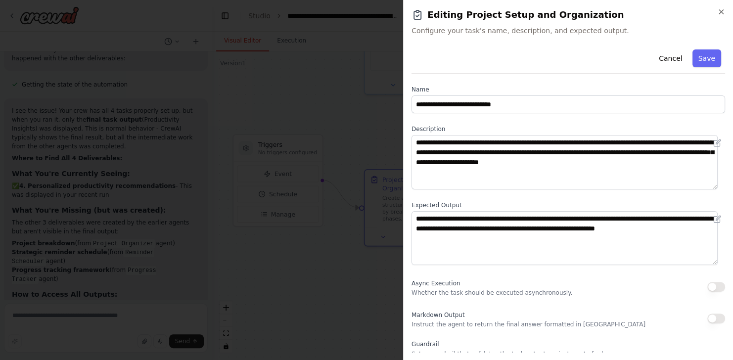
scroll to position [86, 0]
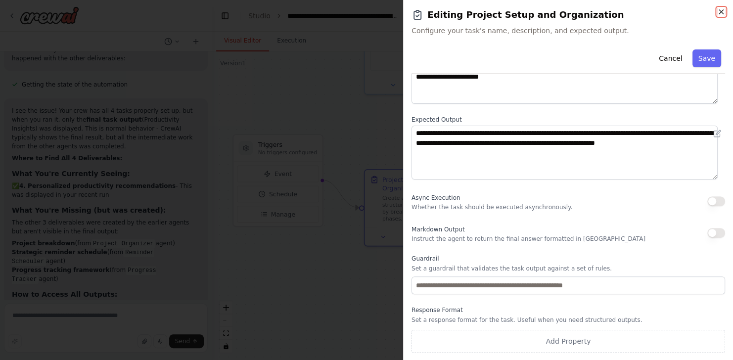
click at [720, 11] on icon "button" at bounding box center [721, 12] width 8 height 8
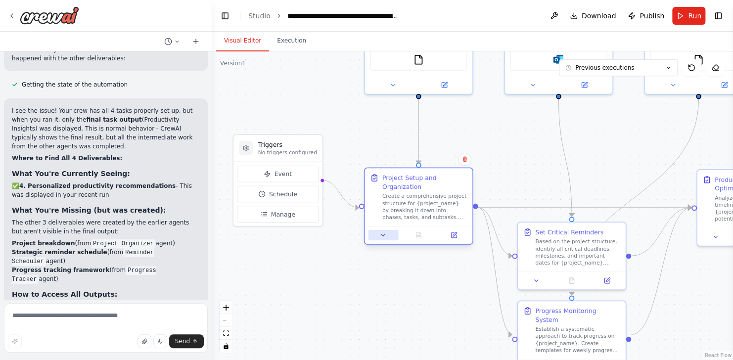
click at [393, 234] on button at bounding box center [383, 235] width 30 height 10
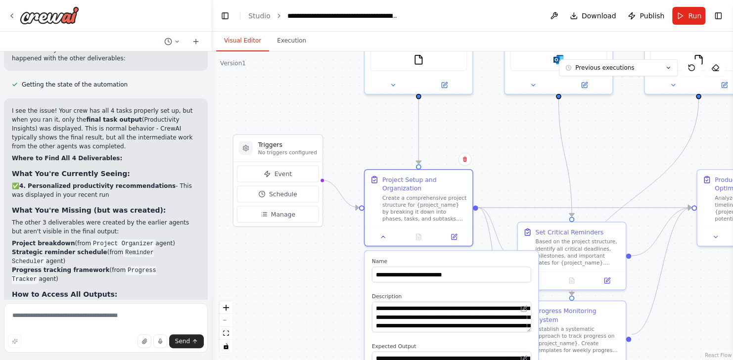
click at [528, 160] on div ".deletable-edge-delete-btn { width: 20px; height: 20px; border: 0px solid #ffff…" at bounding box center [472, 205] width 521 height 308
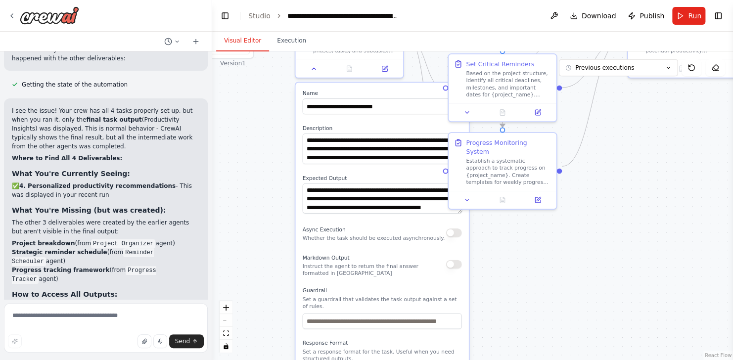
drag, startPoint x: 710, startPoint y: 139, endPoint x: 641, endPoint y: -31, distance: 183.6
click at [641, 0] on html "Create a crew that helps organize your personal projects, sets reminders for im…" at bounding box center [366, 180] width 733 height 360
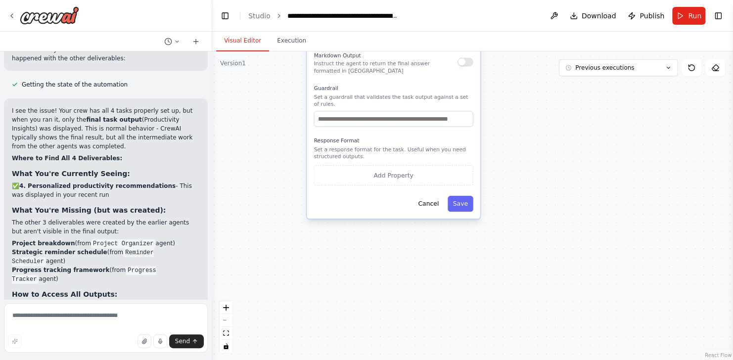
drag, startPoint x: 571, startPoint y: 290, endPoint x: 582, endPoint y: 90, distance: 200.5
click at [582, 90] on div ".deletable-edge-delete-btn { width: 20px; height: 20px; border: 0px solid #ffff…" at bounding box center [472, 205] width 521 height 308
click at [436, 201] on button "Cancel" at bounding box center [428, 204] width 31 height 16
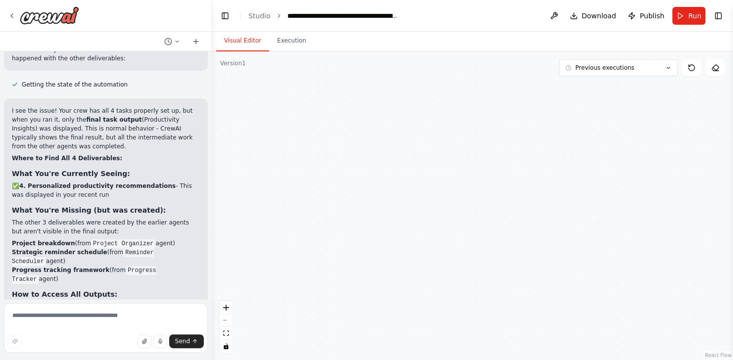
click at [203, 275] on div "Create a crew that helps organize your personal projects, sets reminders for im…" at bounding box center [106, 175] width 212 height 248
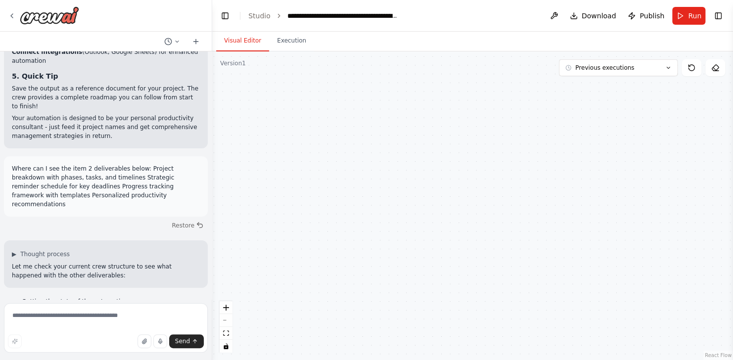
scroll to position [1871, 0]
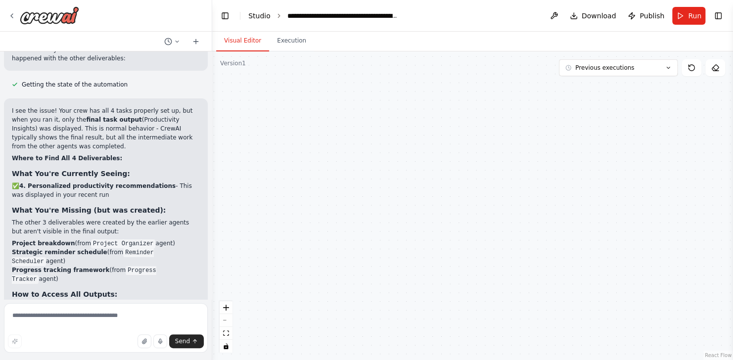
click at [257, 18] on link "Studio" at bounding box center [259, 16] width 22 height 8
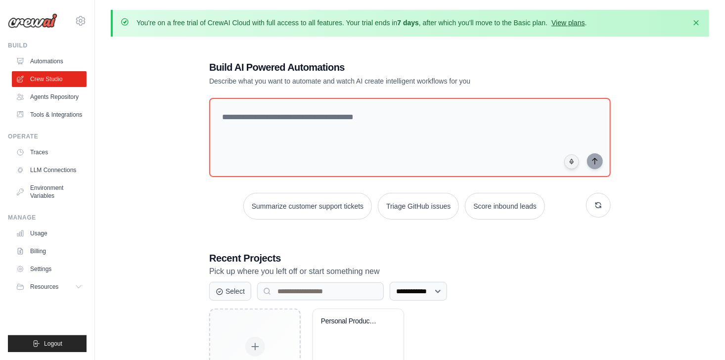
click at [570, 23] on link "View plans" at bounding box center [567, 23] width 33 height 8
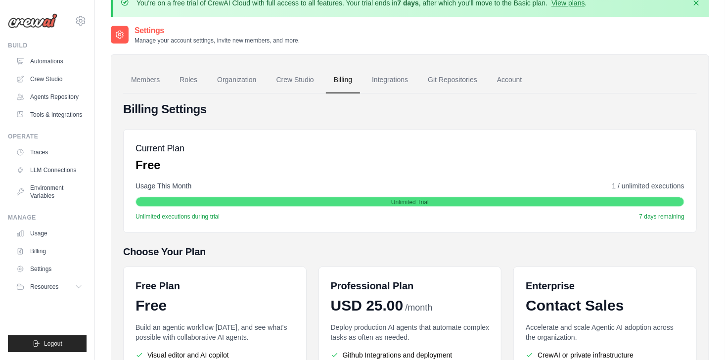
scroll to position [157, 0]
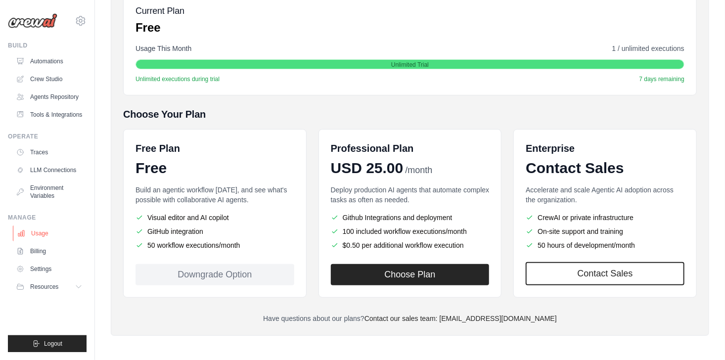
click at [41, 238] on link "Usage" at bounding box center [50, 233] width 75 height 16
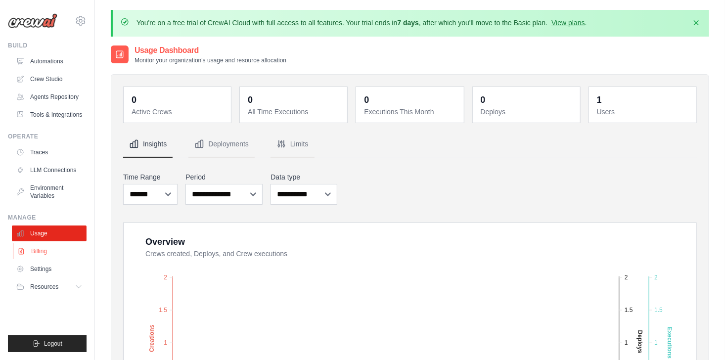
click at [49, 250] on link "Billing" at bounding box center [50, 251] width 75 height 16
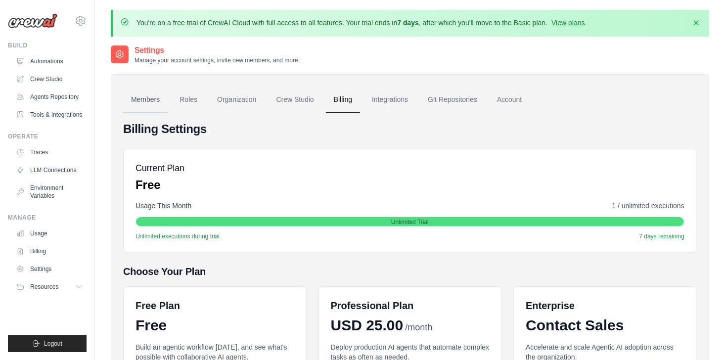
click at [139, 99] on link "Members" at bounding box center [145, 100] width 44 height 27
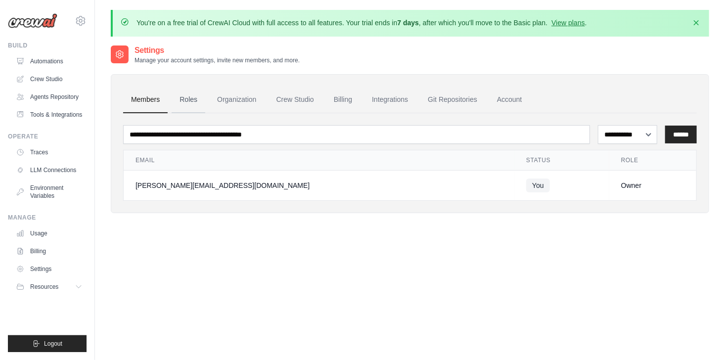
click at [190, 100] on link "Roles" at bounding box center [189, 100] width 34 height 27
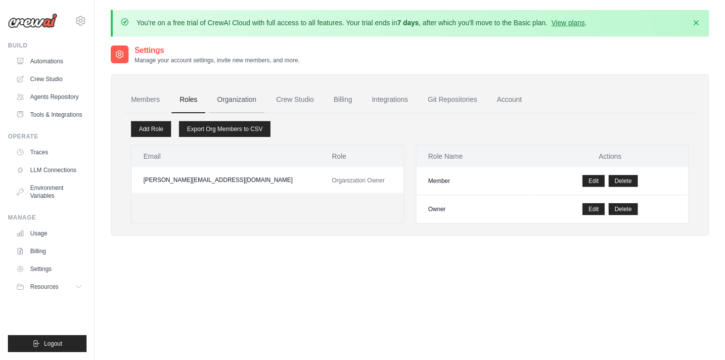
click at [250, 101] on link "Organization" at bounding box center [236, 100] width 55 height 27
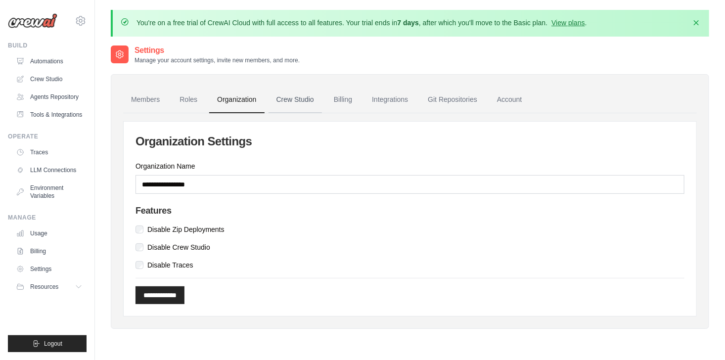
click at [291, 98] on link "Crew Studio" at bounding box center [294, 100] width 53 height 27
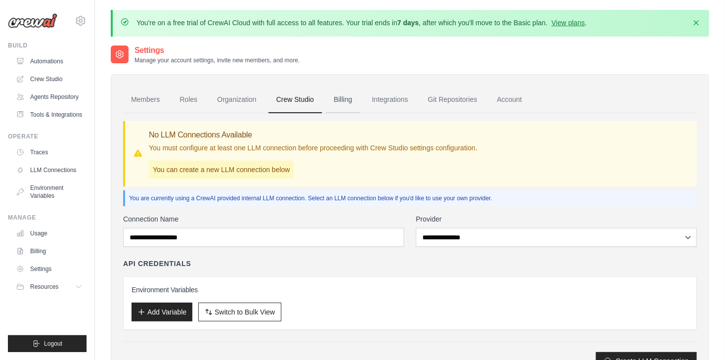
click at [345, 100] on link "Billing" at bounding box center [343, 100] width 34 height 27
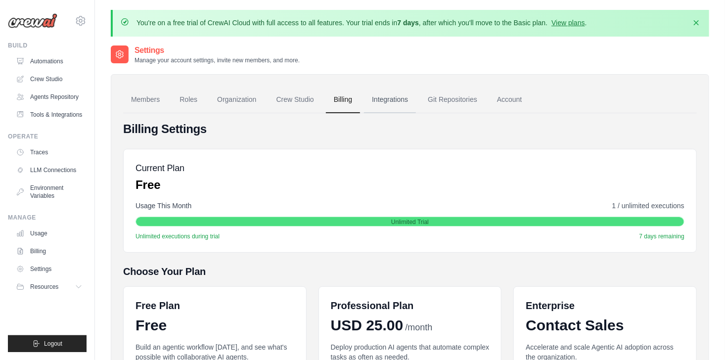
click at [387, 95] on link "Integrations" at bounding box center [390, 100] width 52 height 27
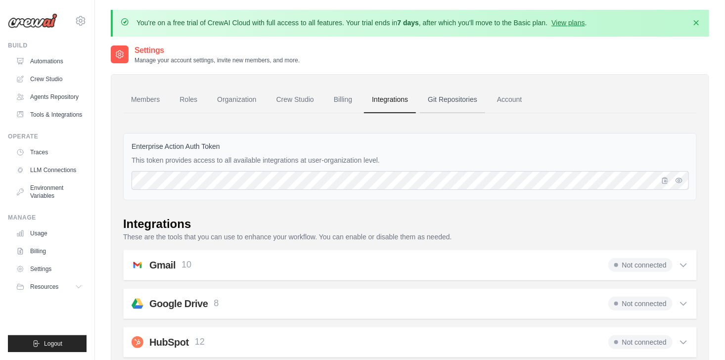
click at [443, 103] on link "Git Repositories" at bounding box center [452, 100] width 65 height 27
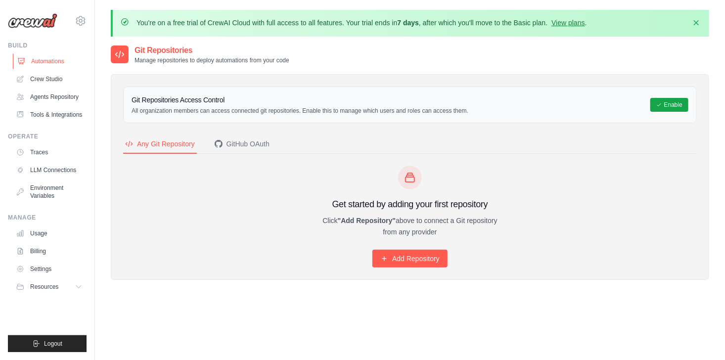
click at [59, 64] on link "Automations" at bounding box center [50, 61] width 75 height 16
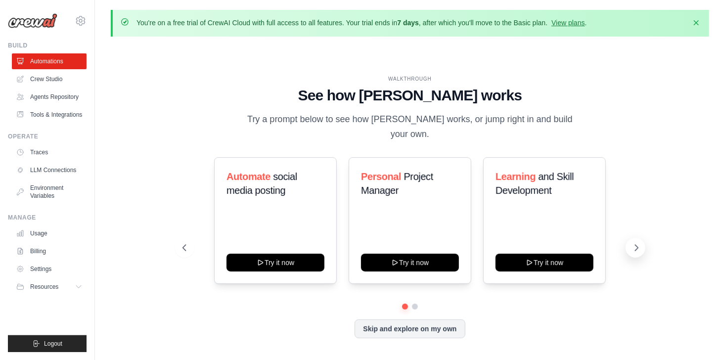
click at [638, 243] on icon at bounding box center [636, 248] width 10 height 10
click at [44, 84] on link "Crew Studio" at bounding box center [50, 79] width 75 height 16
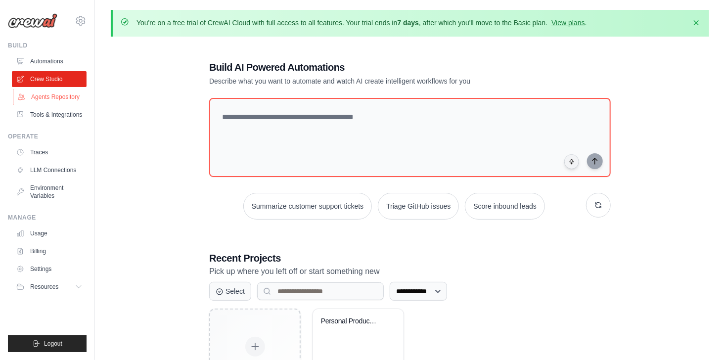
click at [54, 98] on link "Agents Repository" at bounding box center [50, 97] width 75 height 16
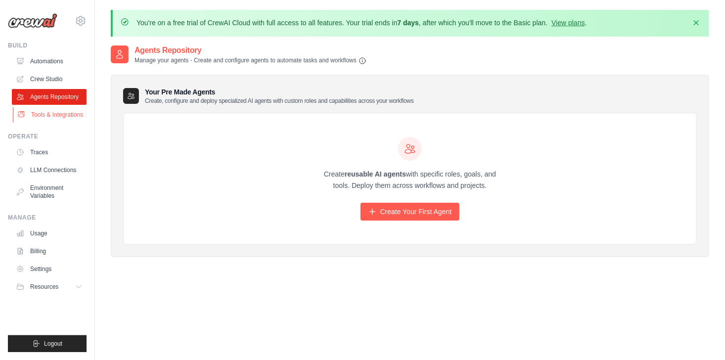
click at [56, 115] on link "Tools & Integrations" at bounding box center [50, 115] width 75 height 16
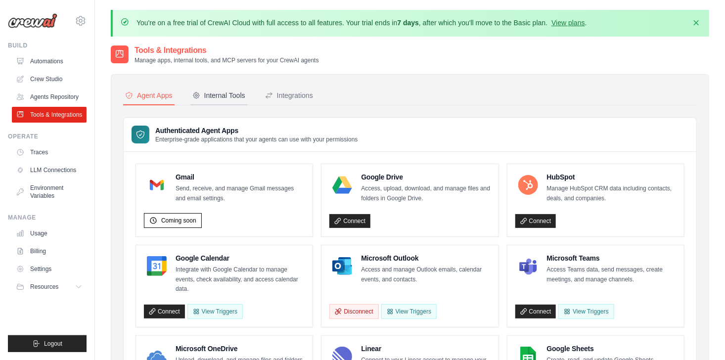
click at [224, 94] on div "Internal Tools" at bounding box center [218, 95] width 53 height 10
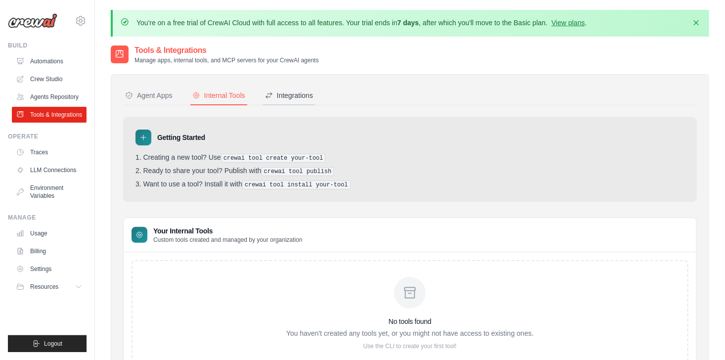
click at [288, 99] on div "Integrations" at bounding box center [289, 95] width 48 height 10
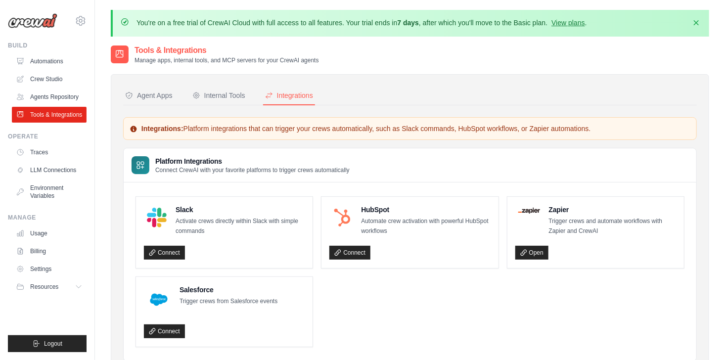
click at [145, 105] on div "Agent Apps Internal Tools Integrations Authenticated Agent Apps Enterprise-grad…" at bounding box center [409, 224] width 573 height 275
click at [158, 93] on div "Agent Apps" at bounding box center [148, 95] width 47 height 10
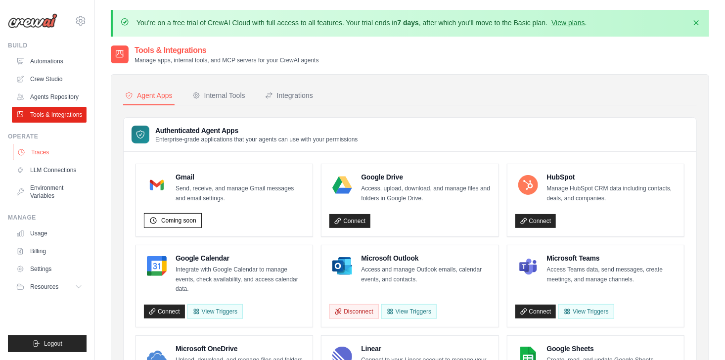
click at [58, 155] on link "Traces" at bounding box center [50, 152] width 75 height 16
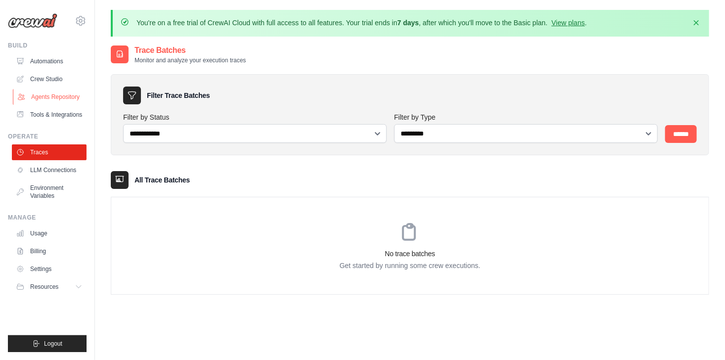
drag, startPoint x: 79, startPoint y: 42, endPoint x: 78, endPoint y: 90, distance: 48.5
click at [78, 90] on div "Build Automations Crew Studio Agents Repository Tools & Integrations" at bounding box center [47, 82] width 79 height 81
click at [696, 23] on icon "button" at bounding box center [696, 22] width 10 height 10
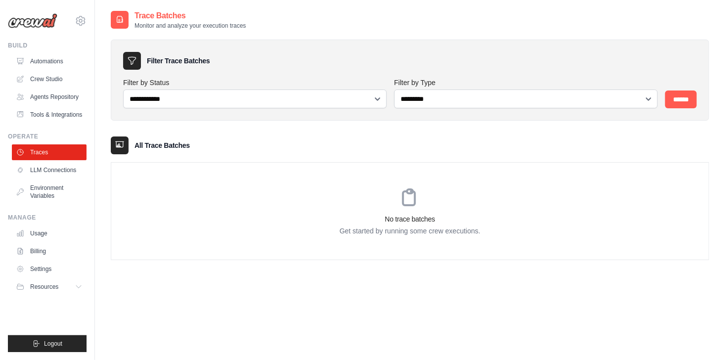
click at [173, 193] on div "No trace batches Get started by running some crew executions." at bounding box center [409, 211] width 597 height 97
click at [121, 19] on icon at bounding box center [120, 20] width 10 height 10
click at [18, 47] on div "Build" at bounding box center [47, 46] width 79 height 8
click at [34, 58] on link "Automations" at bounding box center [50, 61] width 75 height 16
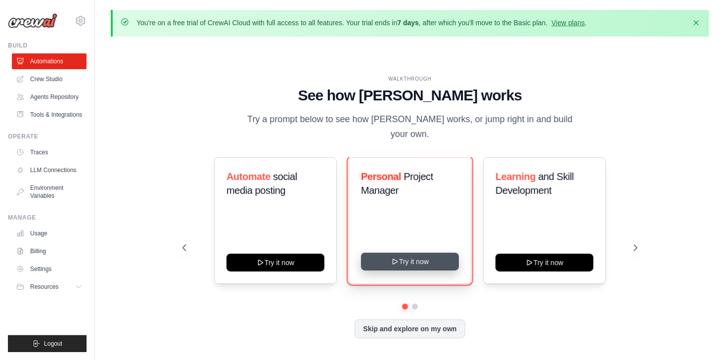
click at [440, 262] on button "Try it now" at bounding box center [410, 262] width 98 height 18
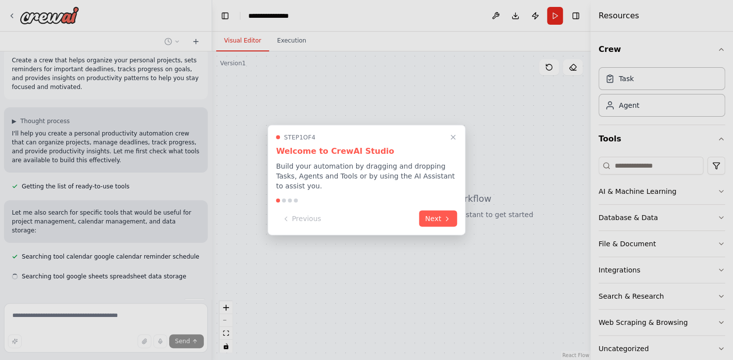
scroll to position [31, 0]
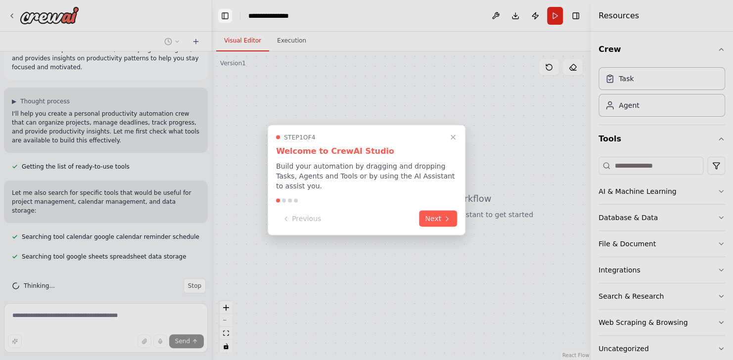
click at [222, 18] on button "Toggle Left Sidebar" at bounding box center [225, 16] width 14 height 14
click at [226, 19] on button "Toggle Left Sidebar" at bounding box center [225, 16] width 14 height 14
click at [228, 19] on div at bounding box center [366, 180] width 733 height 360
click at [228, 19] on button "Toggle Left Sidebar" at bounding box center [225, 16] width 14 height 14
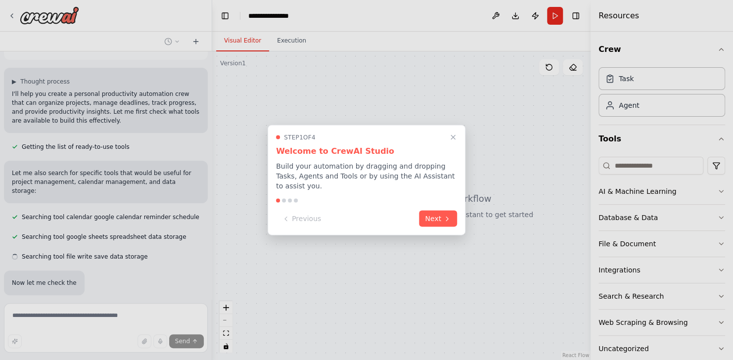
scroll to position [103, 0]
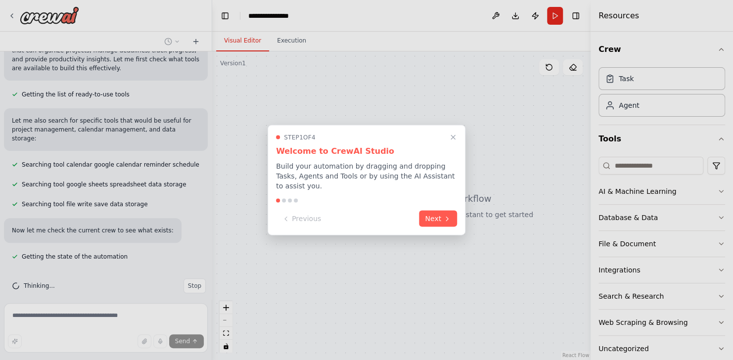
click at [228, 19] on button "Toggle Left Sidebar" at bounding box center [225, 16] width 14 height 14
click at [228, 19] on div "**********" at bounding box center [366, 180] width 733 height 360
click at [228, 19] on button "Toggle Left Sidebar" at bounding box center [225, 16] width 14 height 14
click at [3, 17] on div at bounding box center [366, 180] width 733 height 360
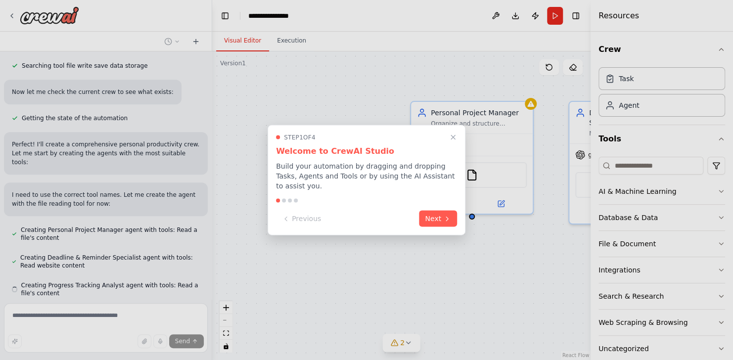
scroll to position [269, 0]
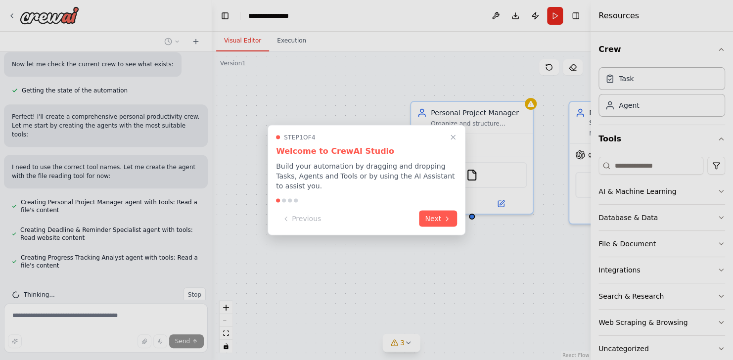
click at [406, 340] on div at bounding box center [366, 180] width 733 height 360
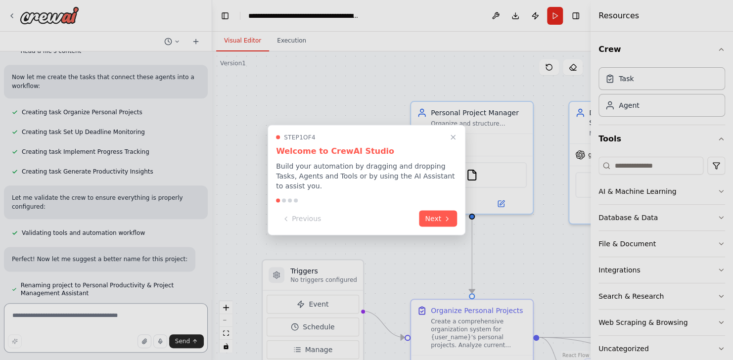
scroll to position [628, 0]
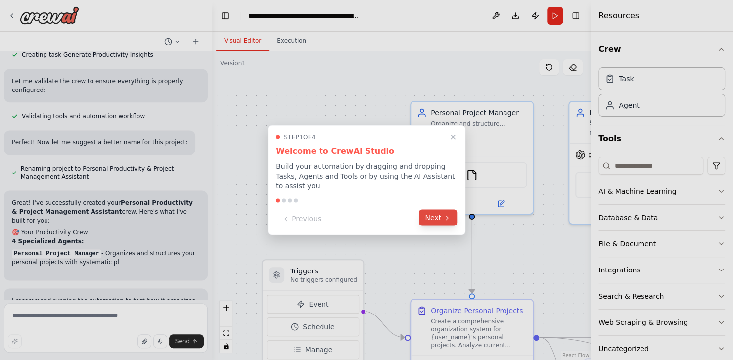
click at [436, 211] on button "Next" at bounding box center [438, 218] width 38 height 16
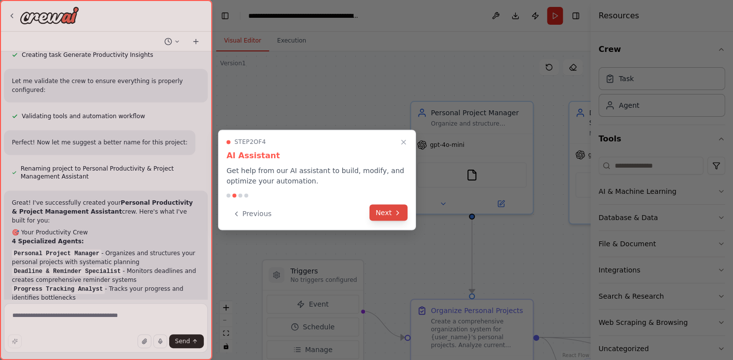
click at [386, 209] on button "Next" at bounding box center [388, 212] width 38 height 16
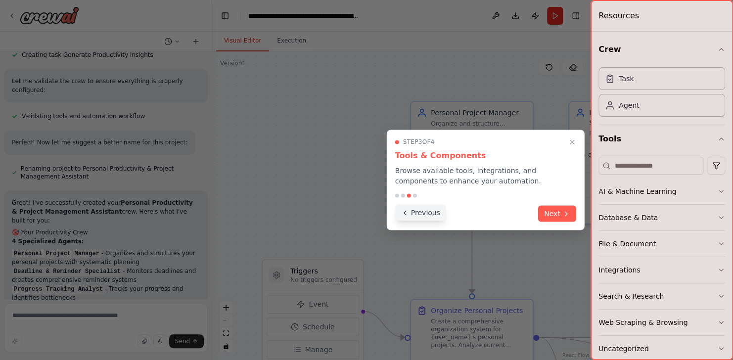
click at [423, 212] on button "Previous" at bounding box center [420, 212] width 51 height 16
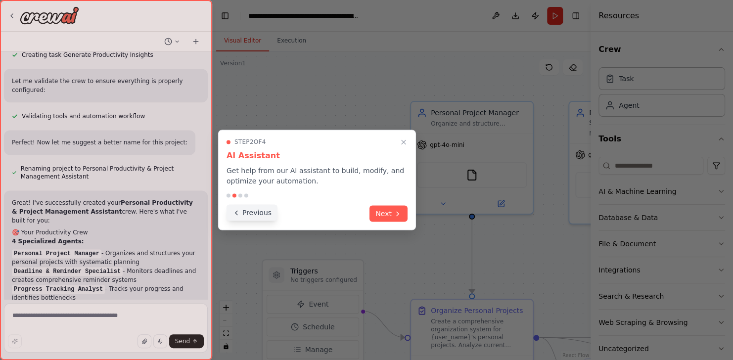
click at [258, 215] on button "Previous" at bounding box center [251, 212] width 51 height 16
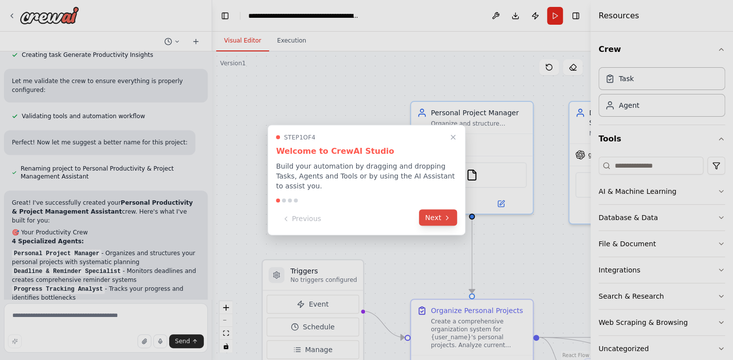
click at [436, 214] on button "Next" at bounding box center [438, 218] width 38 height 16
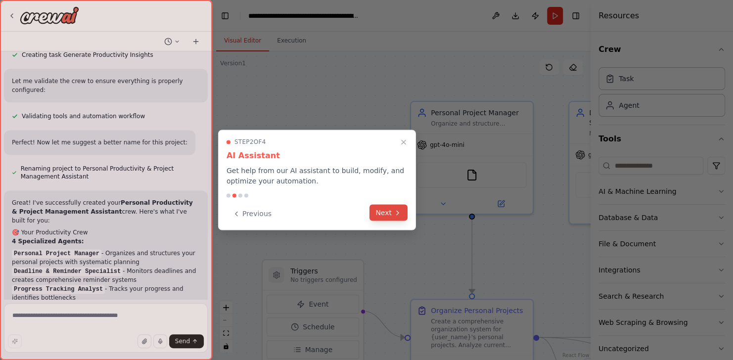
click at [391, 211] on button "Next" at bounding box center [388, 212] width 38 height 16
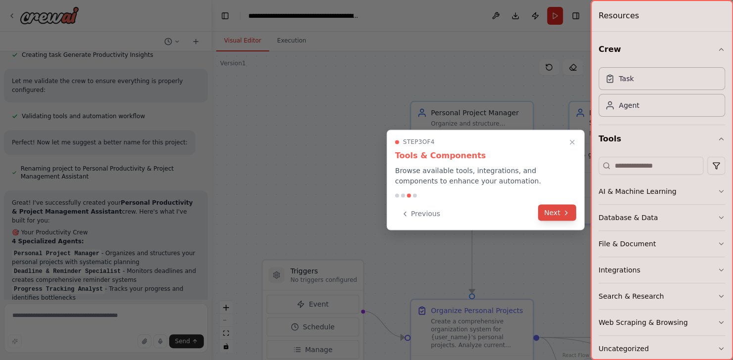
click at [566, 211] on icon at bounding box center [566, 213] width 8 height 8
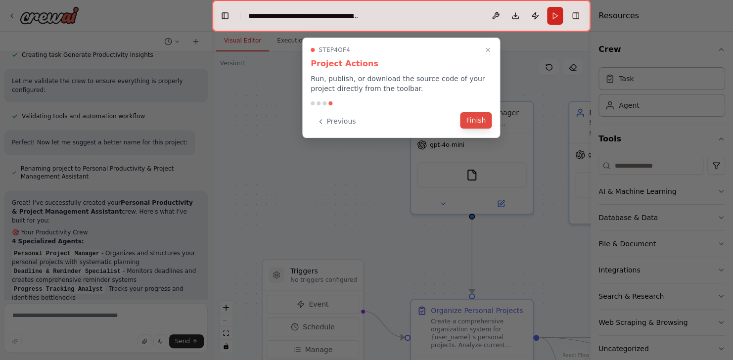
click at [479, 116] on button "Finish" at bounding box center [476, 120] width 32 height 16
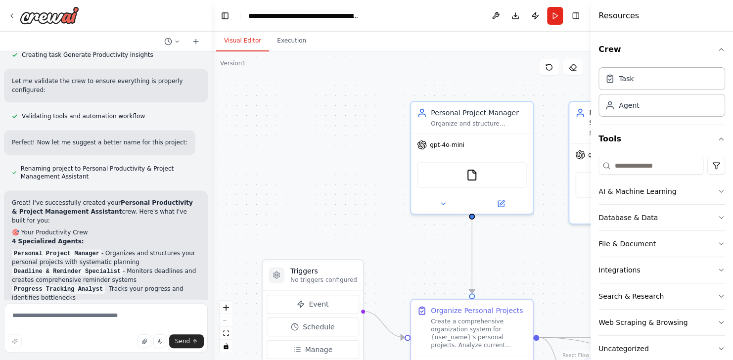
scroll to position [931, 0]
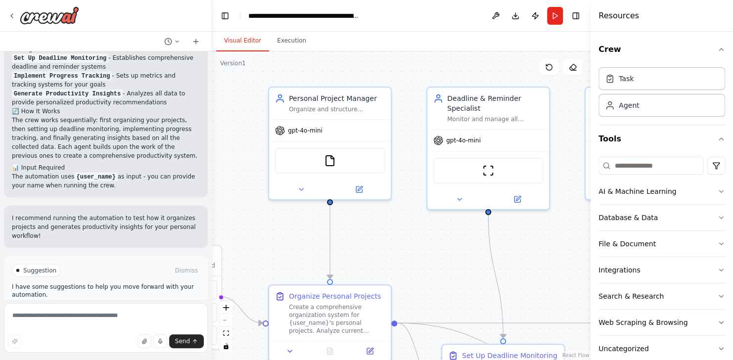
drag, startPoint x: 430, startPoint y: 243, endPoint x: 289, endPoint y: 234, distance: 141.1
click at [289, 234] on div ".deletable-edge-delete-btn { width: 20px; height: 20px; border: 0px solid #ffff…" at bounding box center [401, 205] width 378 height 308
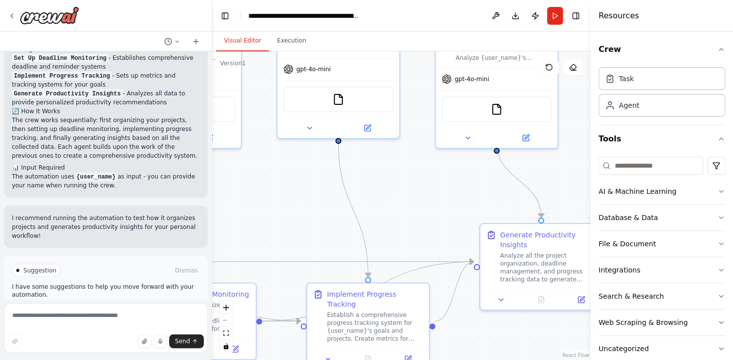
drag, startPoint x: 453, startPoint y: 258, endPoint x: 129, endPoint y: 188, distance: 332.3
click at [129, 188] on div "Create a crew that helps organize your personal projects, sets reminders for im…" at bounding box center [366, 180] width 733 height 360
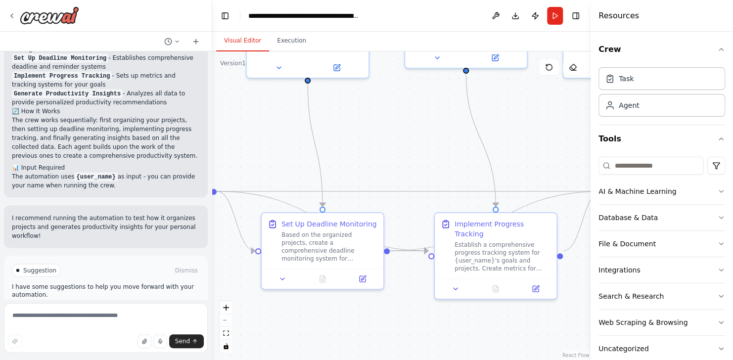
drag, startPoint x: 261, startPoint y: 207, endPoint x: 429, endPoint y: 157, distance: 175.2
click at [429, 157] on div ".deletable-edge-delete-btn { width: 20px; height: 20px; border: 0px solid #ffff…" at bounding box center [401, 205] width 378 height 308
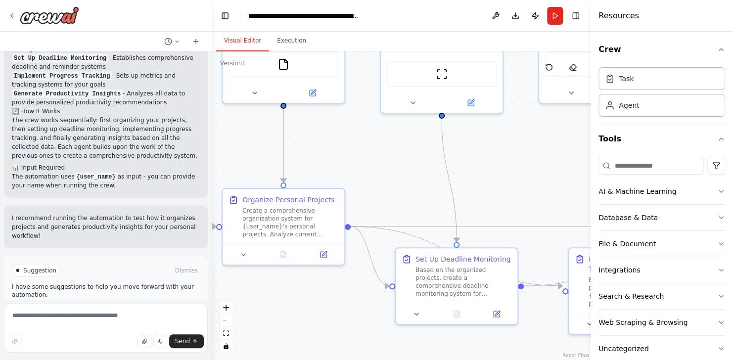
drag, startPoint x: 415, startPoint y: 166, endPoint x: 523, endPoint y: 184, distance: 108.7
click at [523, 184] on div ".deletable-edge-delete-btn { width: 20px; height: 20px; border: 0px solid #ffff…" at bounding box center [401, 205] width 378 height 308
click at [576, 14] on button "Toggle Right Sidebar" at bounding box center [576, 16] width 14 height 14
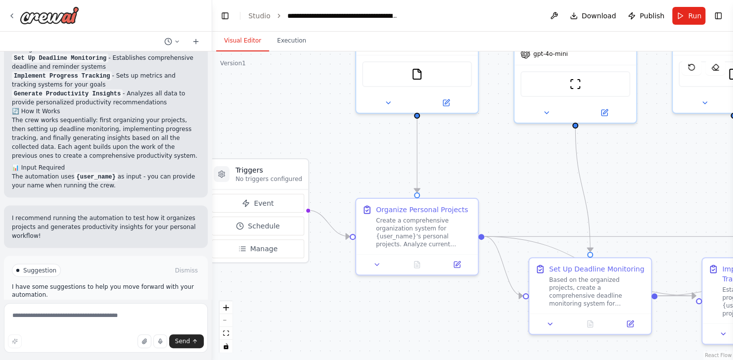
drag, startPoint x: 497, startPoint y: 152, endPoint x: 634, endPoint y: 161, distance: 137.3
click at [634, 161] on div ".deletable-edge-delete-btn { width: 20px; height: 20px; border: 0px solid #ffff…" at bounding box center [472, 205] width 521 height 308
drag, startPoint x: 210, startPoint y: 267, endPoint x: 212, endPoint y: 251, distance: 15.9
click at [212, 251] on div "Create a crew that helps organize your personal projects, sets reminders for im…" at bounding box center [366, 180] width 733 height 360
click at [107, 325] on textarea at bounding box center [105, 327] width 203 height 49
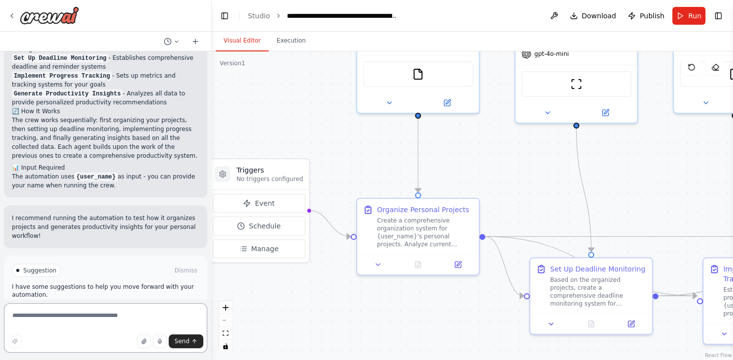
click at [102, 315] on textarea at bounding box center [105, 327] width 203 height 49
type textarea "**********"
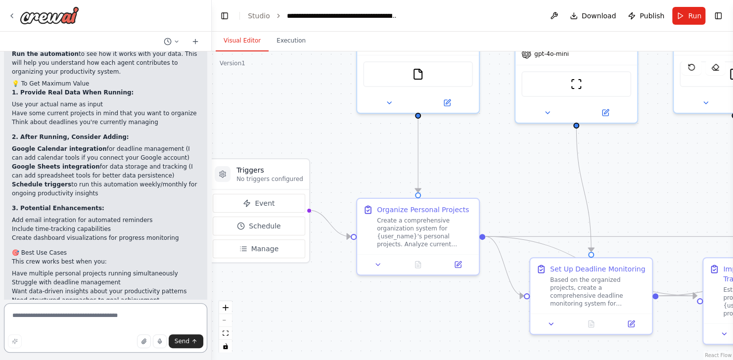
scroll to position [1254, 0]
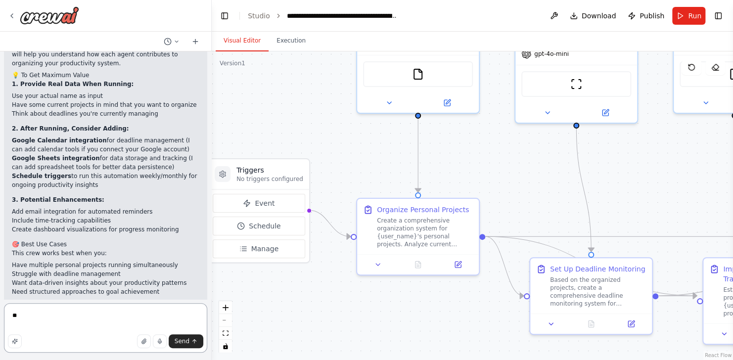
type textarea "*"
click at [275, 17] on icon "breadcrumb" at bounding box center [278, 15] width 7 height 7
click at [378, 11] on div "**********" at bounding box center [342, 16] width 111 height 10
drag, startPoint x: 74, startPoint y: 319, endPoint x: -25, endPoint y: 322, distance: 98.9
click at [0, 322] on html "Create a crew that helps organize your personal projects, sets reminders for im…" at bounding box center [366, 180] width 733 height 360
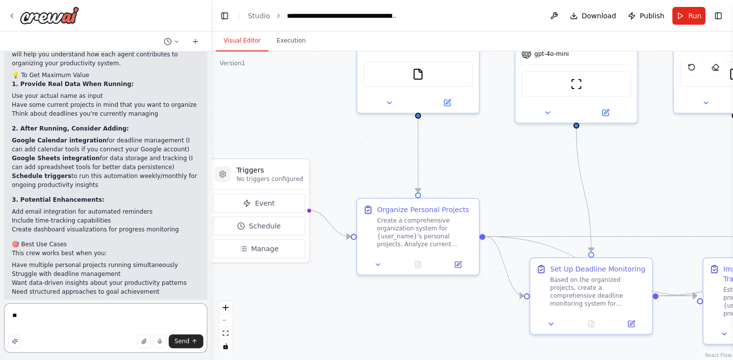
type textarea "***"
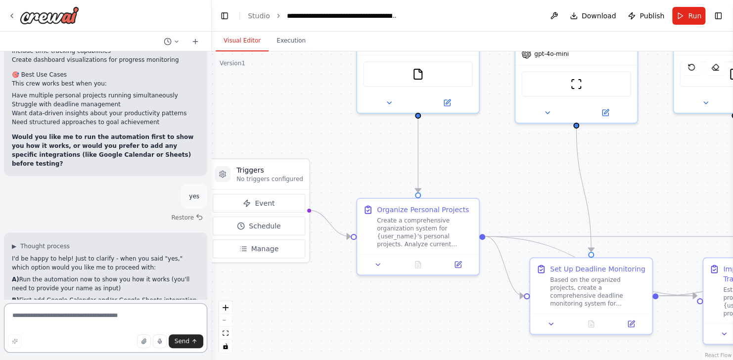
scroll to position [1432, 0]
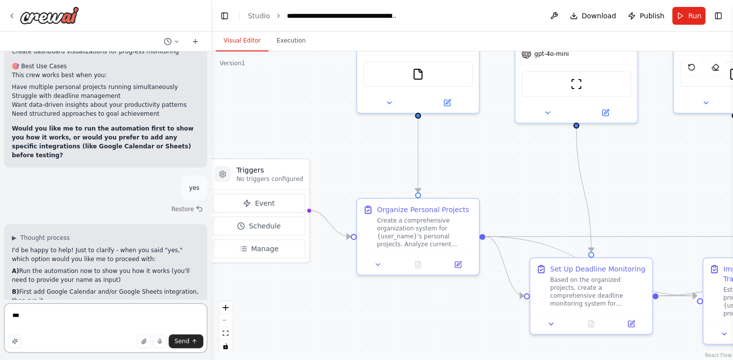
type textarea "****"
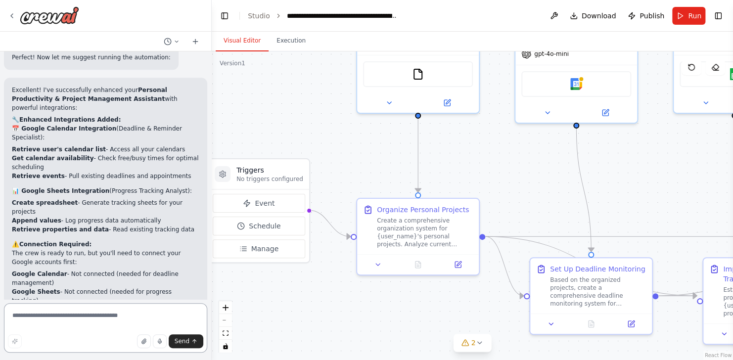
scroll to position [2228, 0]
